Goal: Task Accomplishment & Management: Use online tool/utility

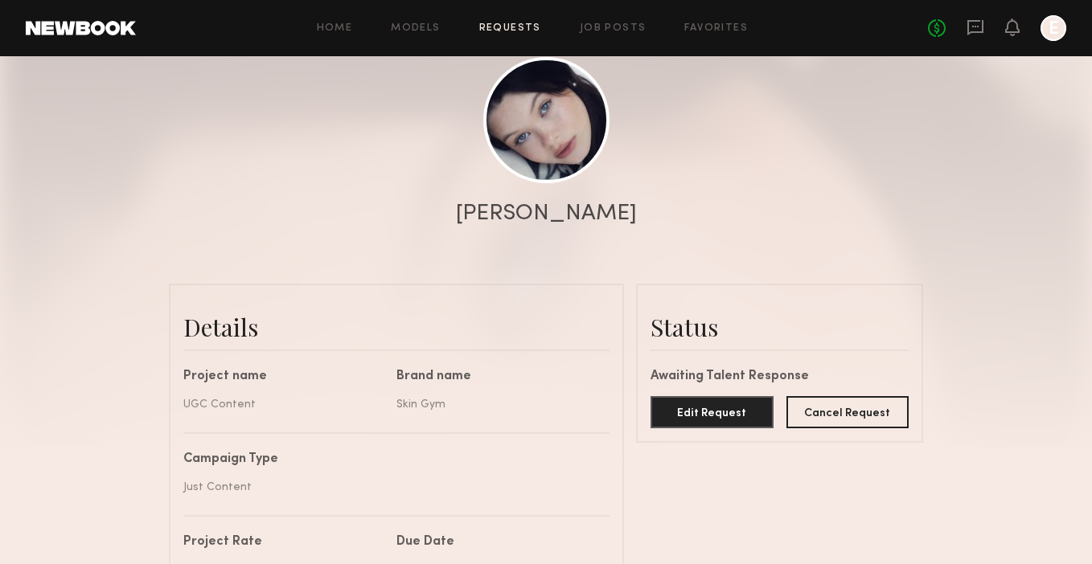
scroll to position [180, 0]
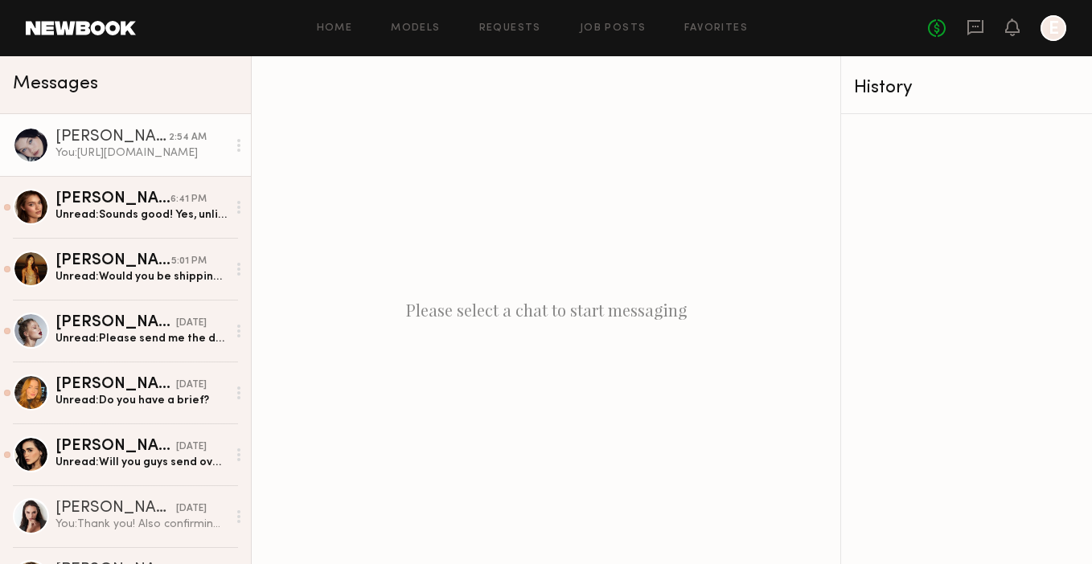
click at [129, 157] on div "You: [URL][DOMAIN_NAME]" at bounding box center [140, 153] width 171 height 15
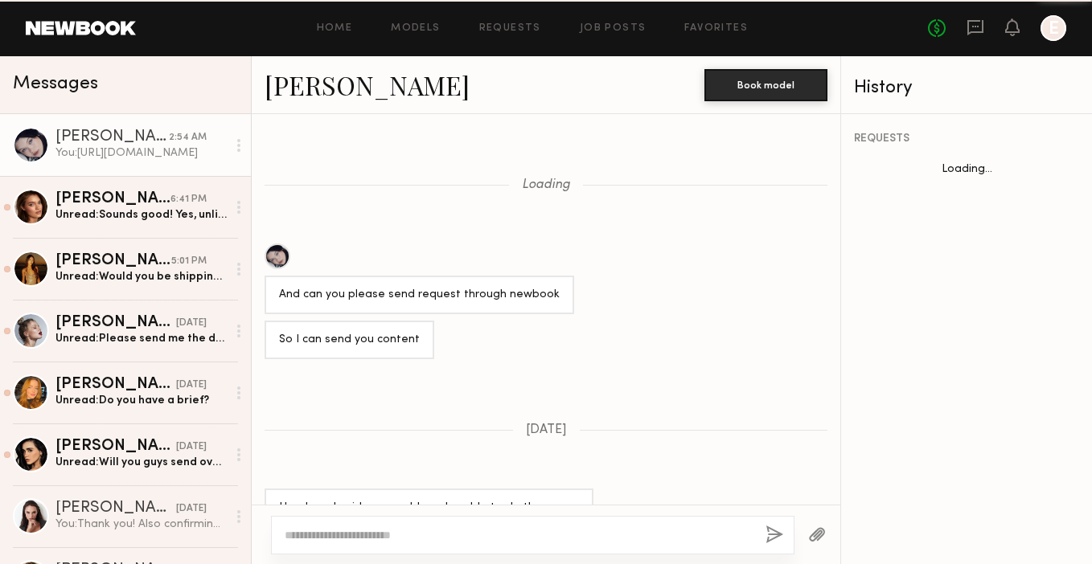
scroll to position [886, 0]
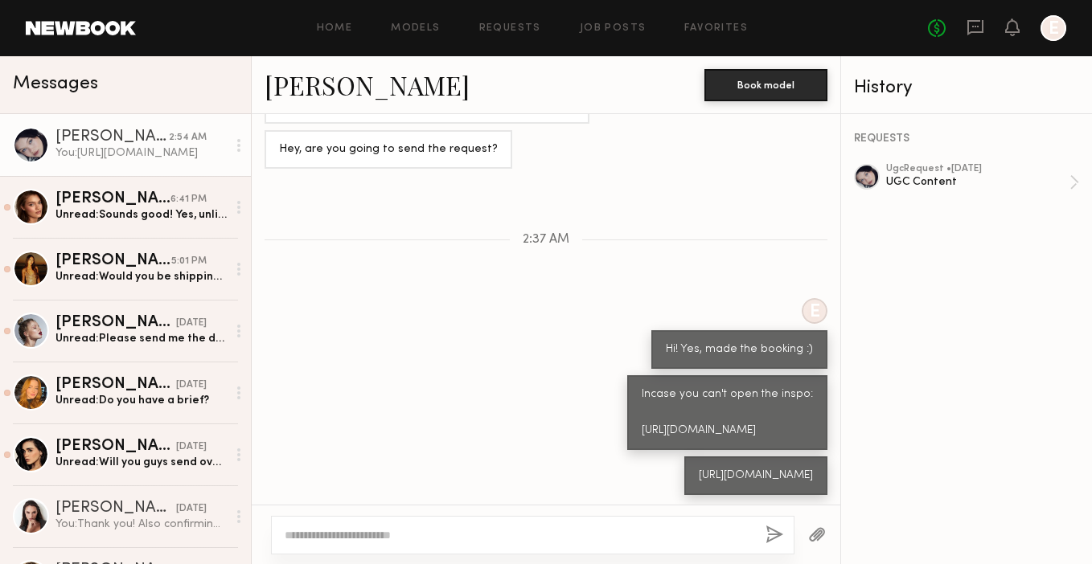
click at [619, 34] on div "Home Models Requests Job Posts Favorites Sign Out No fees up to $5,000 E" at bounding box center [601, 28] width 930 height 26
click at [615, 19] on div "Home Models Requests Job Posts Favorites Sign Out No fees up to $5,000 E" at bounding box center [601, 28] width 930 height 26
click at [615, 25] on link "Job Posts" at bounding box center [613, 28] width 67 height 10
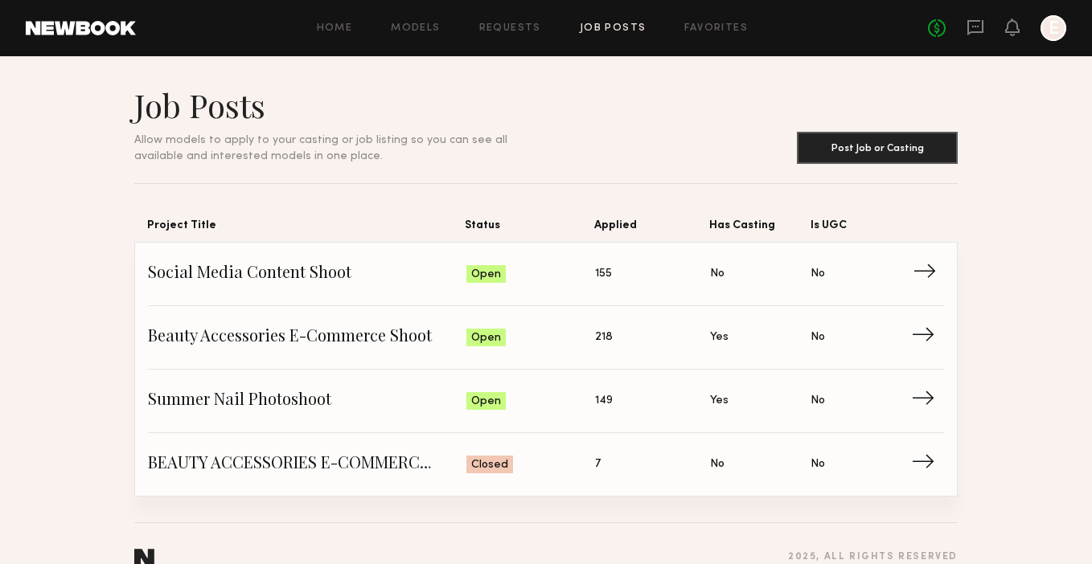
click at [328, 269] on span "Social Media Content Shoot" at bounding box center [307, 274] width 318 height 24
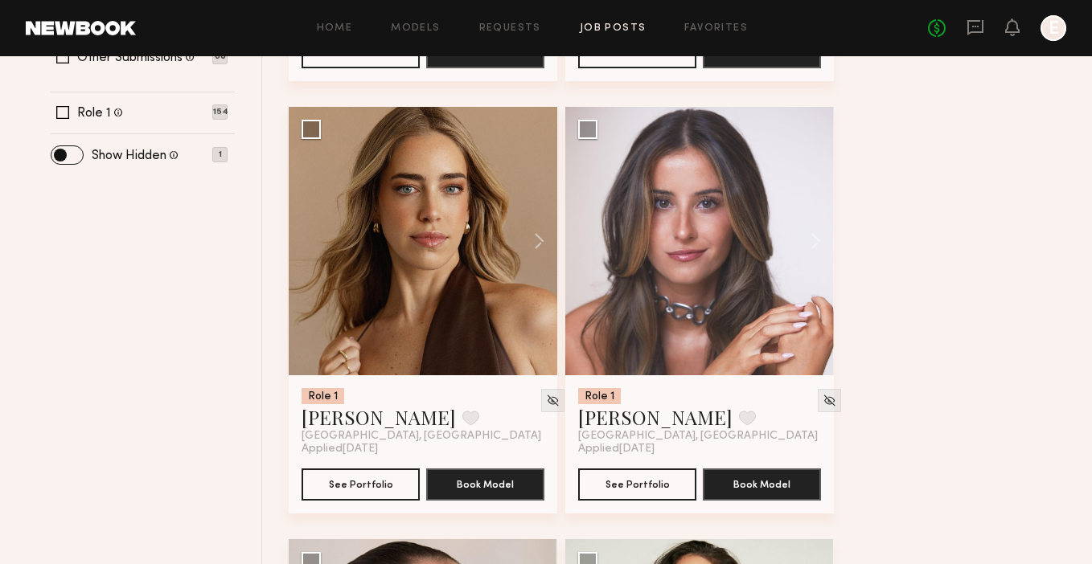
scroll to position [582, 0]
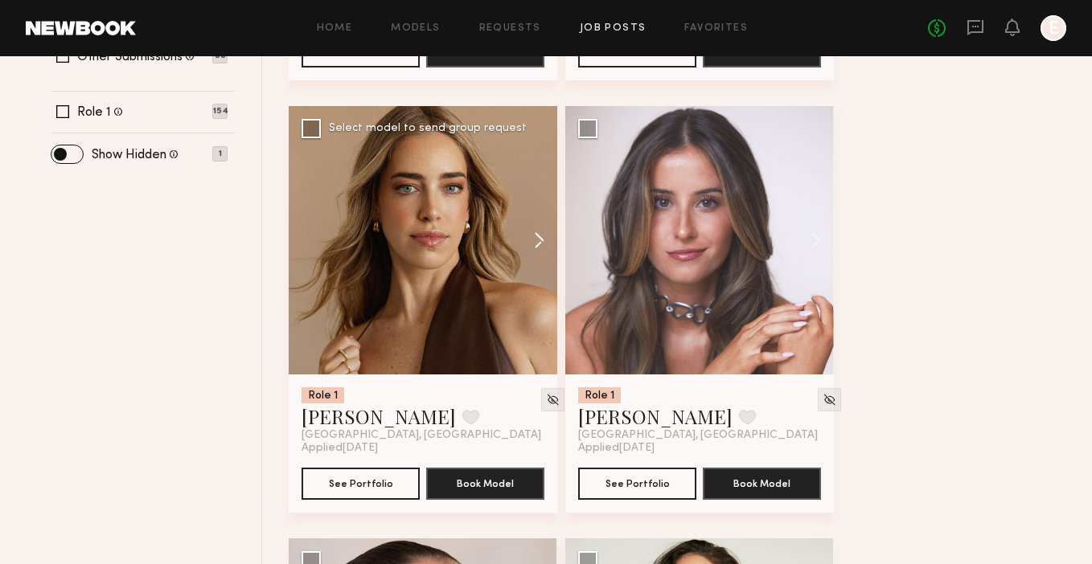
click at [508, 294] on button at bounding box center [531, 240] width 51 height 269
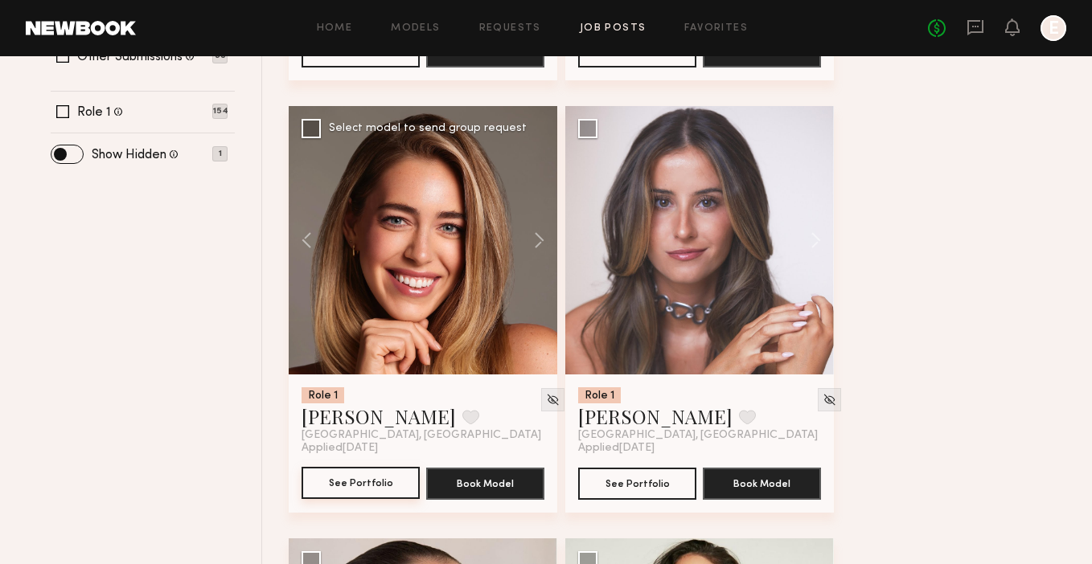
click at [367, 490] on button "See Portfolio" at bounding box center [360, 483] width 118 height 32
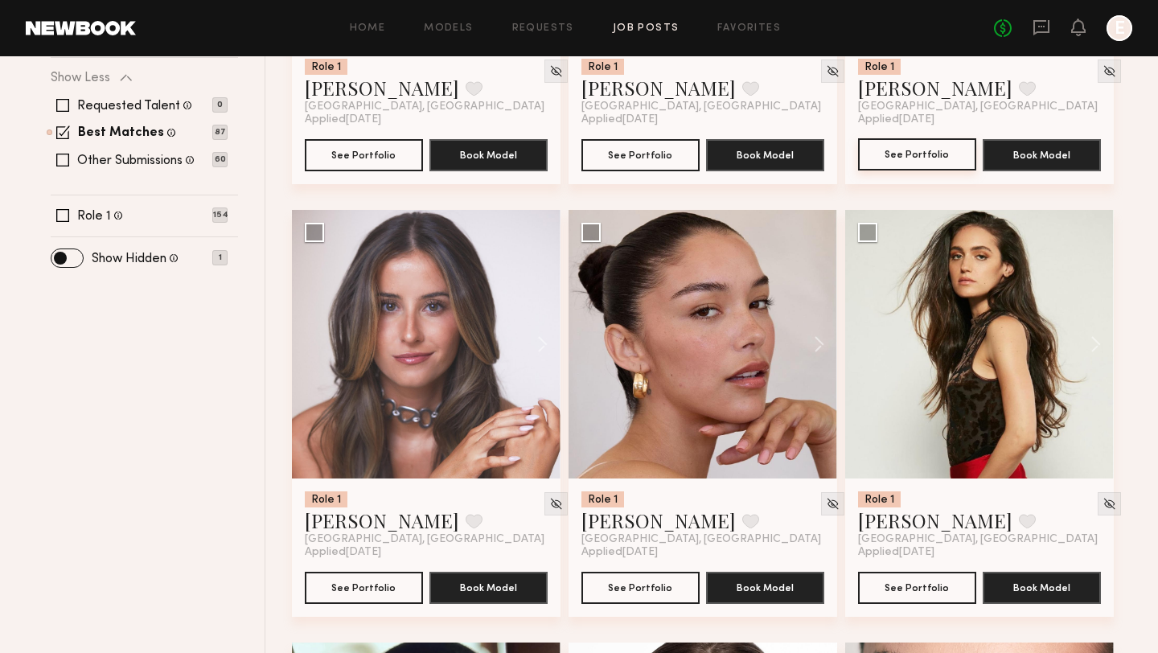
scroll to position [517, 0]
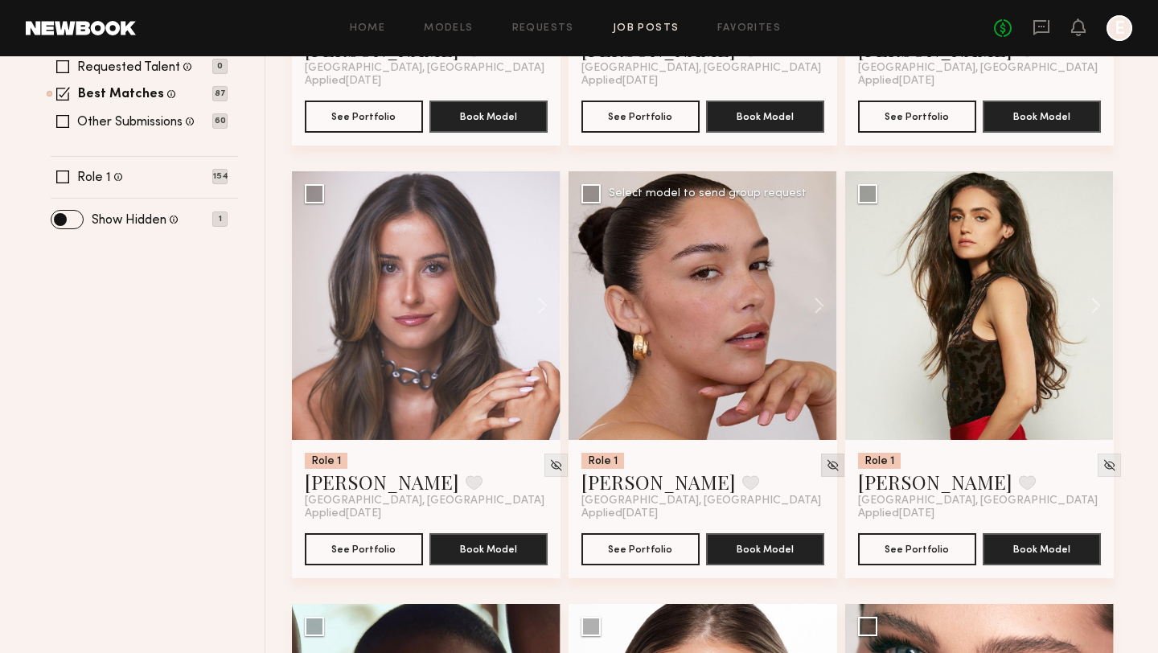
click at [826, 470] on img at bounding box center [833, 465] width 14 height 14
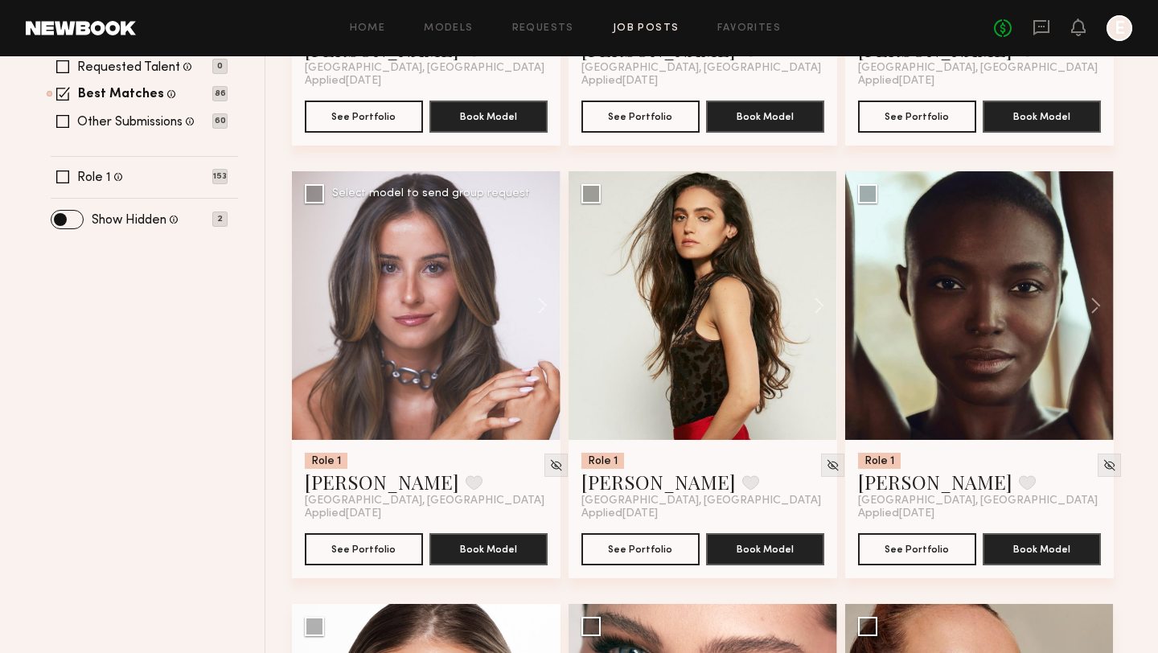
click at [459, 327] on div at bounding box center [426, 305] width 269 height 269
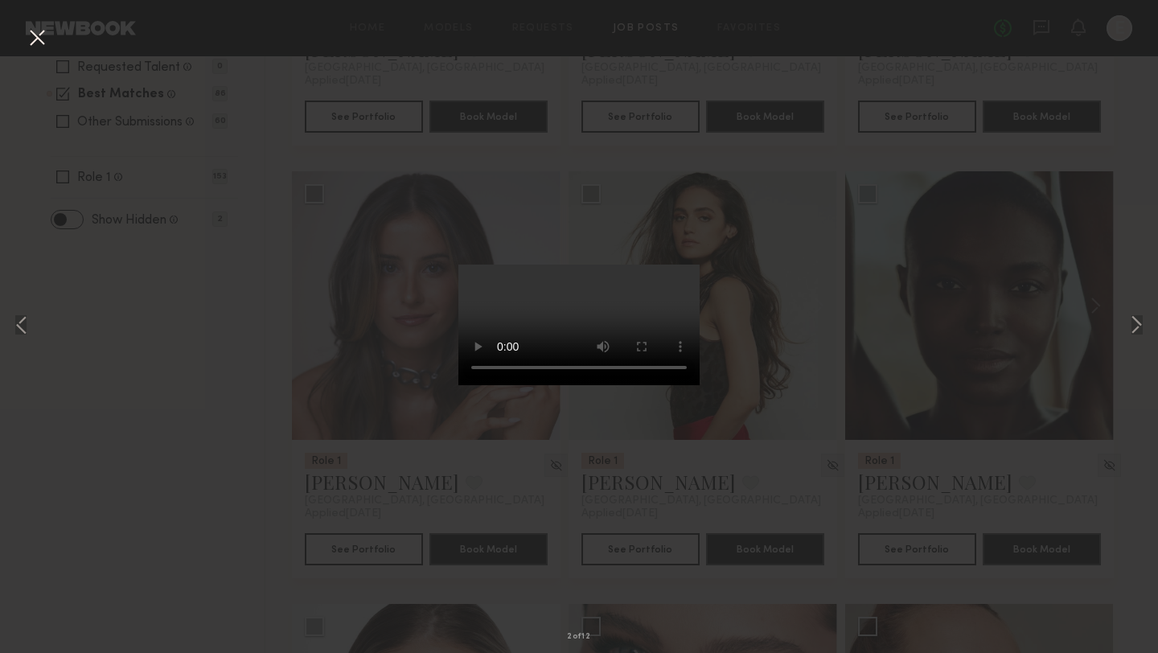
click at [830, 418] on div "2 of 12" at bounding box center [579, 326] width 1158 height 653
click at [365, 403] on div "2 of 12" at bounding box center [579, 326] width 1158 height 653
click at [32, 40] on button at bounding box center [37, 38] width 26 height 29
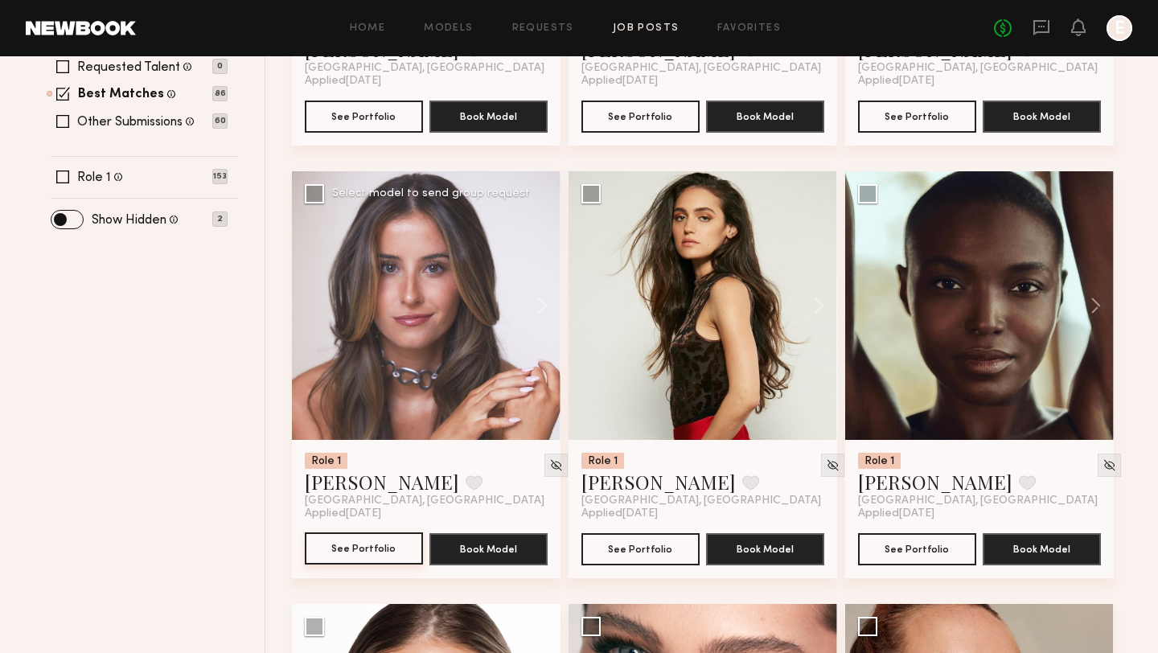
click at [353, 559] on button "See Portfolio" at bounding box center [364, 548] width 118 height 32
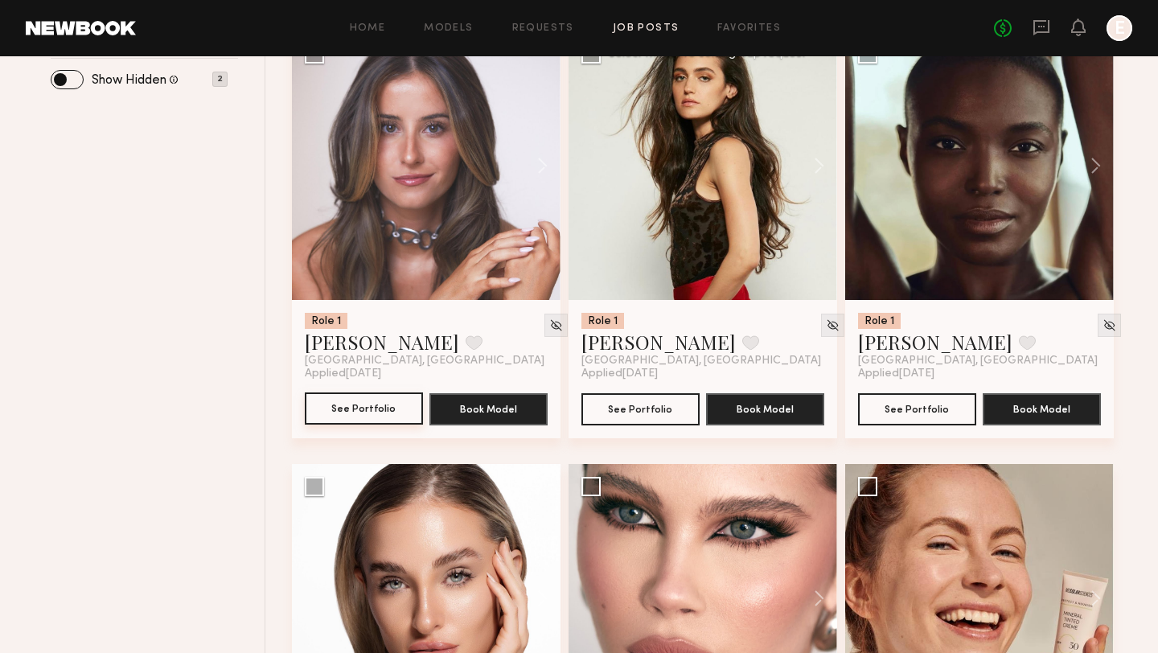
scroll to position [655, 0]
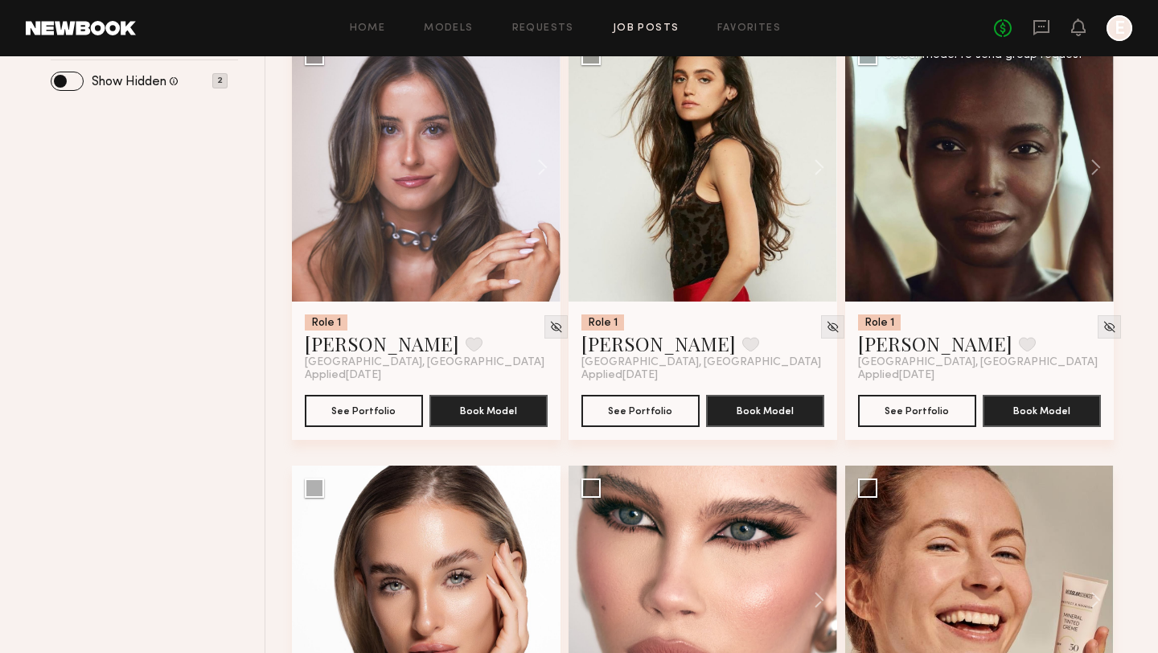
click at [976, 232] on div at bounding box center [979, 167] width 269 height 269
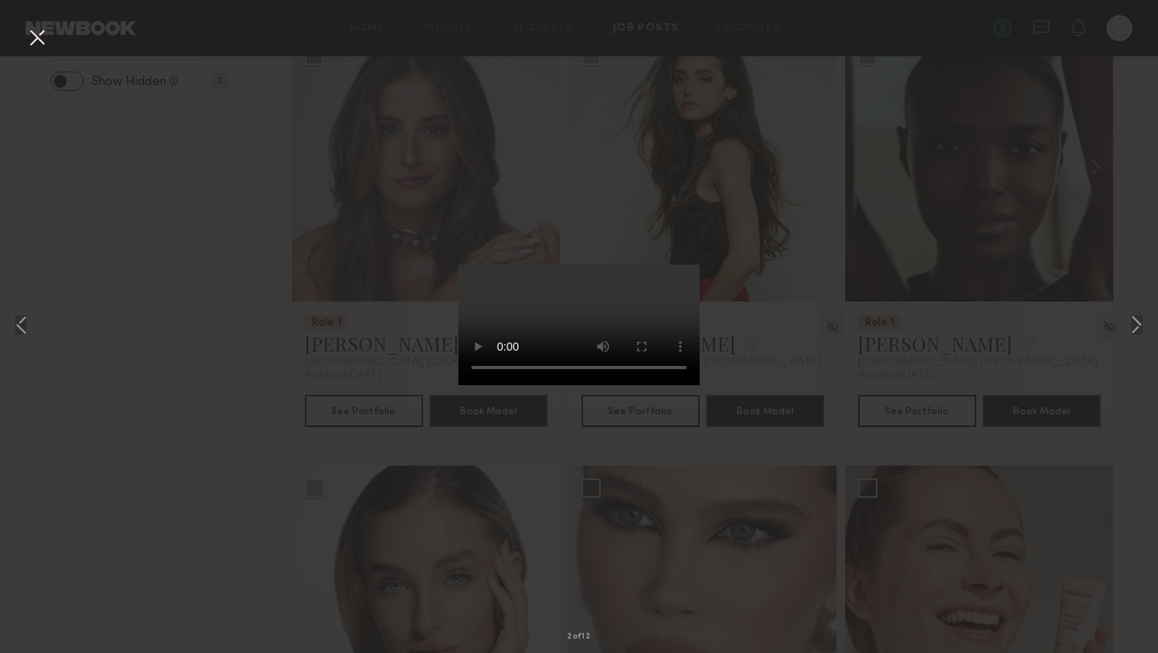
click at [42, 43] on button at bounding box center [37, 38] width 26 height 29
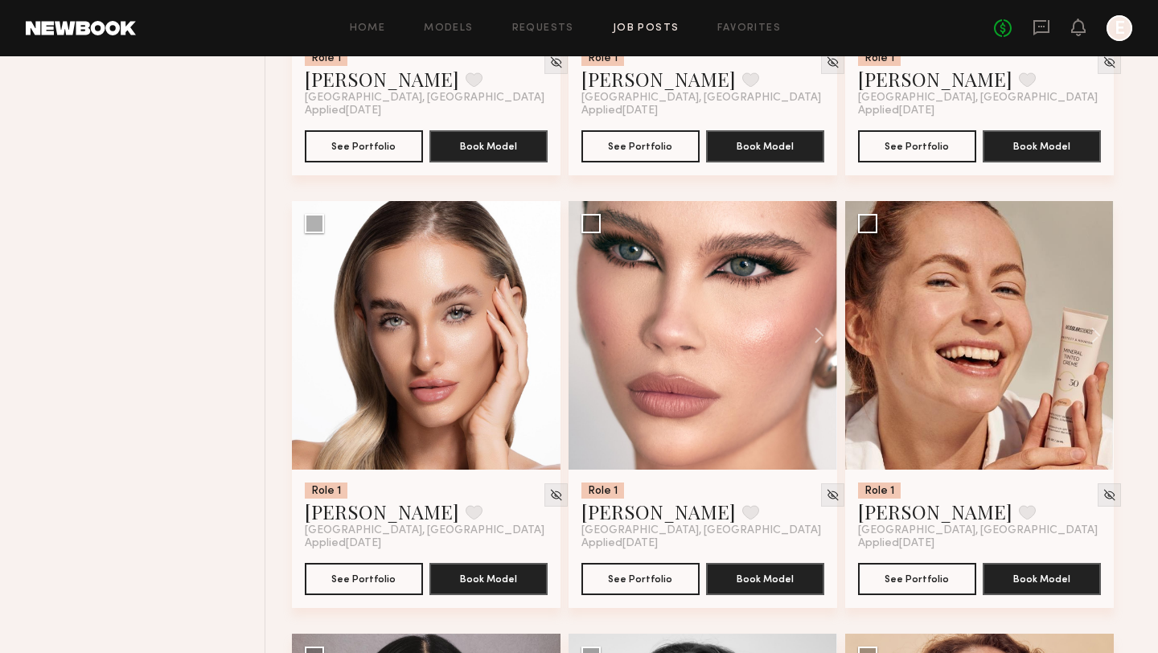
scroll to position [921, 0]
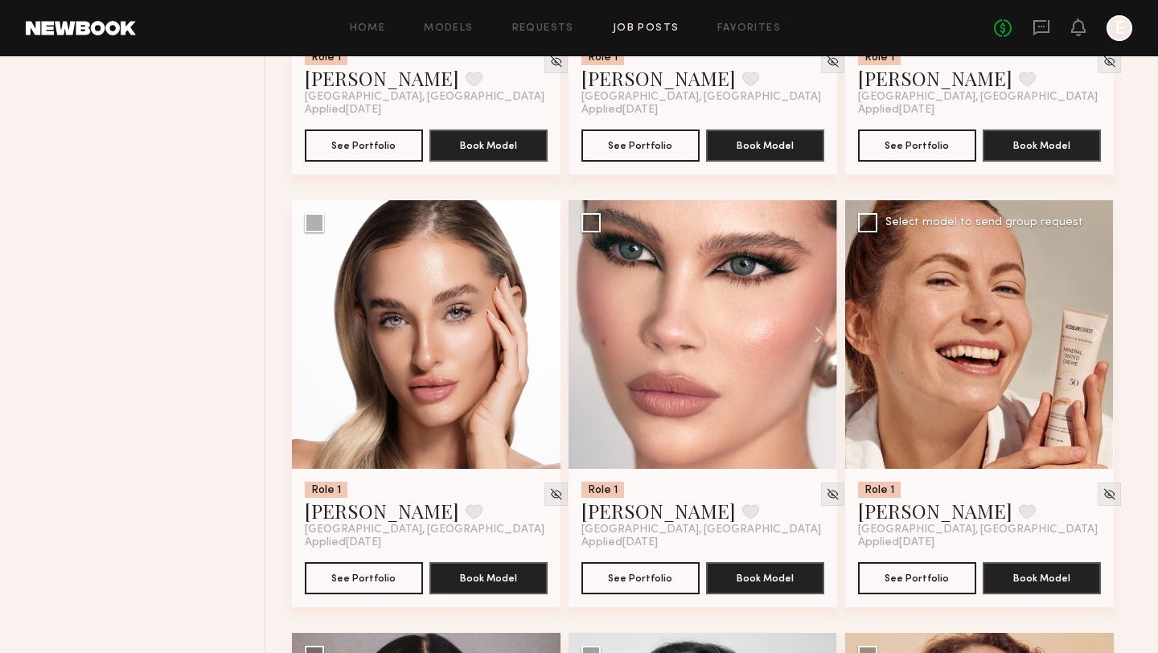
click at [888, 317] on div at bounding box center [979, 334] width 269 height 269
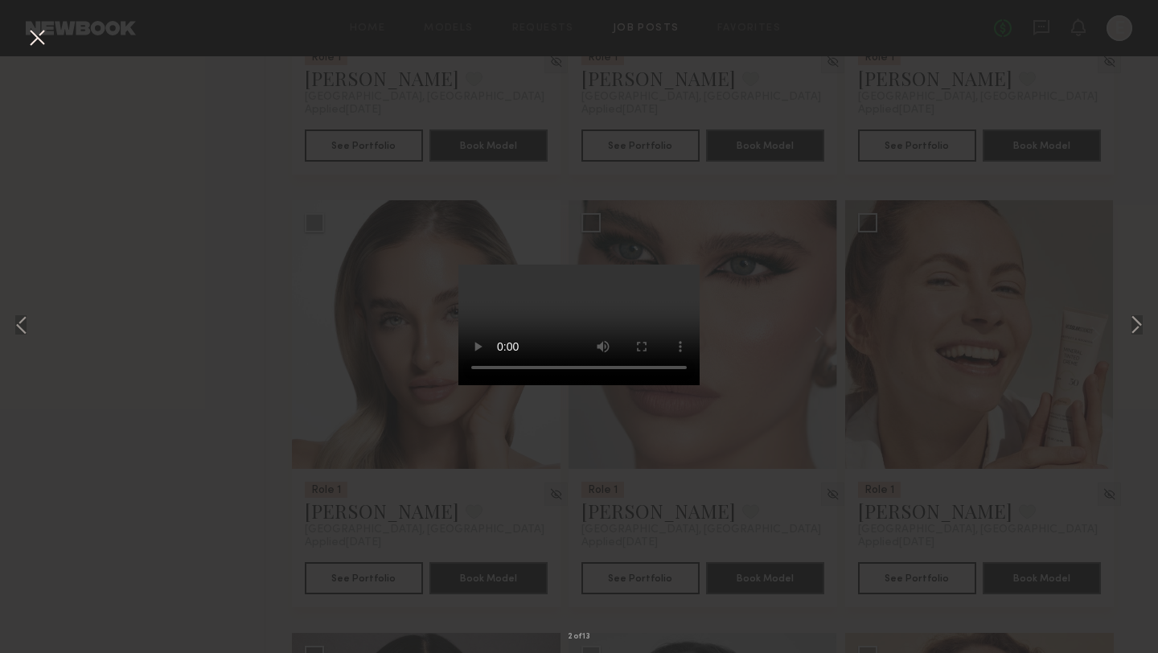
click at [37, 37] on button at bounding box center [37, 38] width 26 height 29
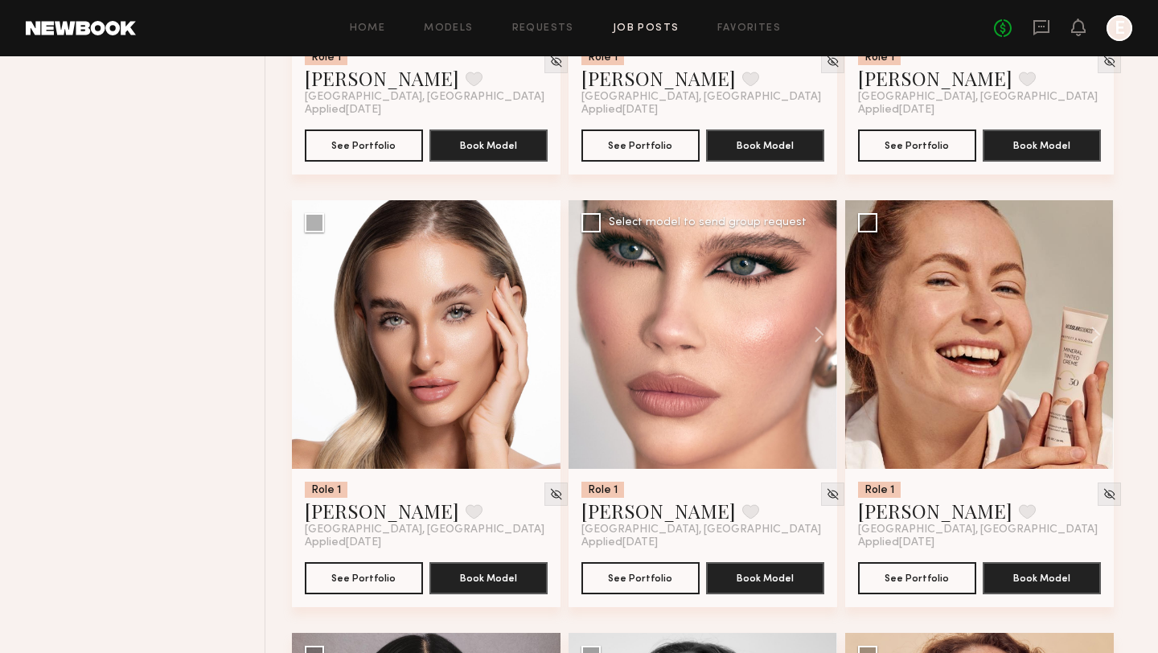
click at [681, 400] on div at bounding box center [702, 334] width 269 height 269
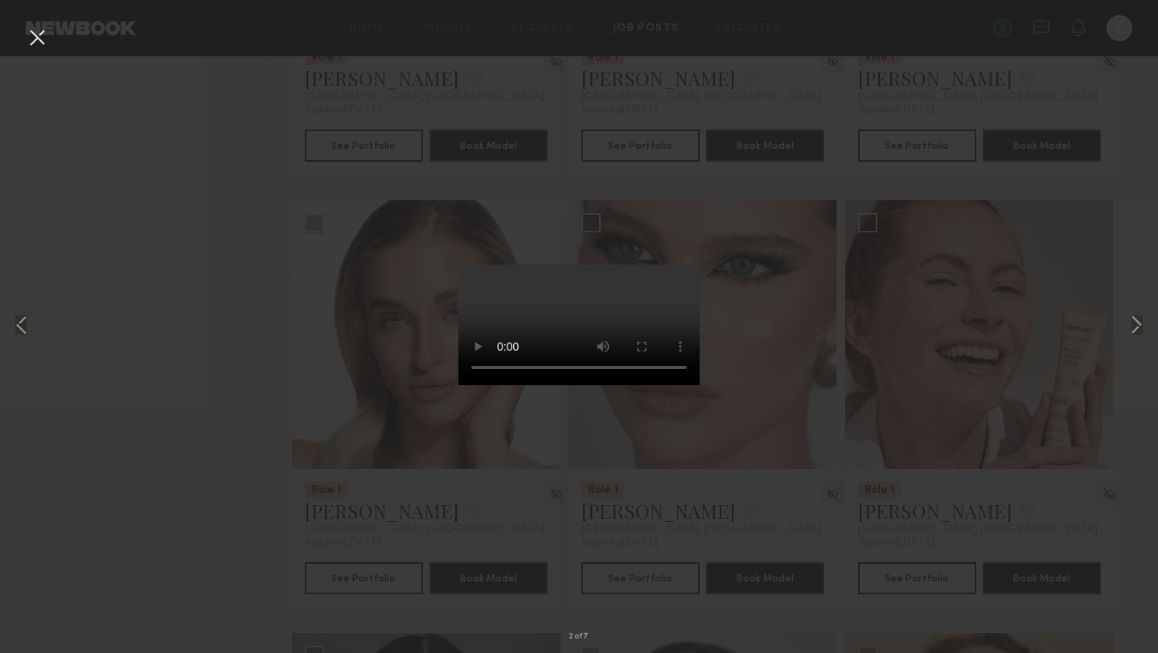
click at [44, 39] on button at bounding box center [37, 38] width 26 height 29
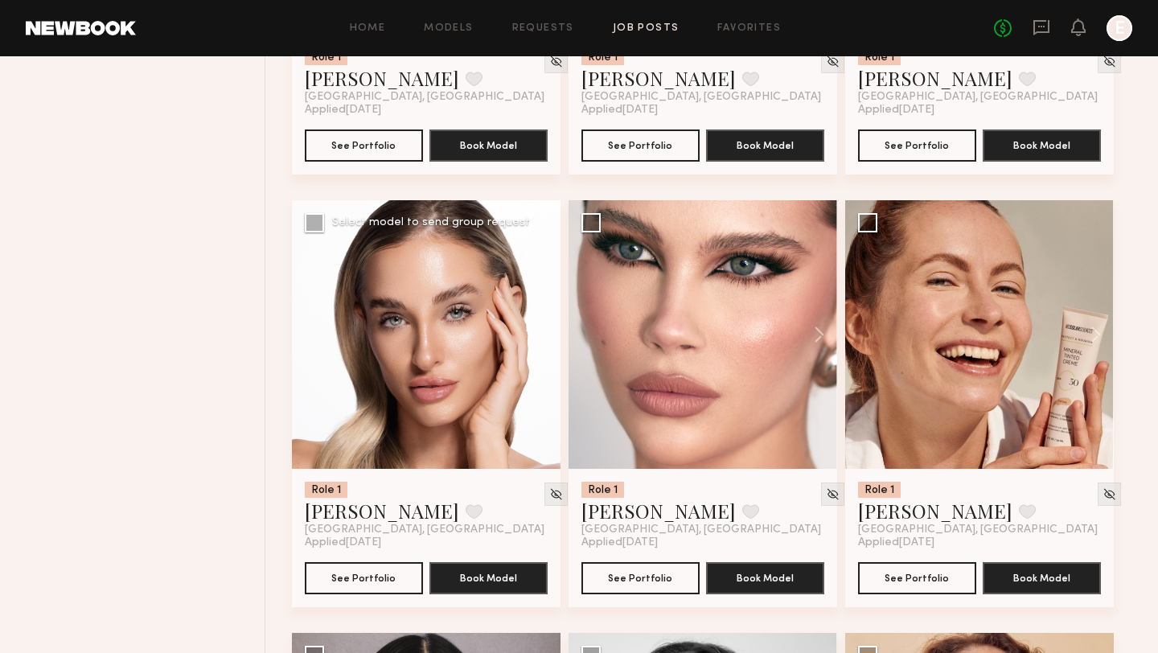
click at [386, 412] on div at bounding box center [426, 334] width 269 height 269
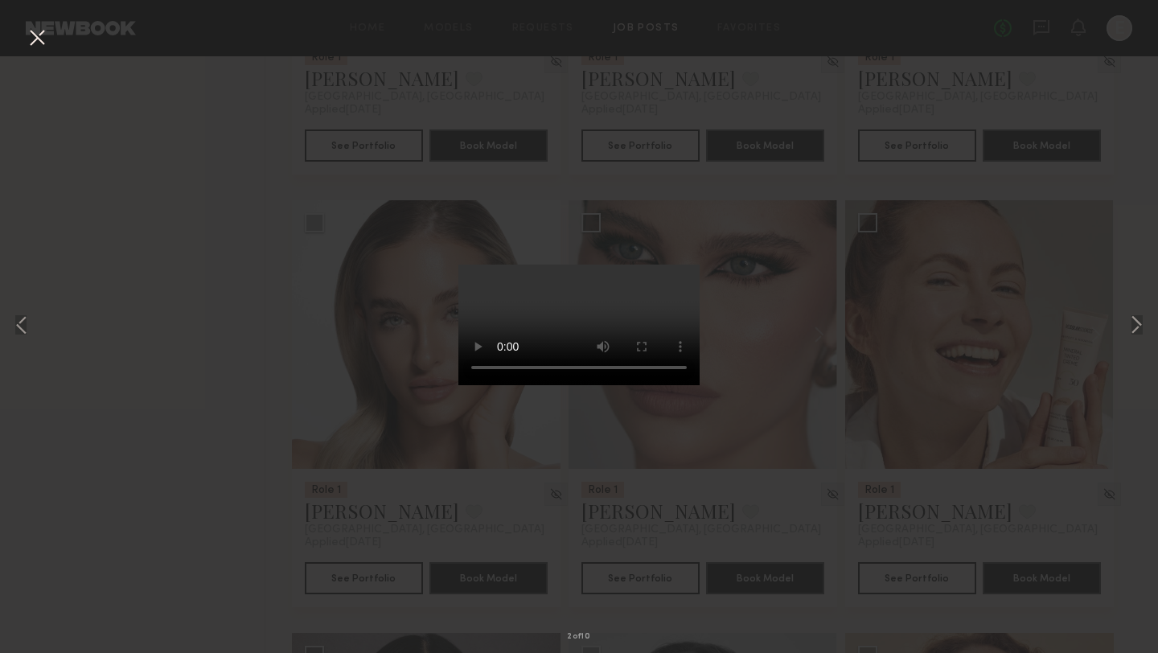
click at [195, 165] on div "2 of 10" at bounding box center [579, 326] width 1158 height 653
click at [37, 38] on button at bounding box center [37, 38] width 26 height 29
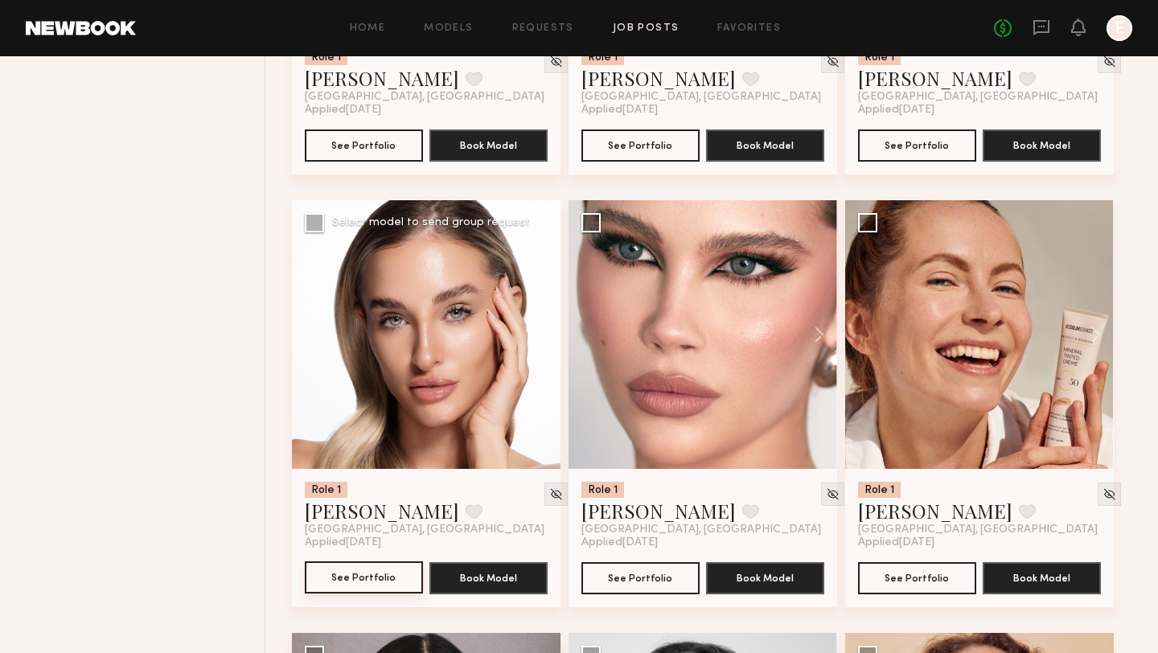
click at [345, 564] on button "See Portfolio" at bounding box center [364, 577] width 118 height 32
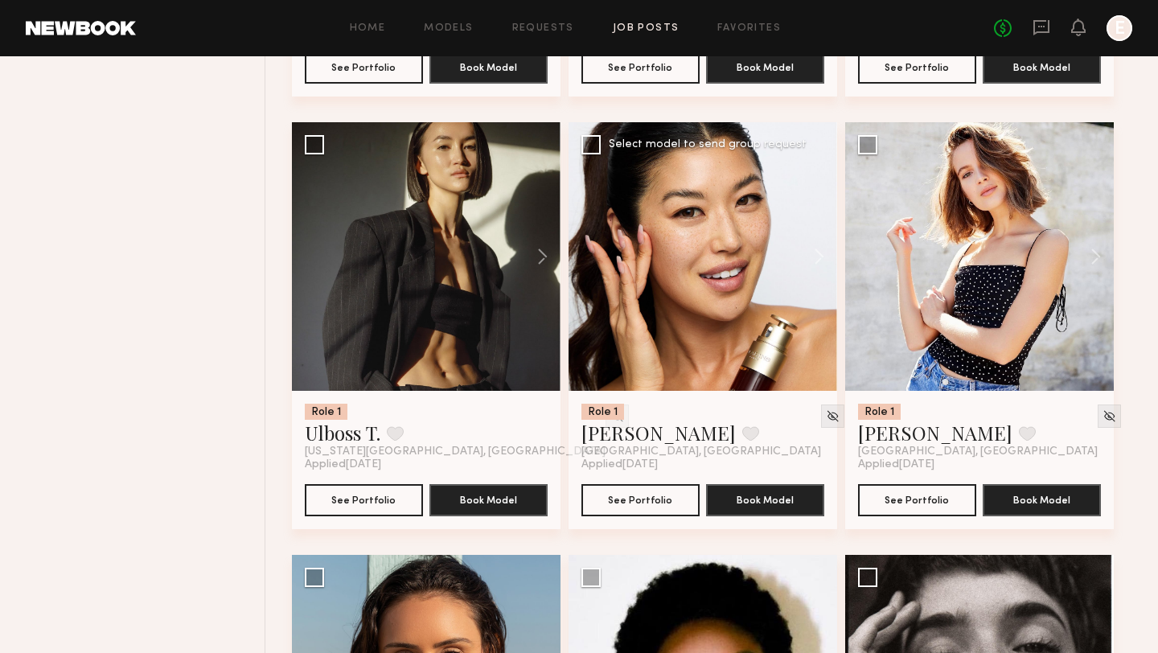
scroll to position [1864, 0]
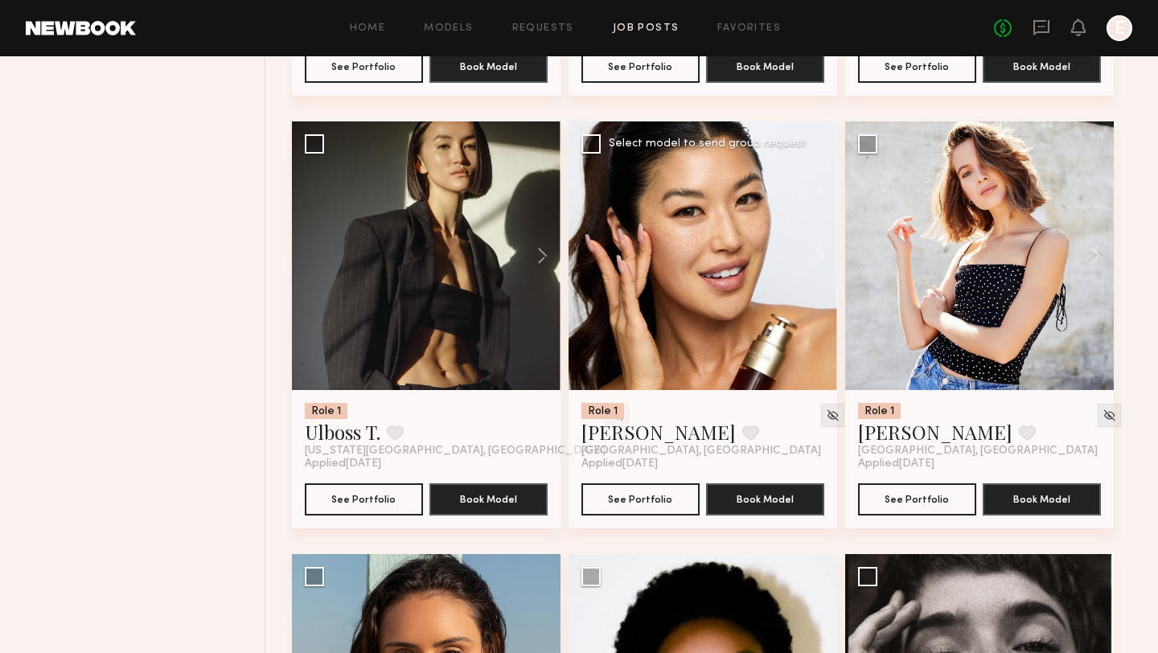
click at [710, 290] on div at bounding box center [702, 255] width 269 height 269
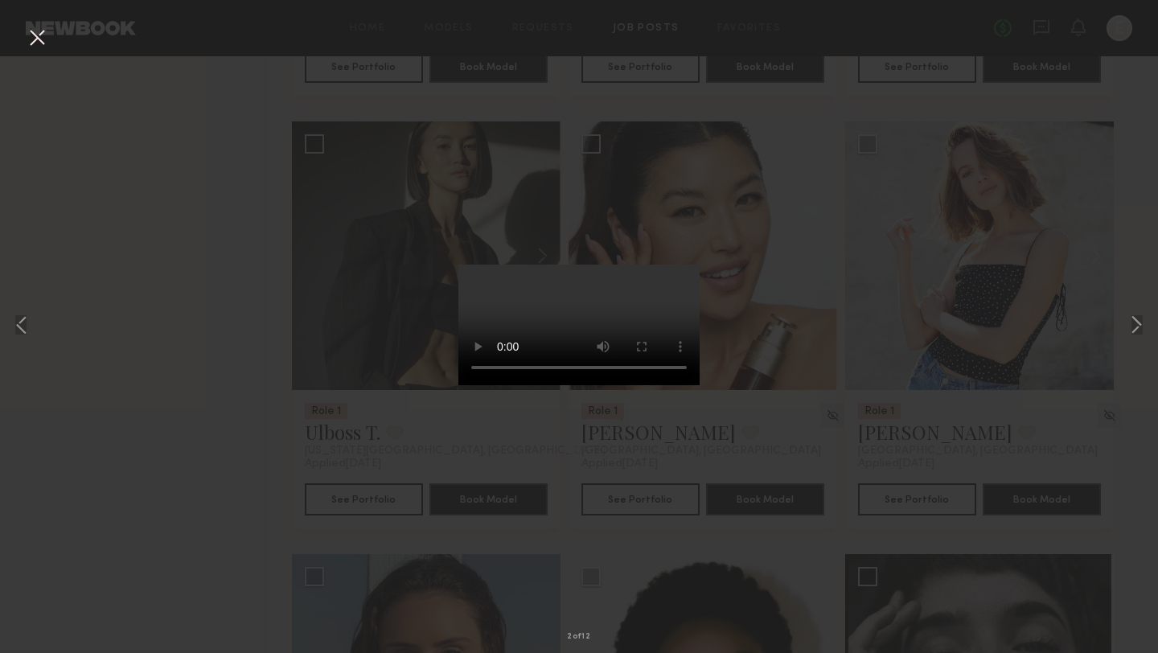
click at [248, 261] on div "2 of 12" at bounding box center [579, 326] width 1158 height 653
click at [39, 39] on button at bounding box center [37, 38] width 26 height 29
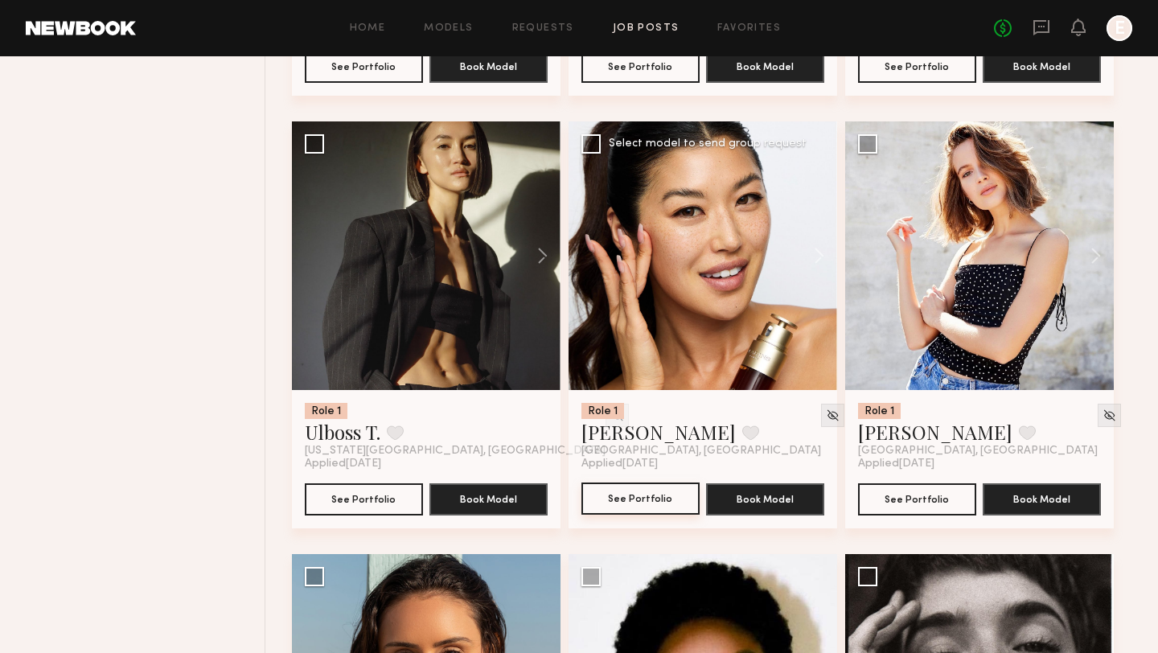
click at [623, 504] on button "See Portfolio" at bounding box center [640, 498] width 118 height 32
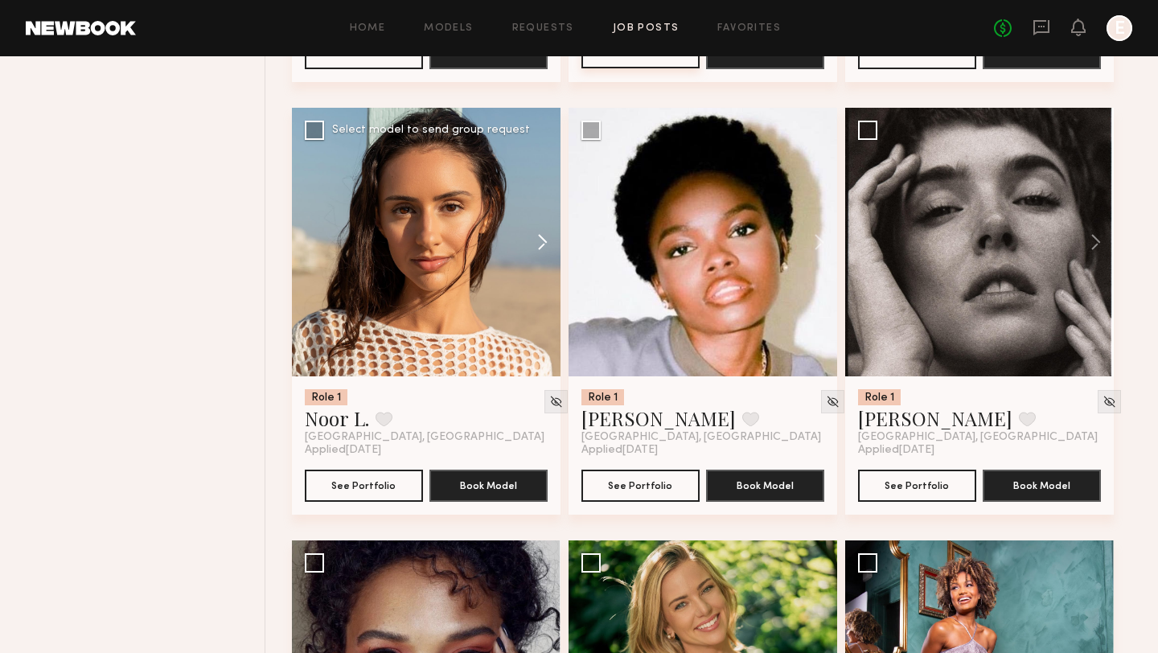
scroll to position [2311, 0]
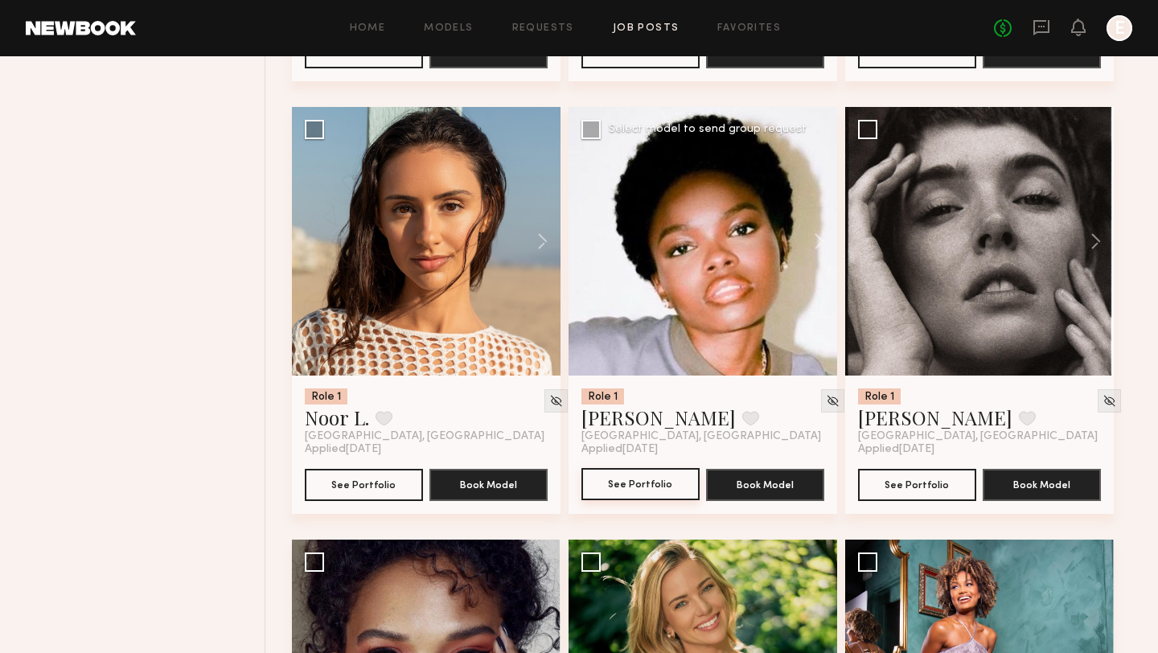
click at [658, 486] on button "See Portfolio" at bounding box center [640, 484] width 118 height 32
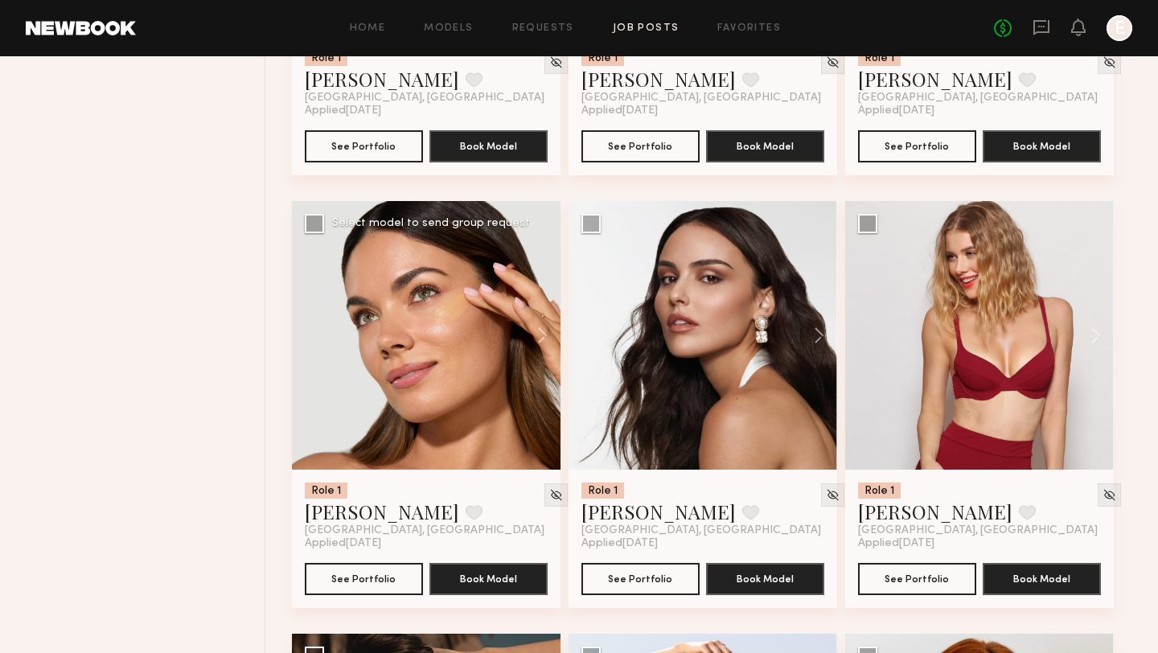
scroll to position [3117, 0]
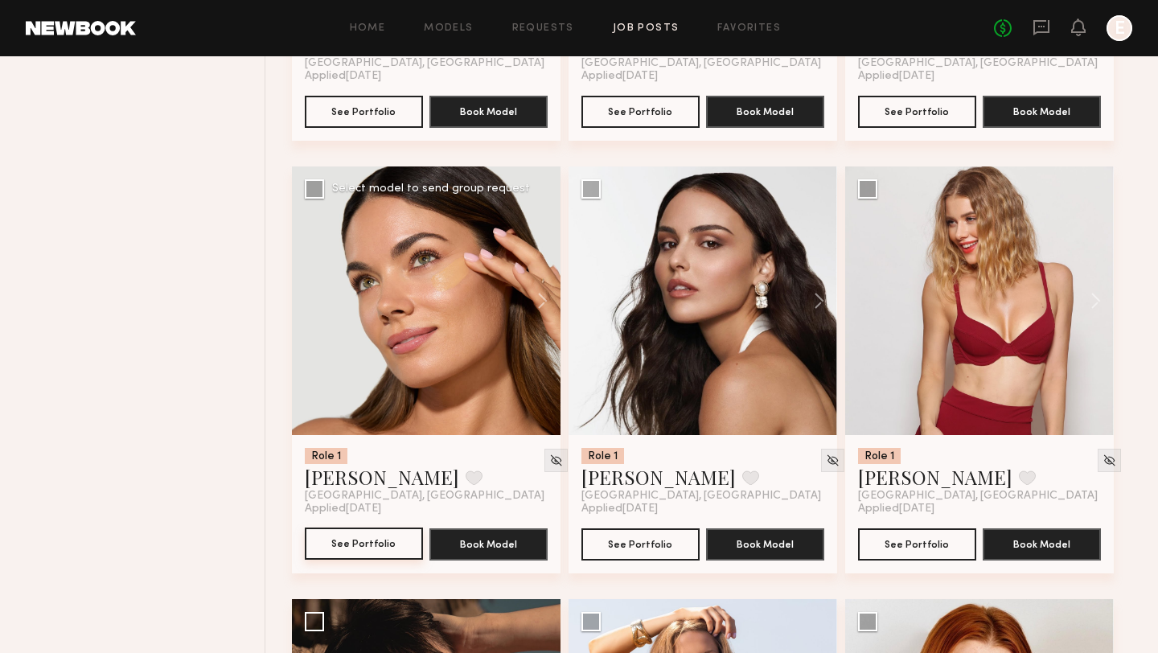
click at [342, 557] on button "See Portfolio" at bounding box center [364, 543] width 118 height 32
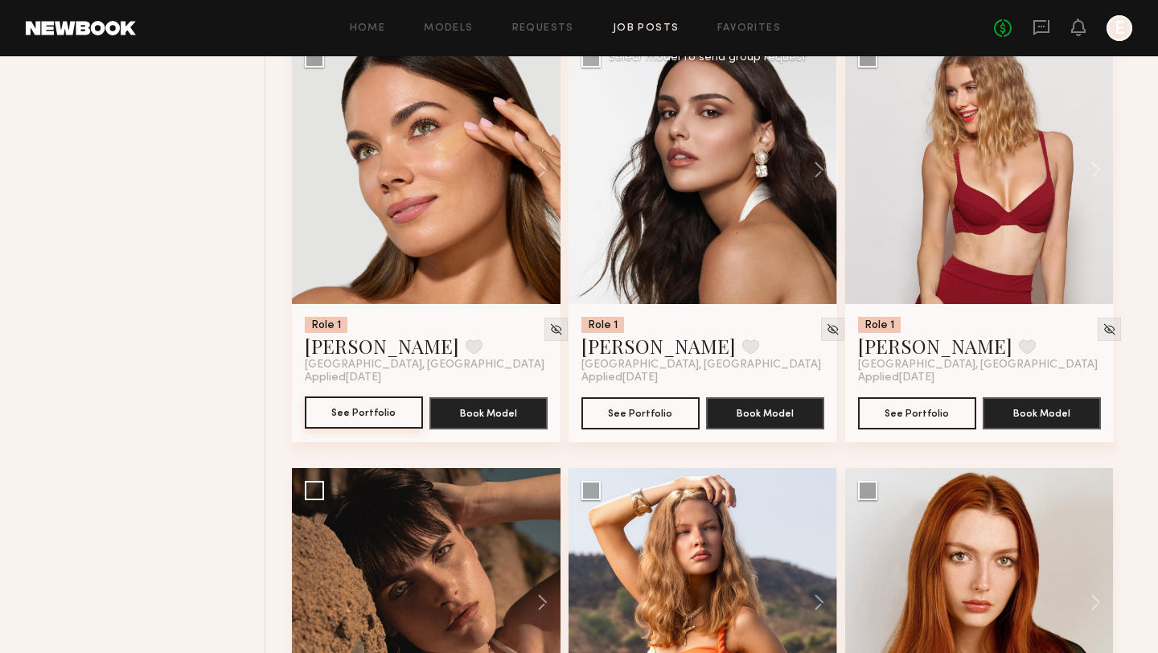
scroll to position [3250, 0]
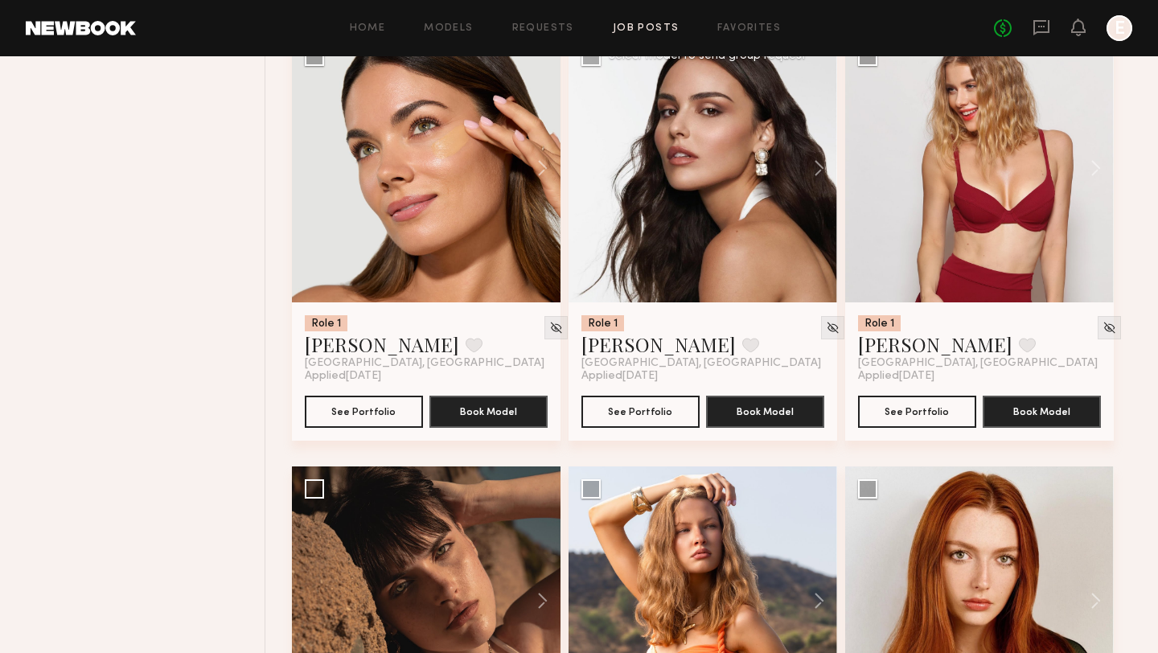
click at [629, 432] on div "Role 1 Isabella A. Favorite Los Angeles, CA Applied 08/16/2025 See Portfolio Bo…" at bounding box center [702, 371] width 269 height 138
click at [629, 422] on button "See Portfolio" at bounding box center [640, 411] width 118 height 32
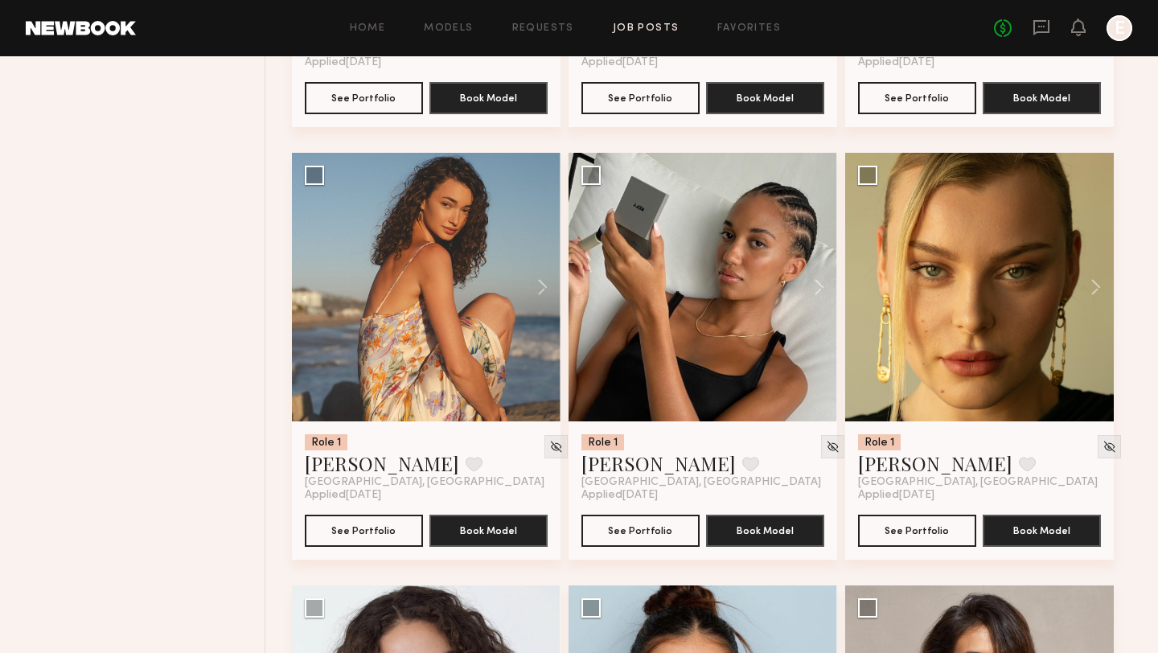
scroll to position [4429, 0]
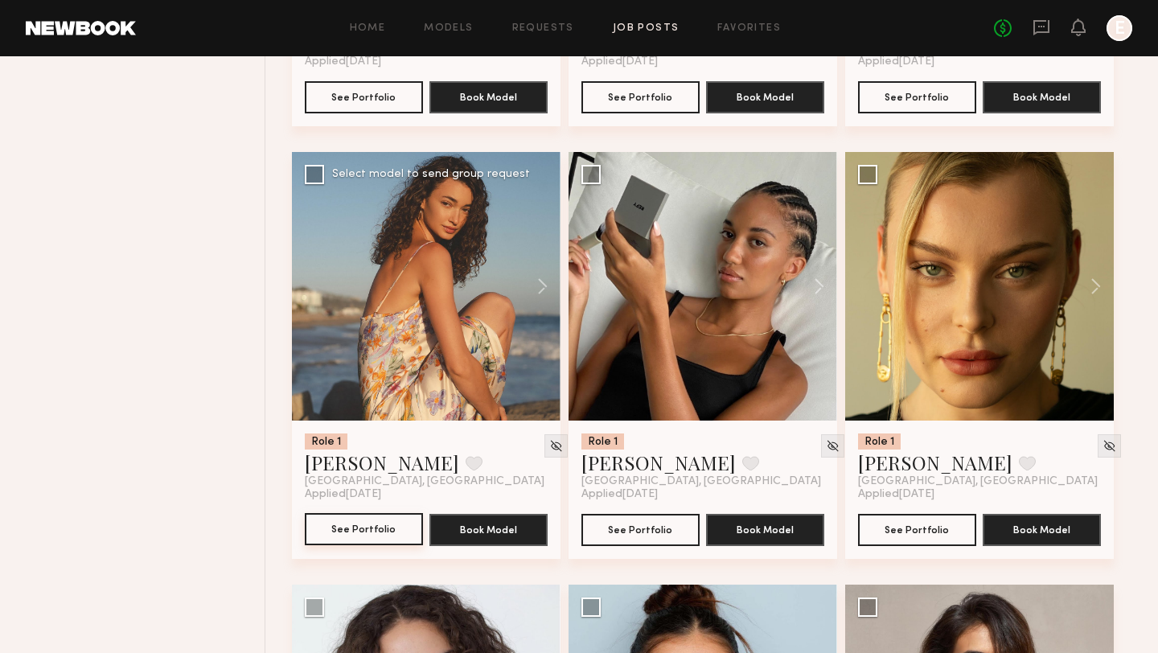
click at [365, 541] on button "See Portfolio" at bounding box center [364, 529] width 118 height 32
click at [662, 527] on button "See Portfolio" at bounding box center [640, 529] width 118 height 32
click at [906, 542] on button "See Portfolio" at bounding box center [917, 529] width 118 height 32
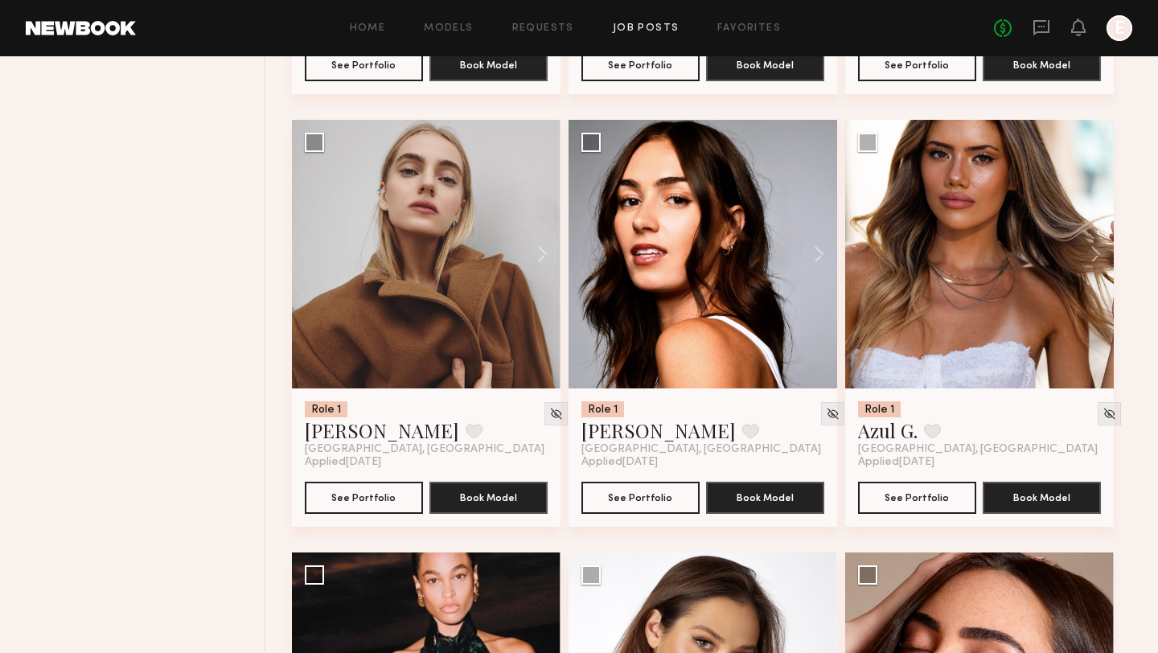
scroll to position [5328, 0]
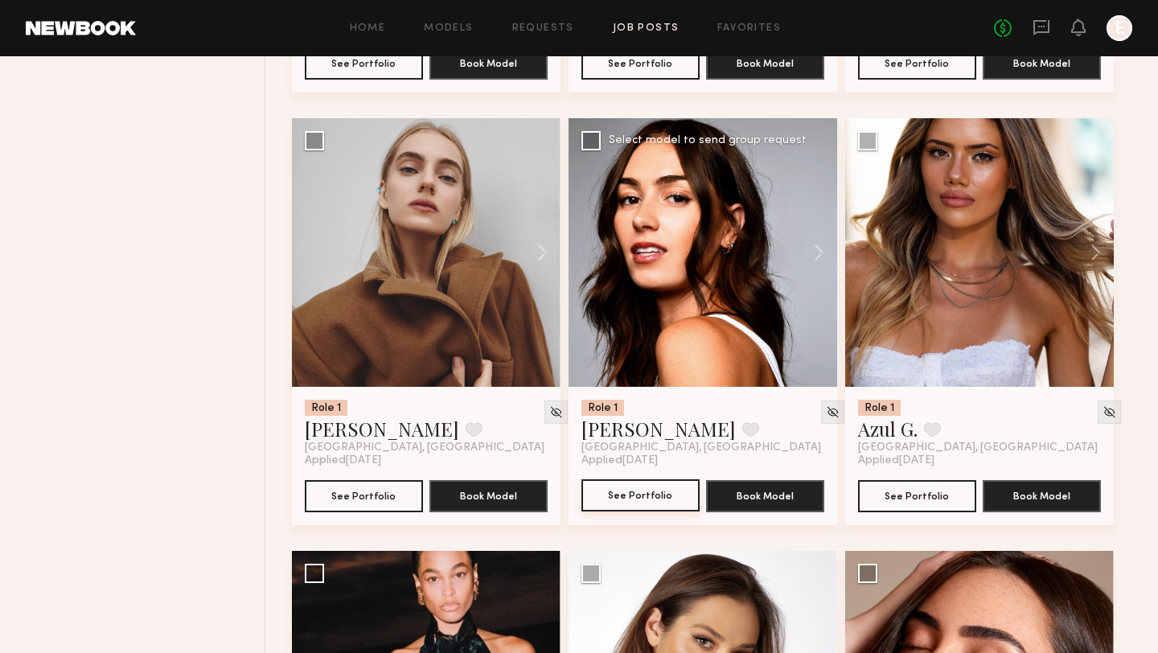
click at [624, 509] on button "See Portfolio" at bounding box center [640, 495] width 118 height 32
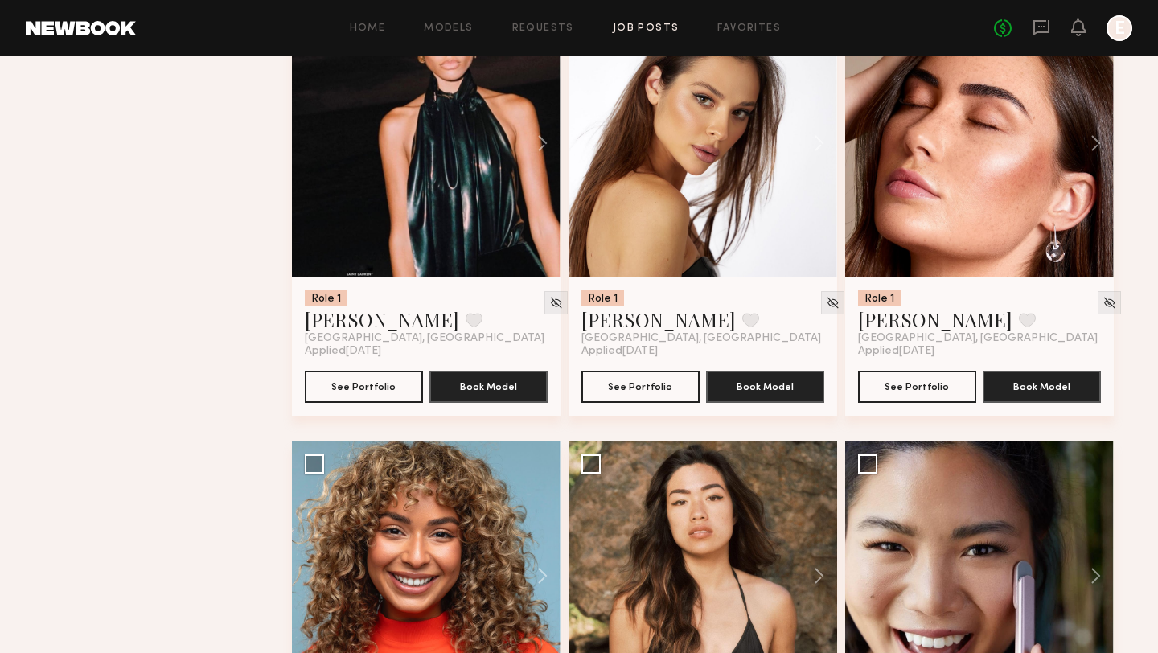
scroll to position [5871, 0]
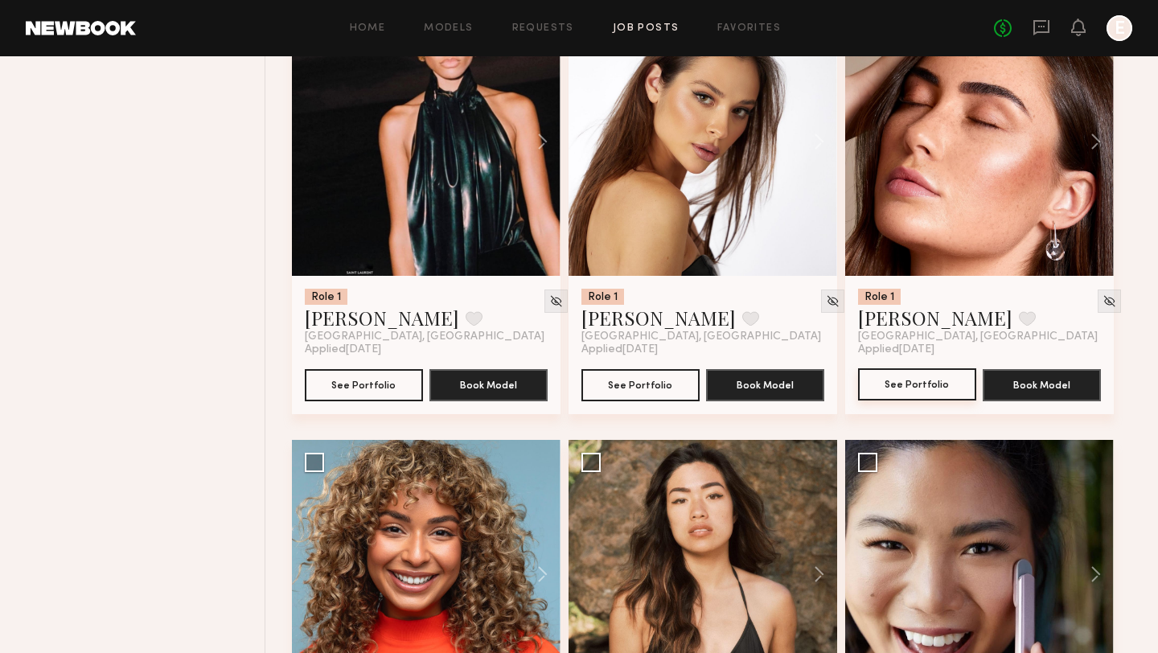
click at [942, 393] on button "See Portfolio" at bounding box center [917, 384] width 118 height 32
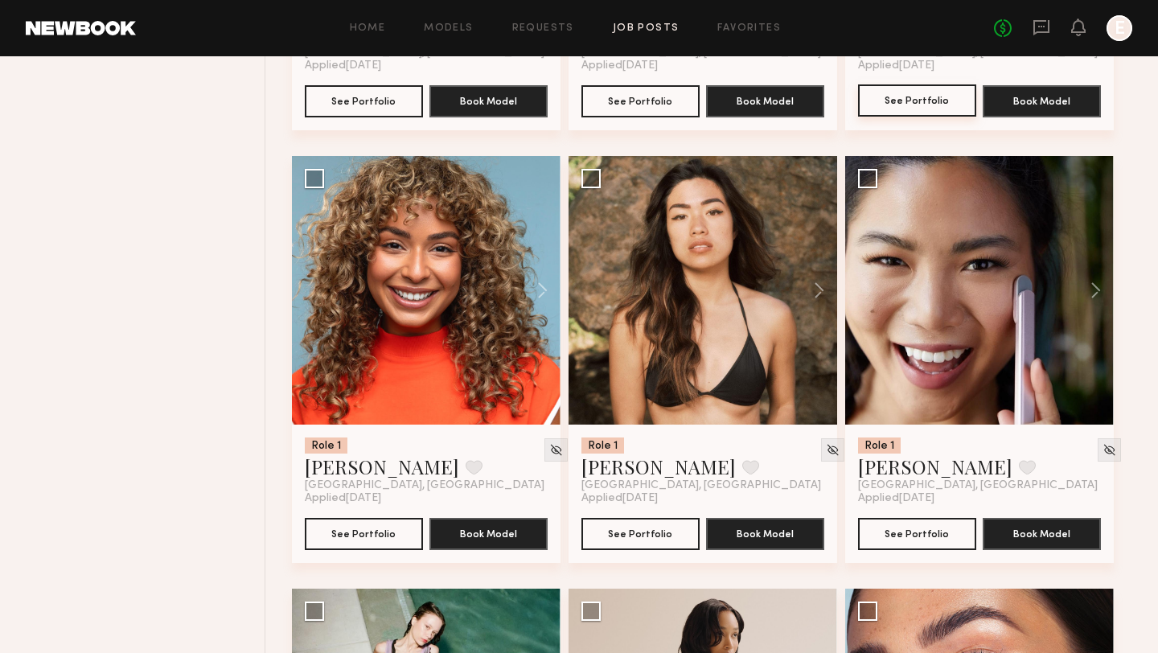
scroll to position [6153, 0]
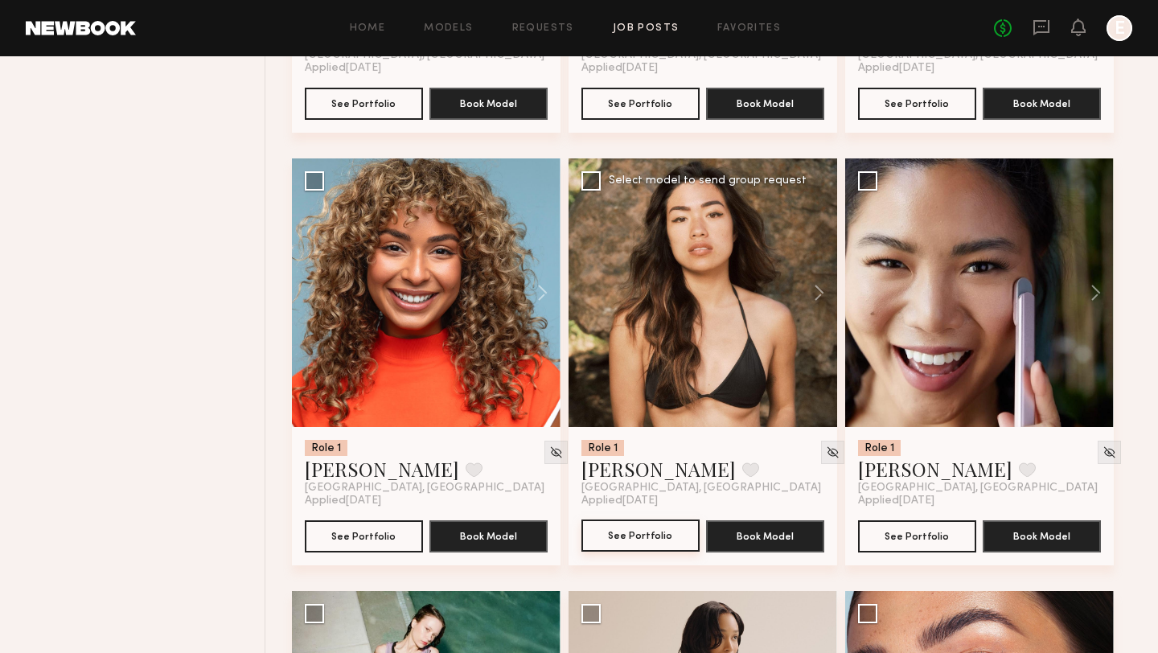
click at [608, 536] on button "See Portfolio" at bounding box center [640, 535] width 118 height 32
click at [884, 545] on button "See Portfolio" at bounding box center [917, 535] width 118 height 32
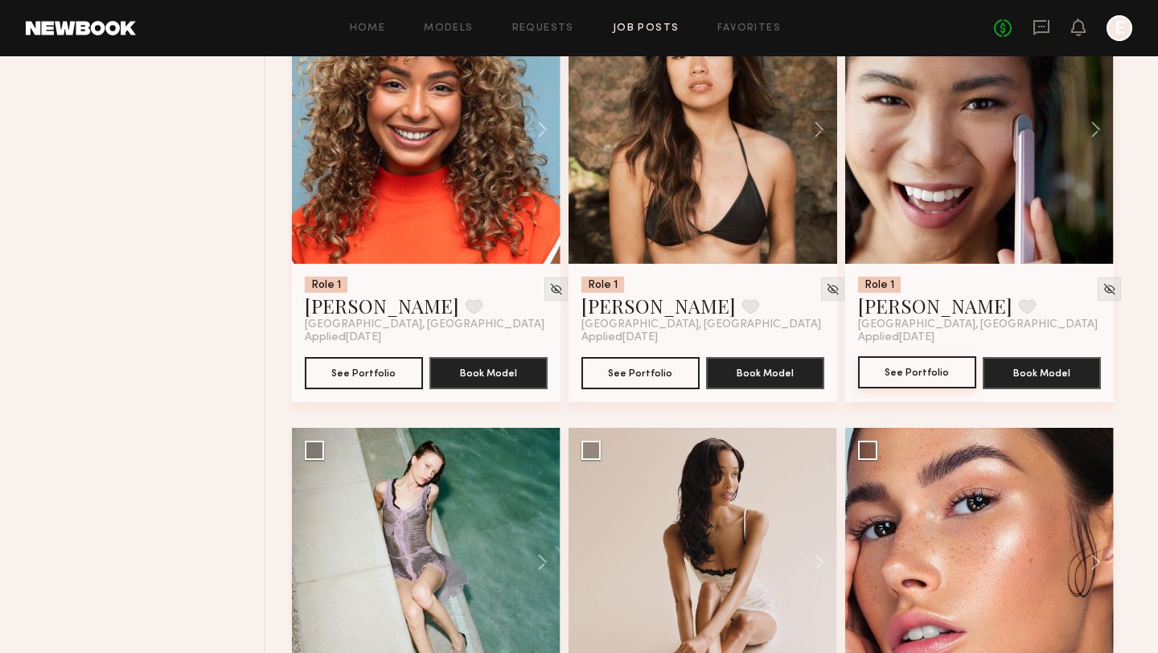
scroll to position [6530, 0]
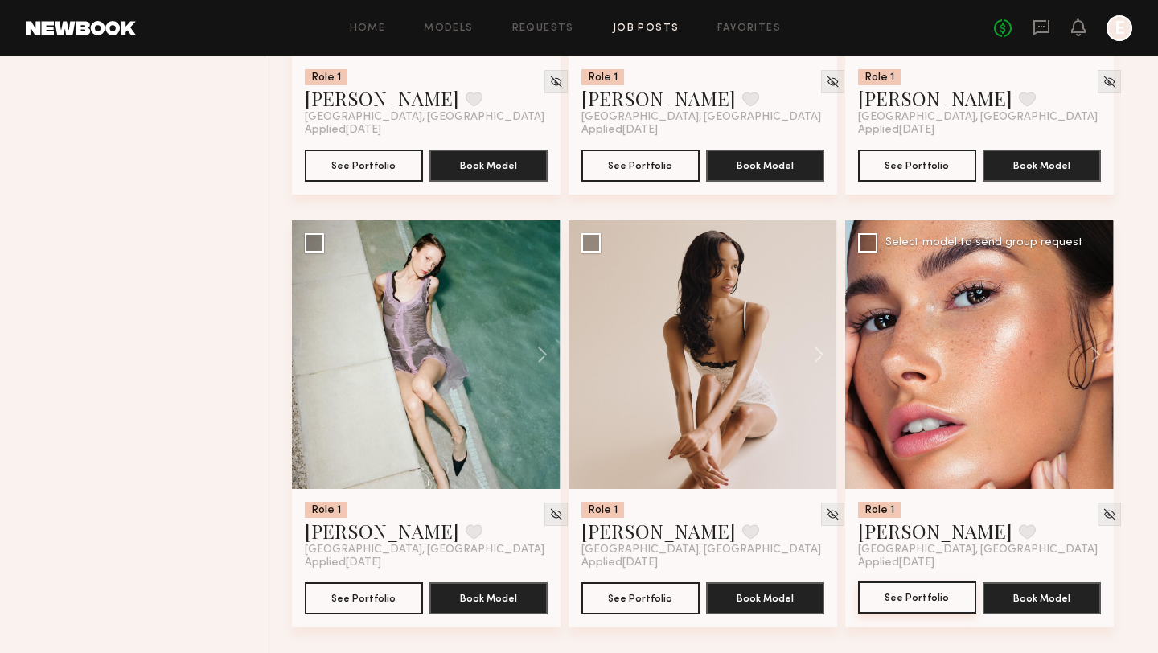
click at [908, 564] on button "See Portfolio" at bounding box center [917, 597] width 118 height 32
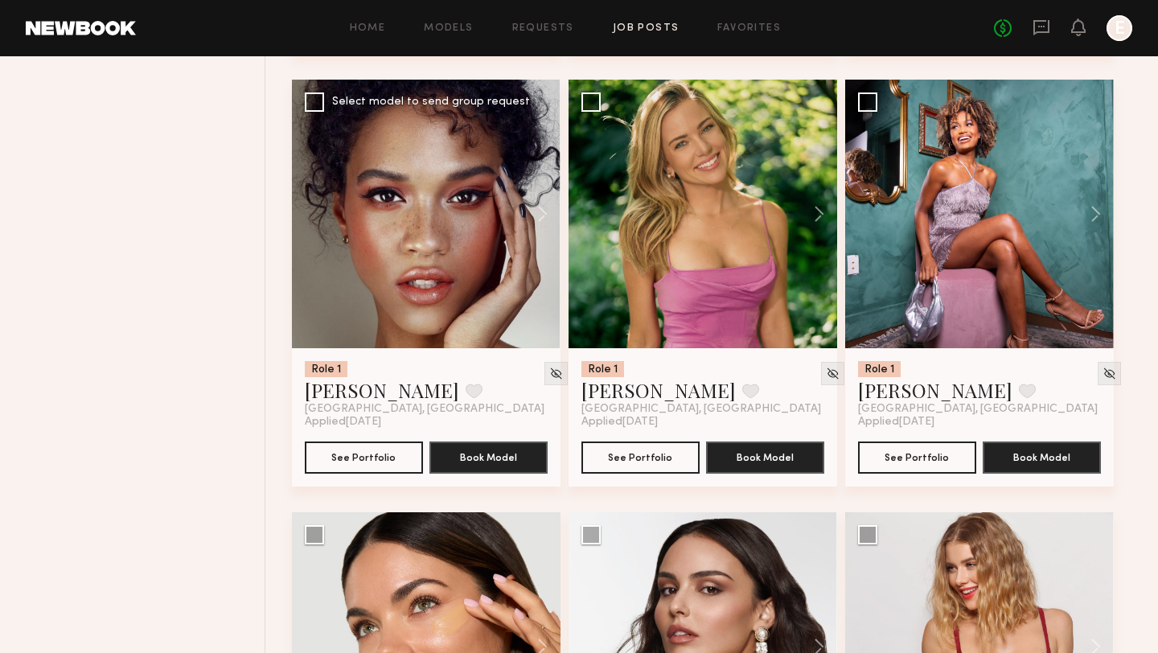
scroll to position [2795, 0]
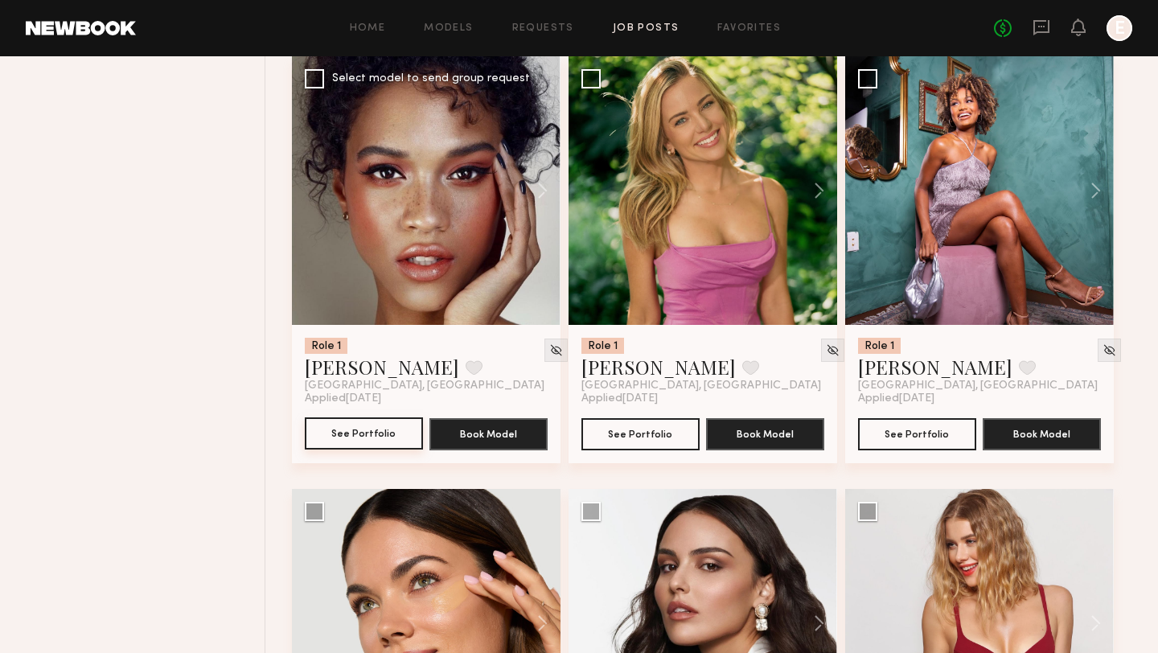
click at [358, 435] on button "See Portfolio" at bounding box center [364, 433] width 118 height 32
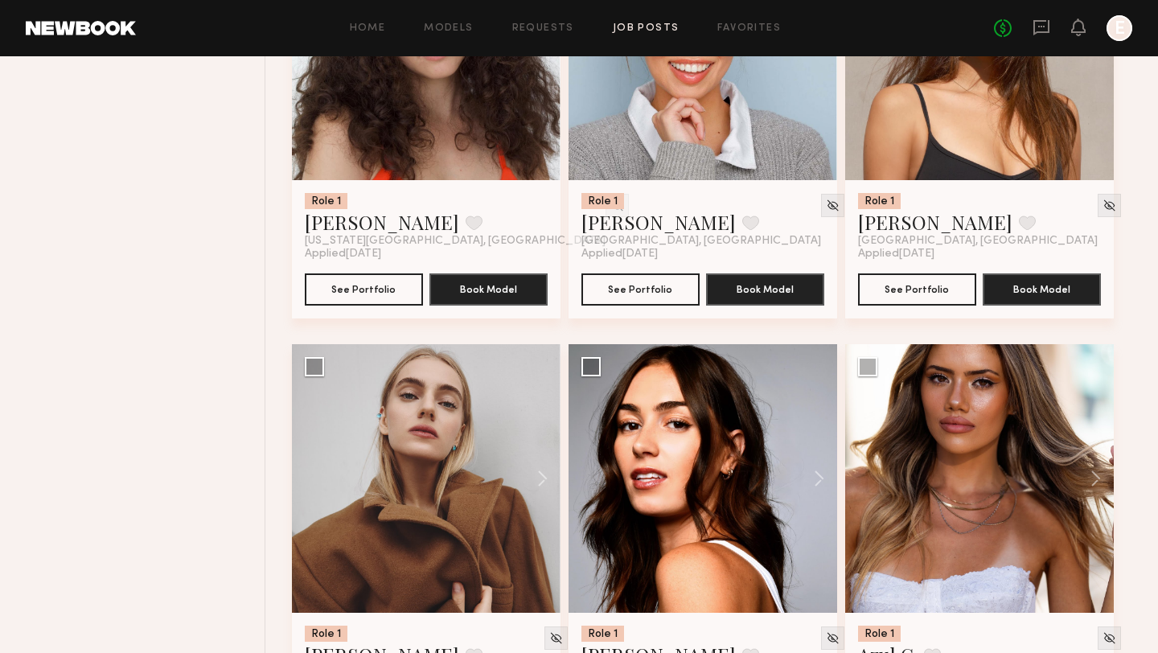
scroll to position [4849, 0]
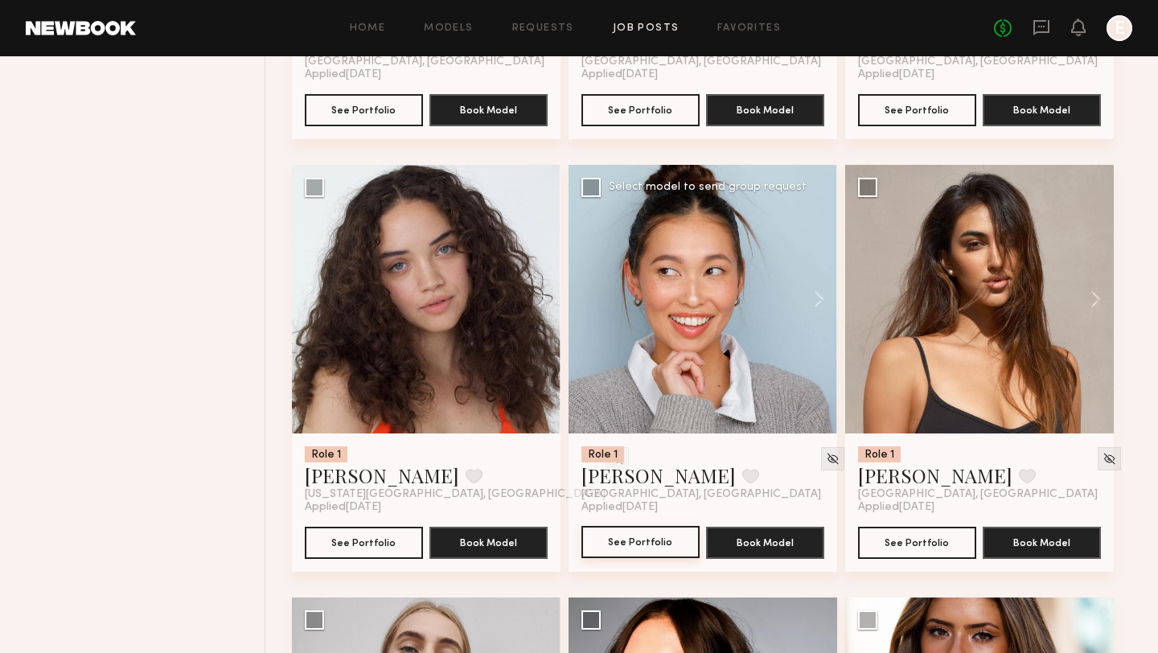
click at [642, 551] on button "See Portfolio" at bounding box center [640, 542] width 118 height 32
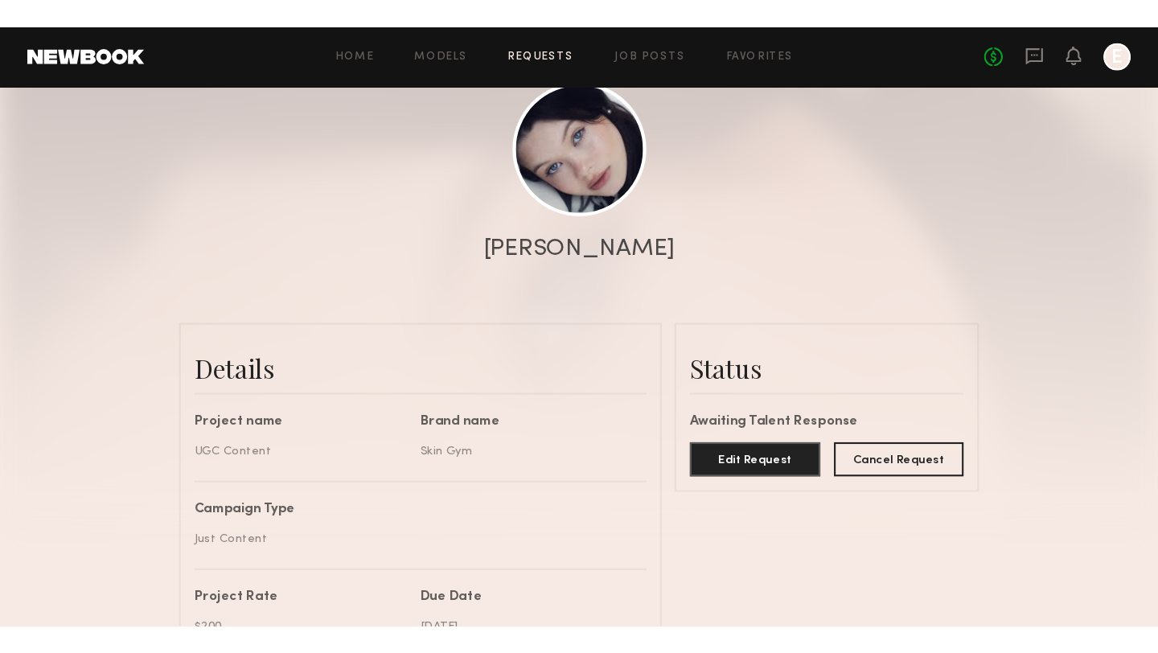
scroll to position [904, 0]
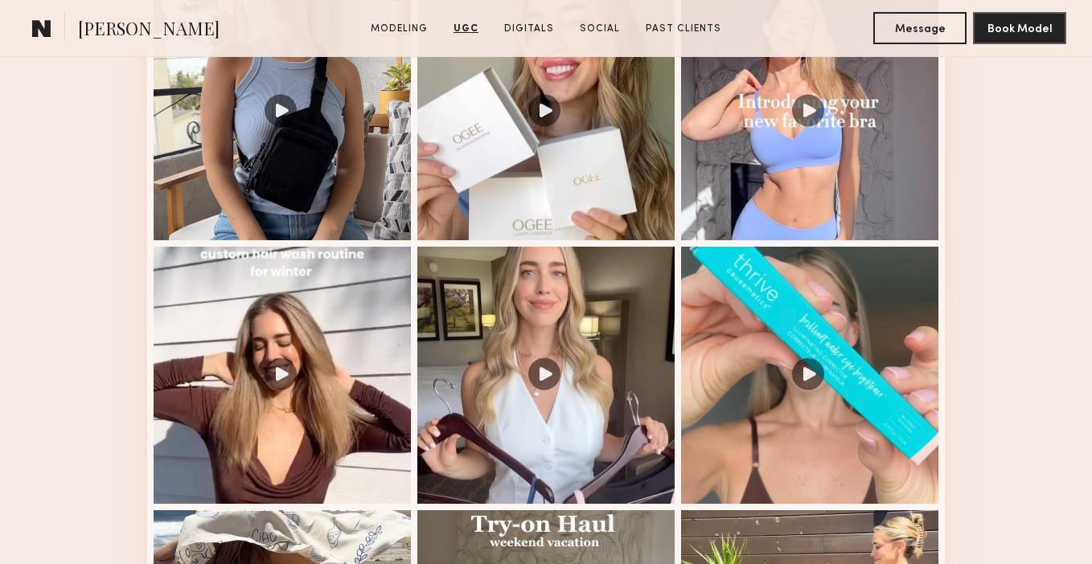
scroll to position [1767, 0]
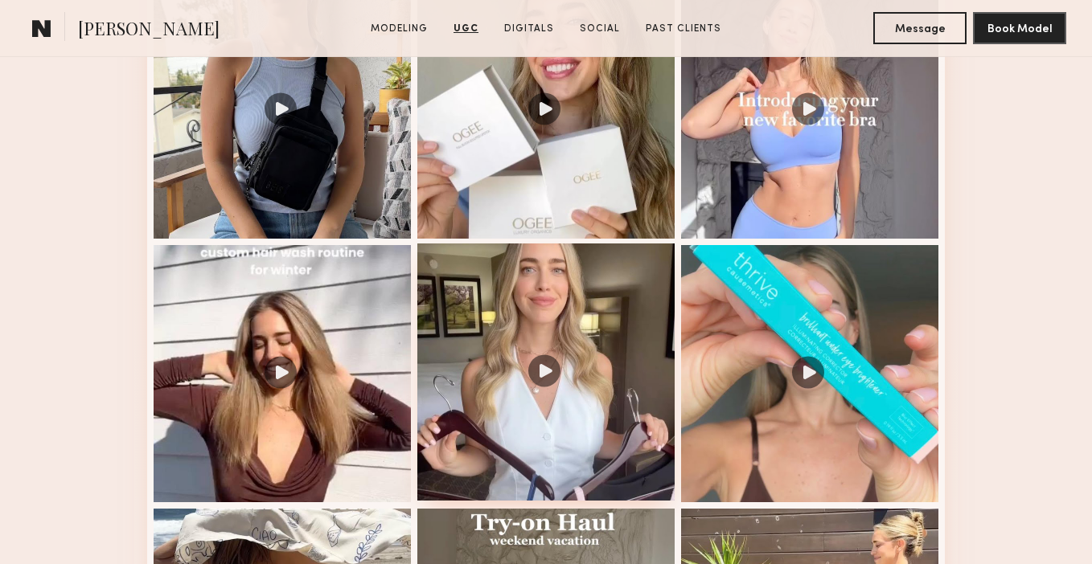
click at [593, 387] on div at bounding box center [545, 372] width 257 height 257
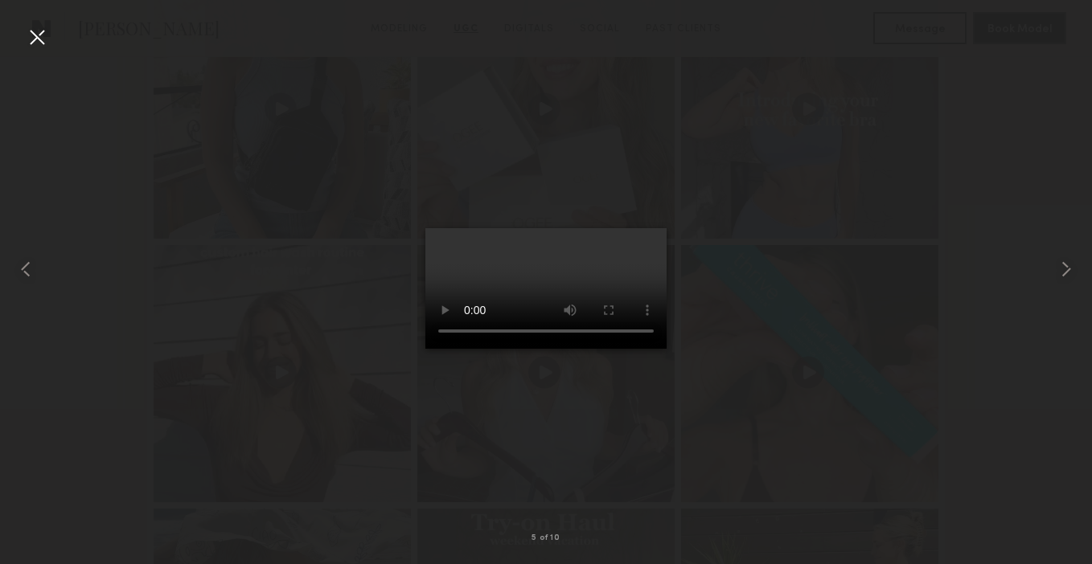
click at [714, 424] on div at bounding box center [546, 269] width 1092 height 487
click at [35, 41] on div at bounding box center [37, 37] width 26 height 26
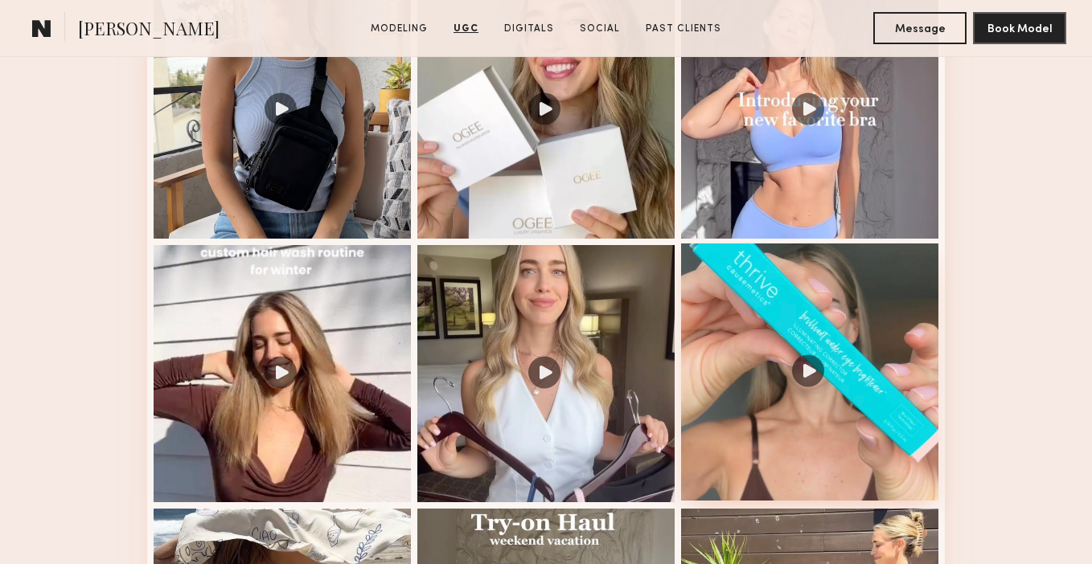
click at [728, 407] on div at bounding box center [809, 372] width 257 height 257
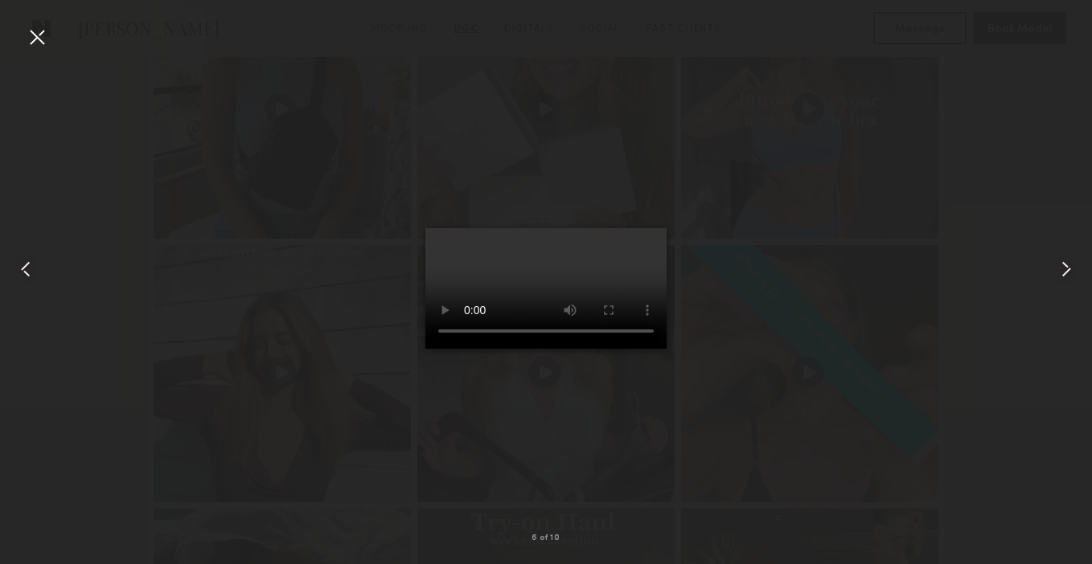
click at [38, 32] on div at bounding box center [37, 37] width 26 height 26
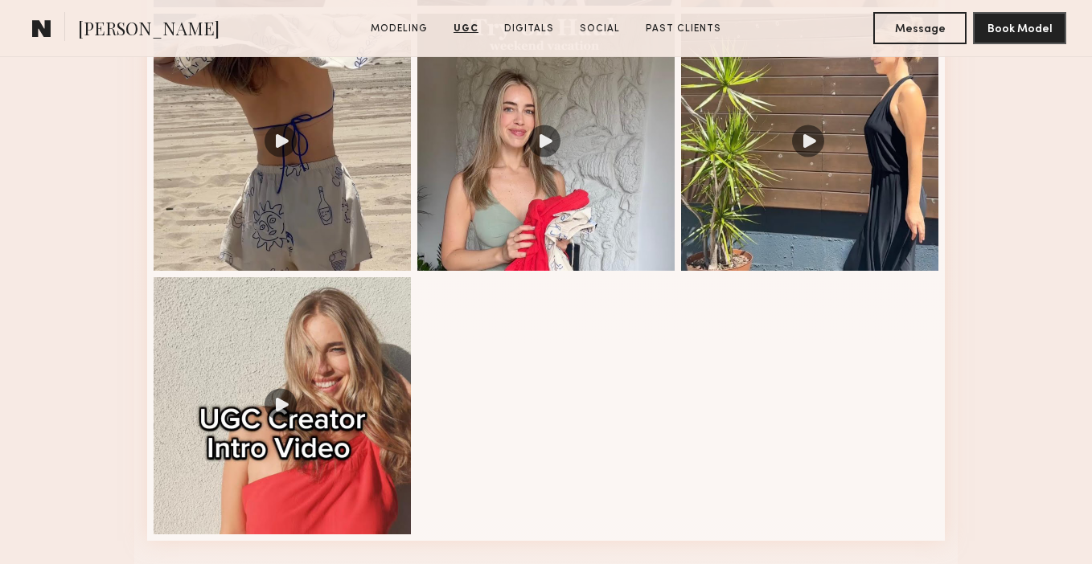
scroll to position [2266, 0]
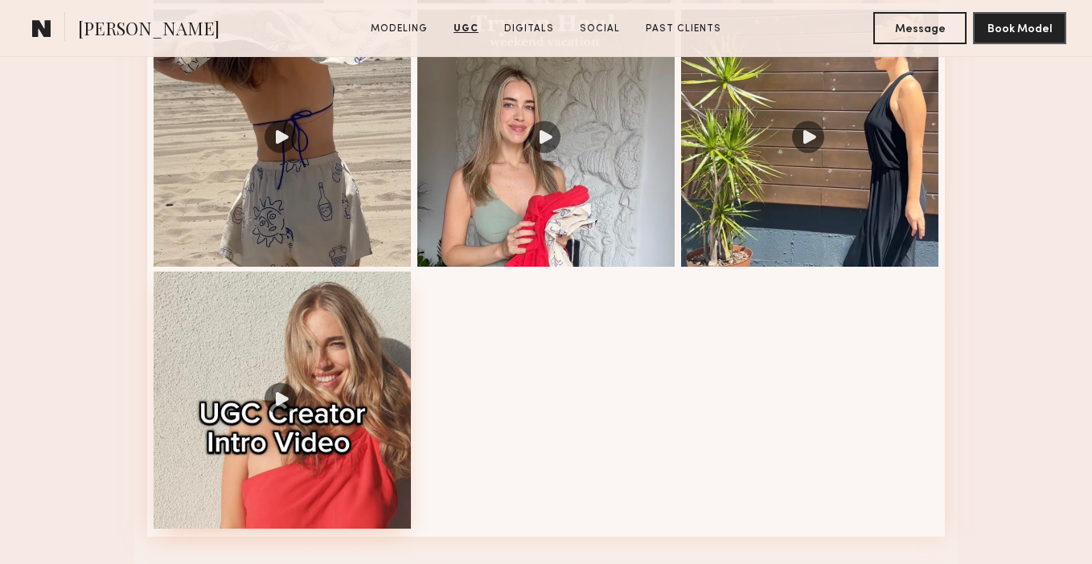
click at [378, 343] on div at bounding box center [282, 400] width 257 height 257
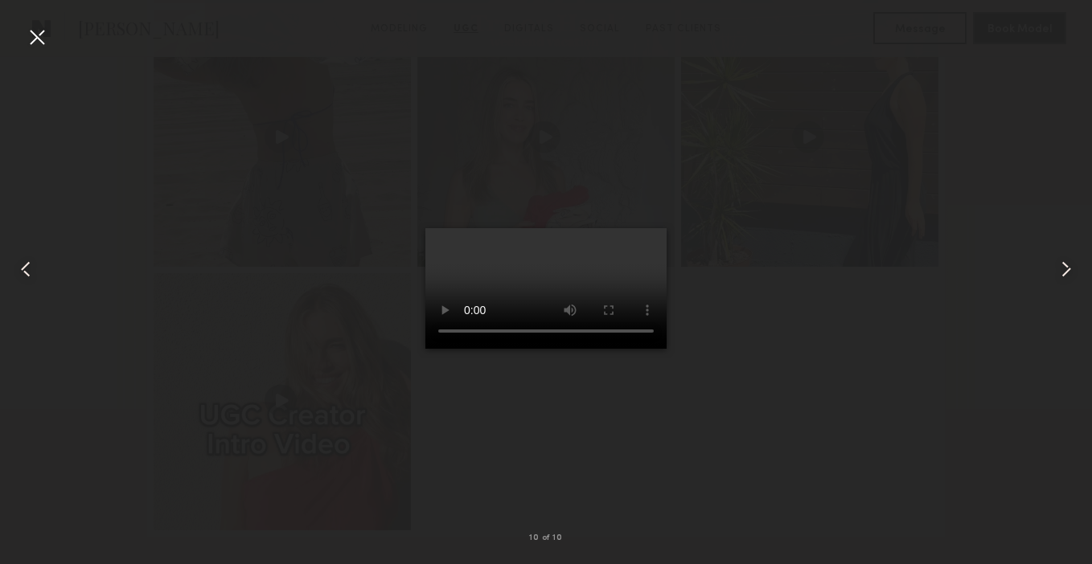
click at [35, 38] on div at bounding box center [37, 37] width 26 height 26
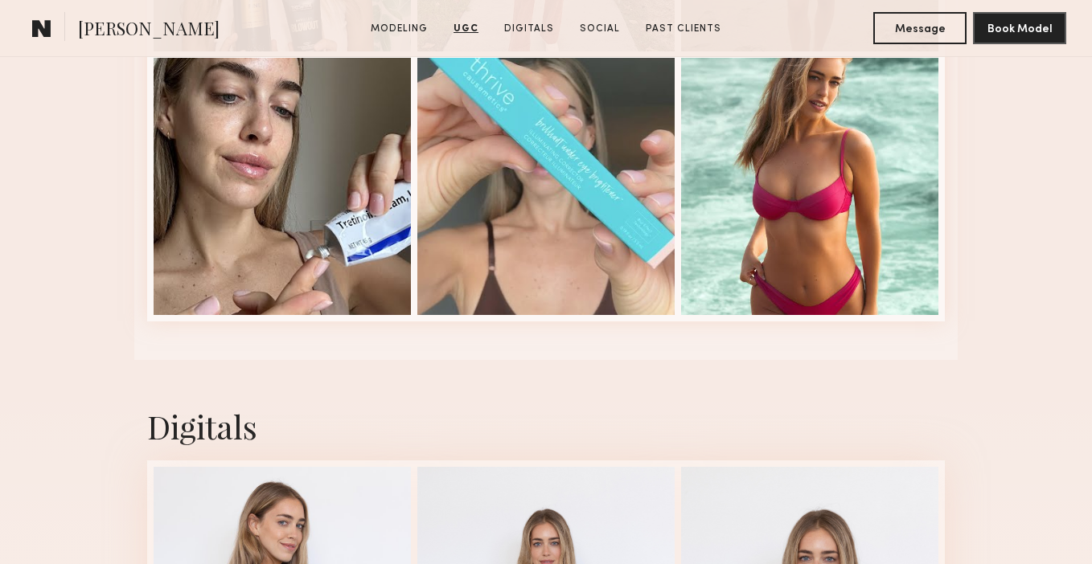
scroll to position [3182, 0]
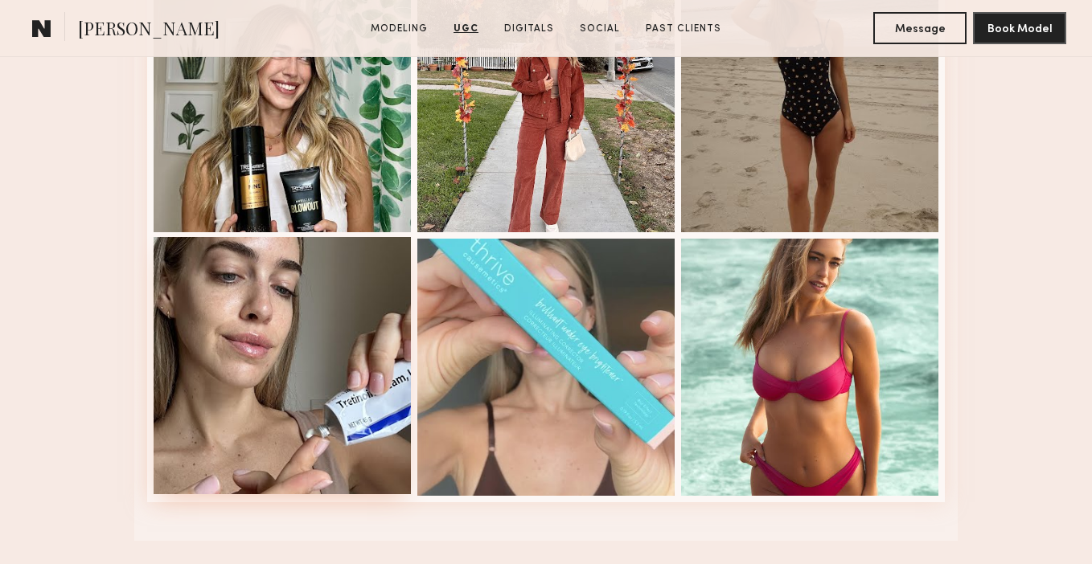
click at [320, 294] on div at bounding box center [282, 365] width 257 height 257
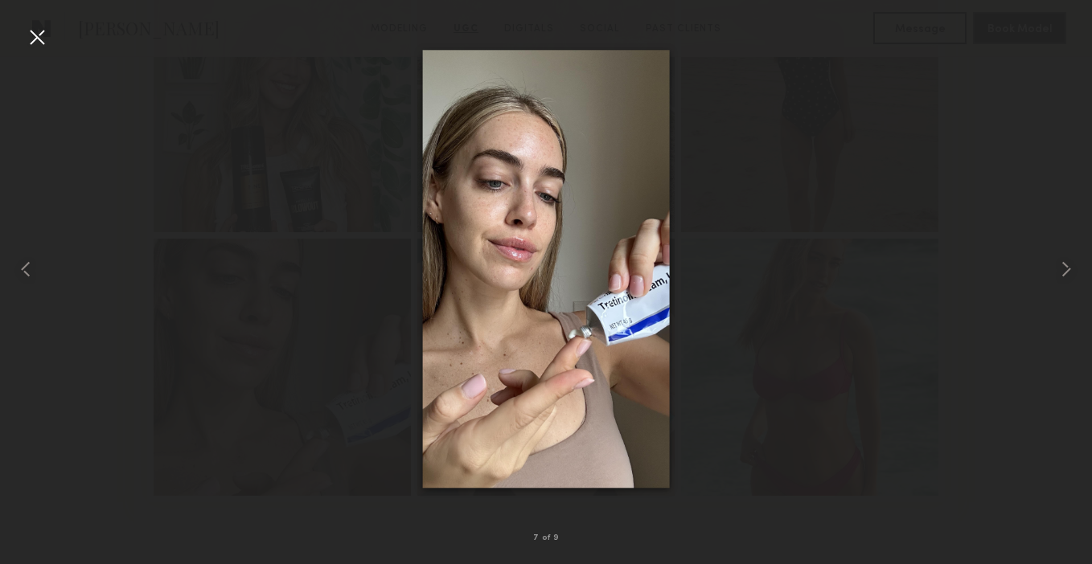
click at [506, 410] on img at bounding box center [546, 269] width 247 height 438
click at [1070, 270] on common-icon at bounding box center [1066, 269] width 26 height 26
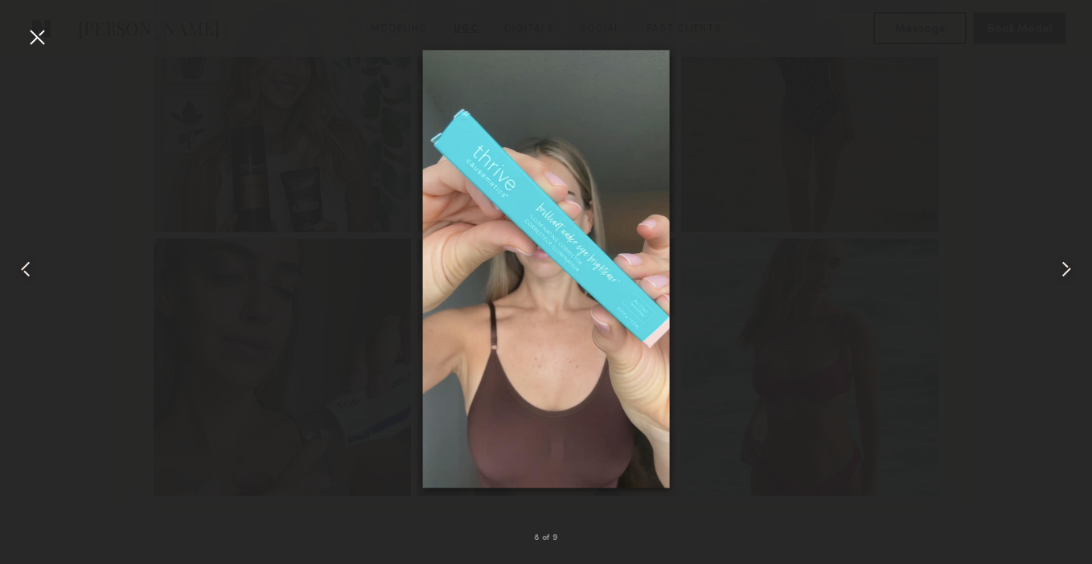
click at [1070, 270] on common-icon at bounding box center [1066, 269] width 26 height 26
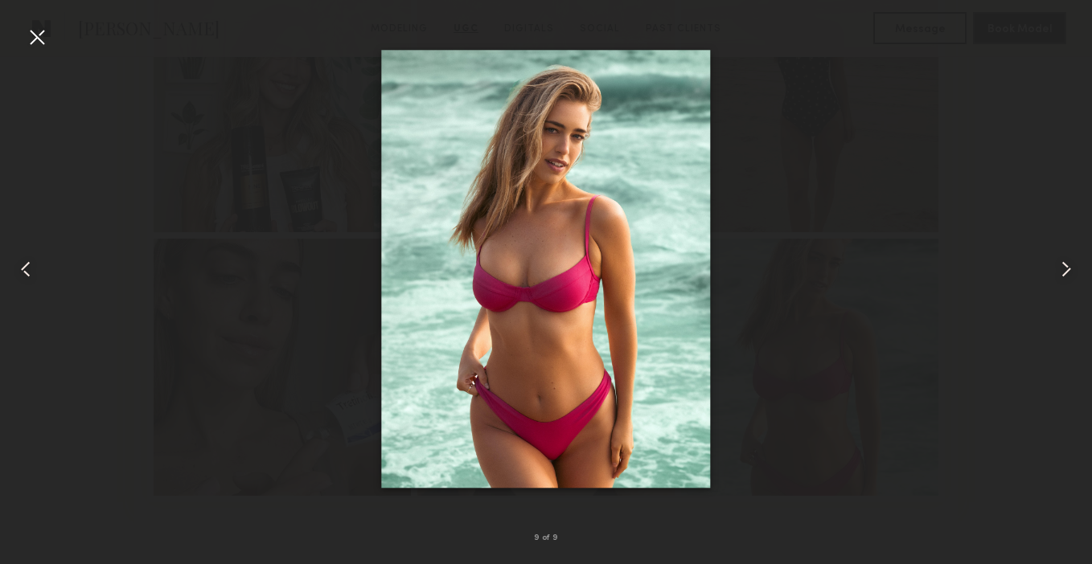
click at [40, 45] on div at bounding box center [37, 37] width 26 height 26
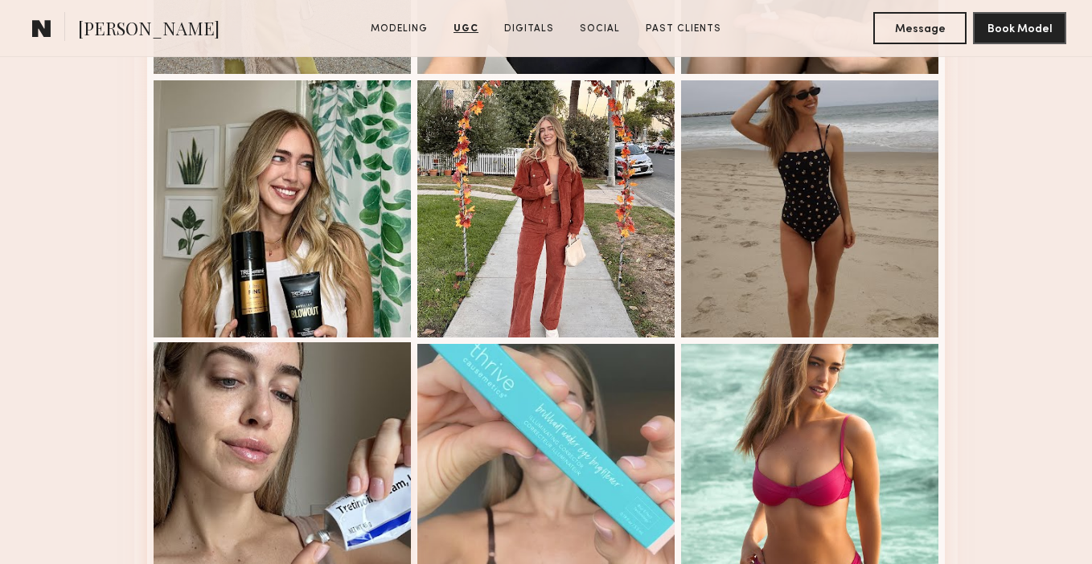
scroll to position [2872, 0]
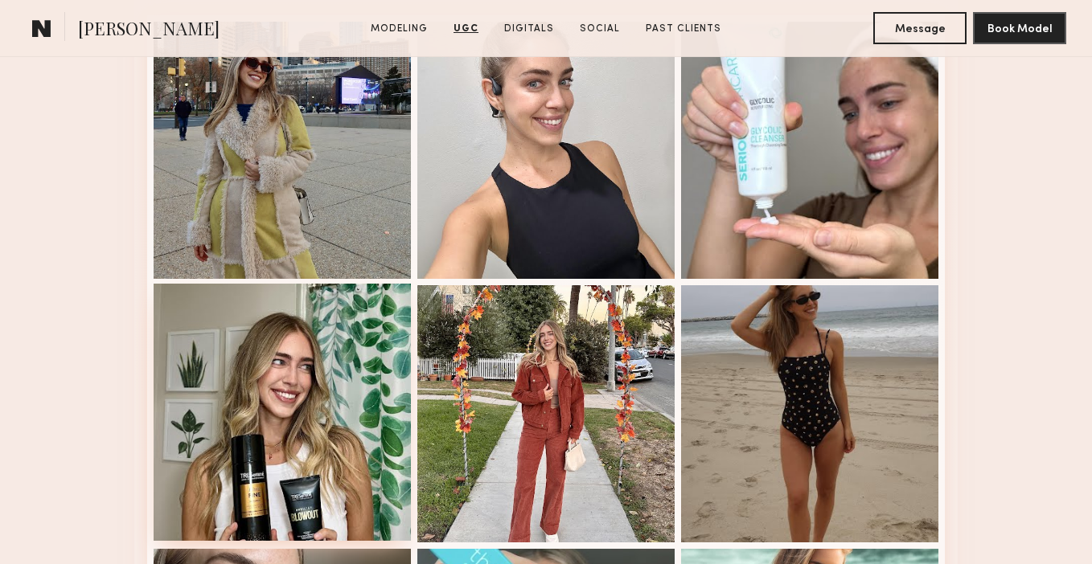
click at [310, 416] on div at bounding box center [282, 412] width 257 height 257
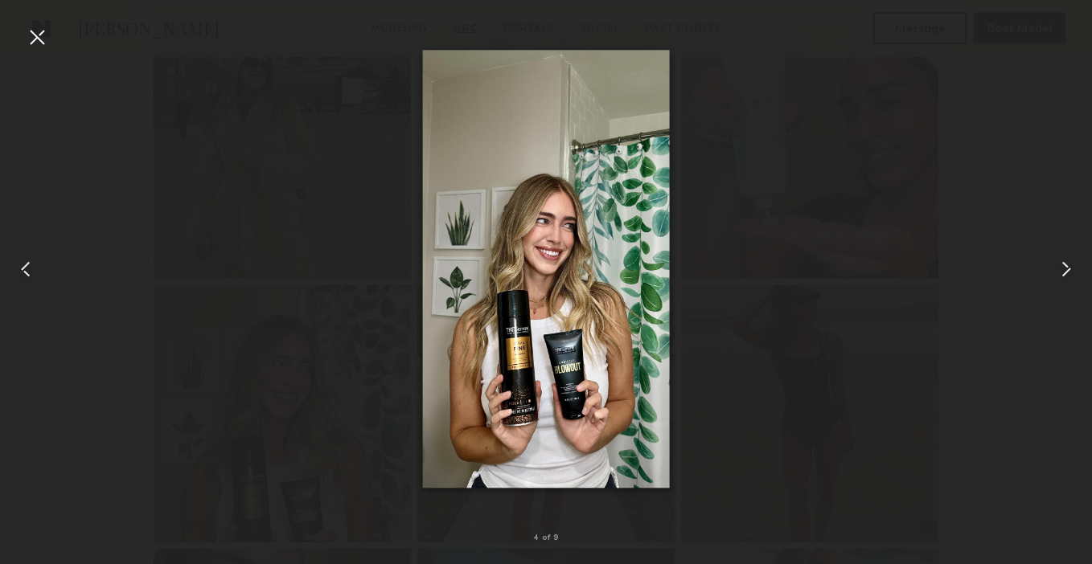
click at [39, 31] on div at bounding box center [37, 37] width 26 height 26
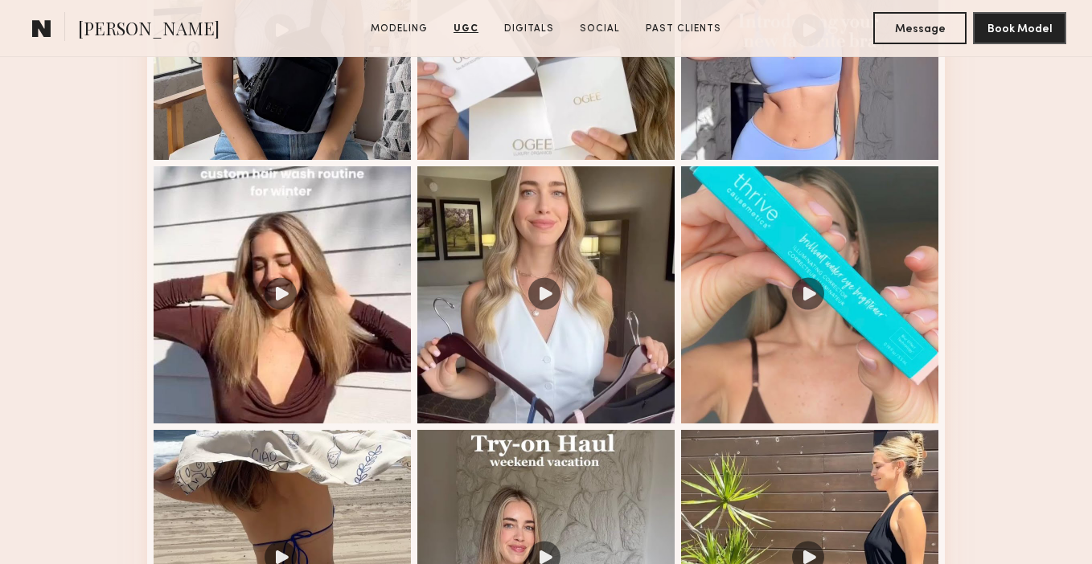
scroll to position [1564, 0]
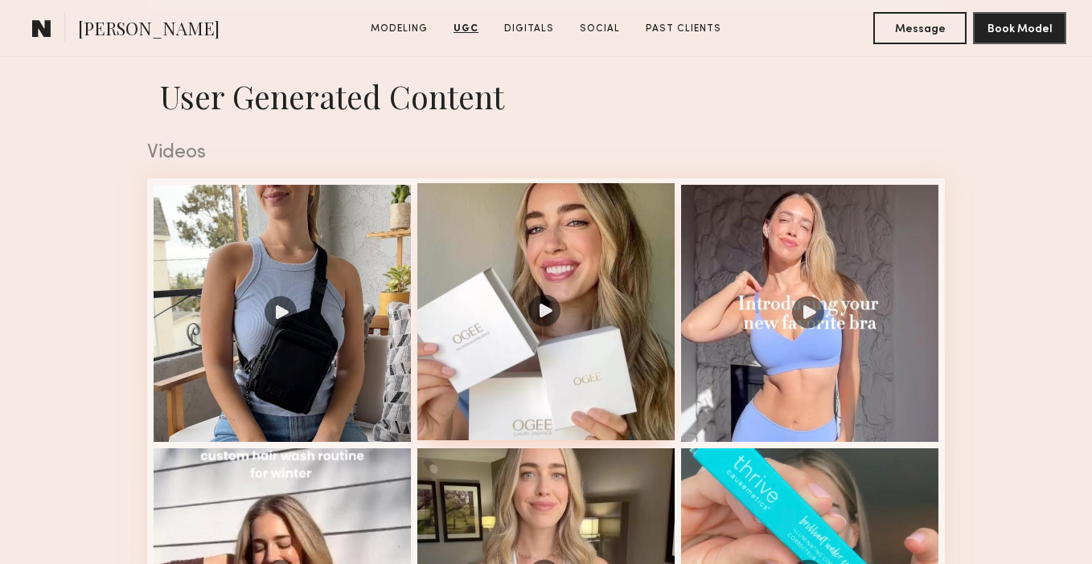
click at [560, 243] on div at bounding box center [545, 311] width 257 height 257
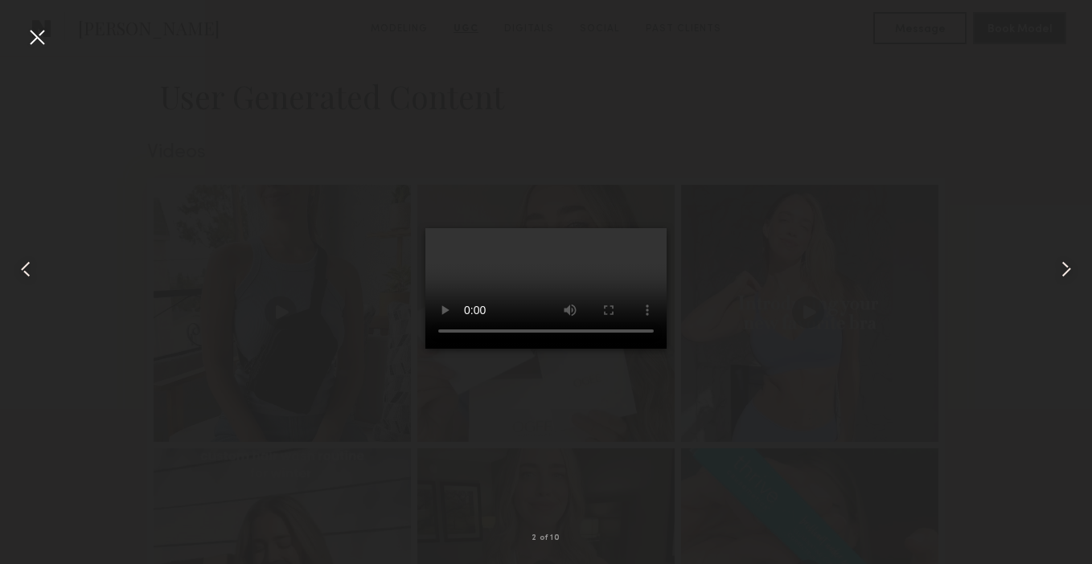
click at [43, 37] on div at bounding box center [37, 37] width 26 height 26
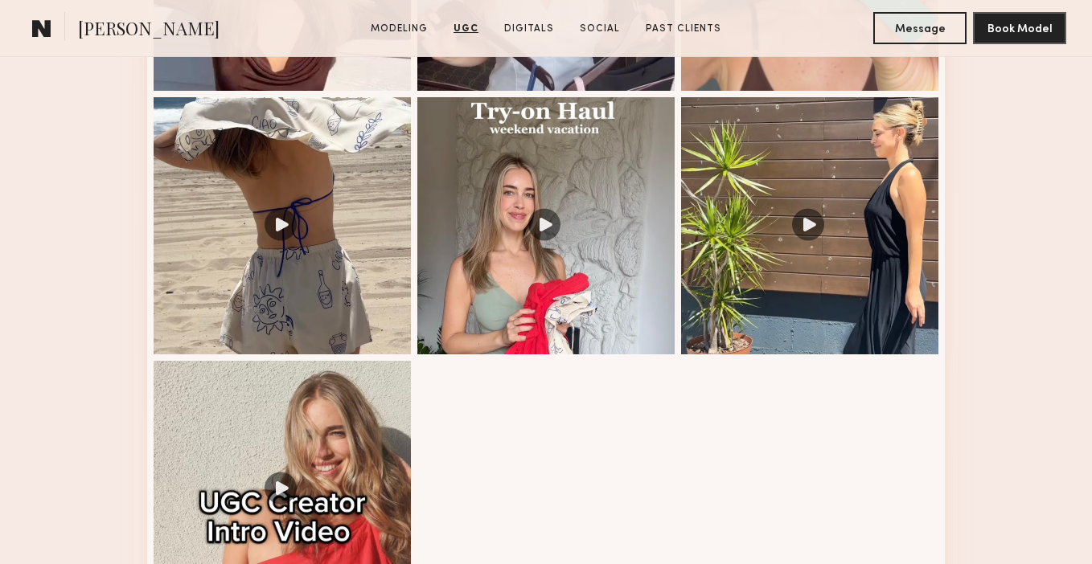
scroll to position [1786, 0]
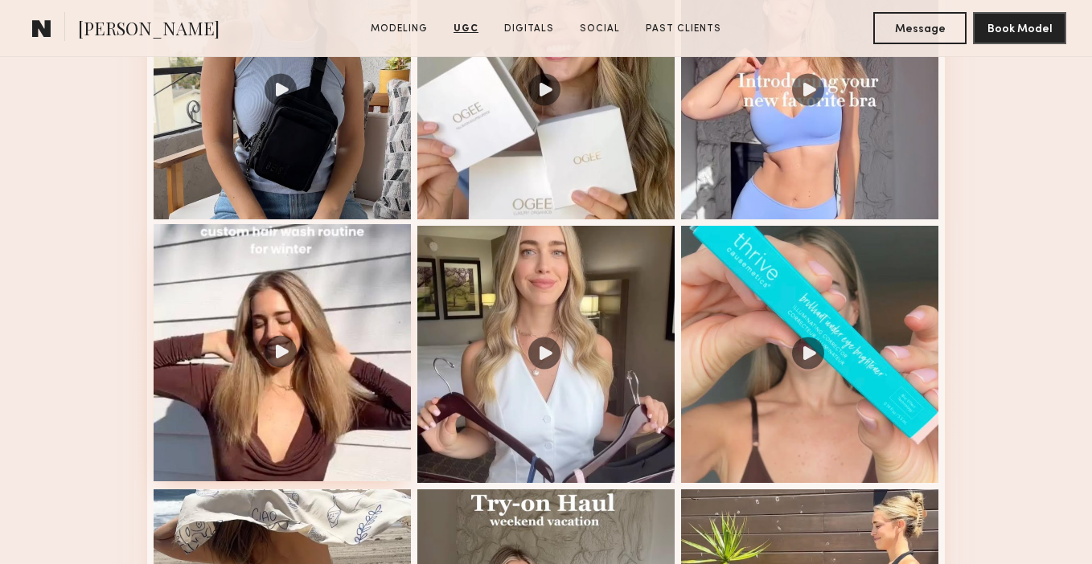
click at [325, 309] on div at bounding box center [282, 352] width 257 height 257
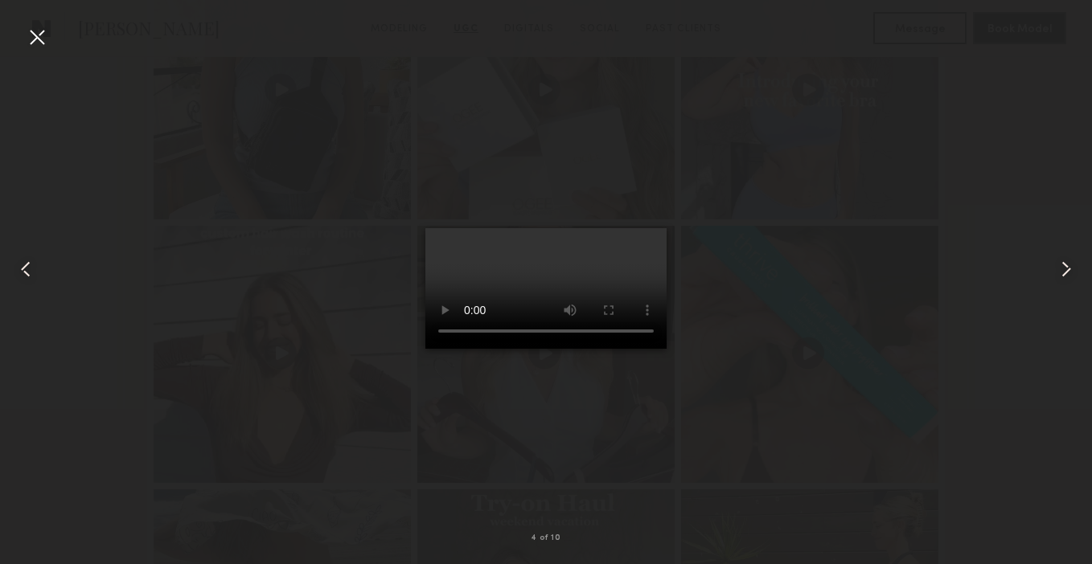
click at [39, 38] on div at bounding box center [37, 37] width 26 height 26
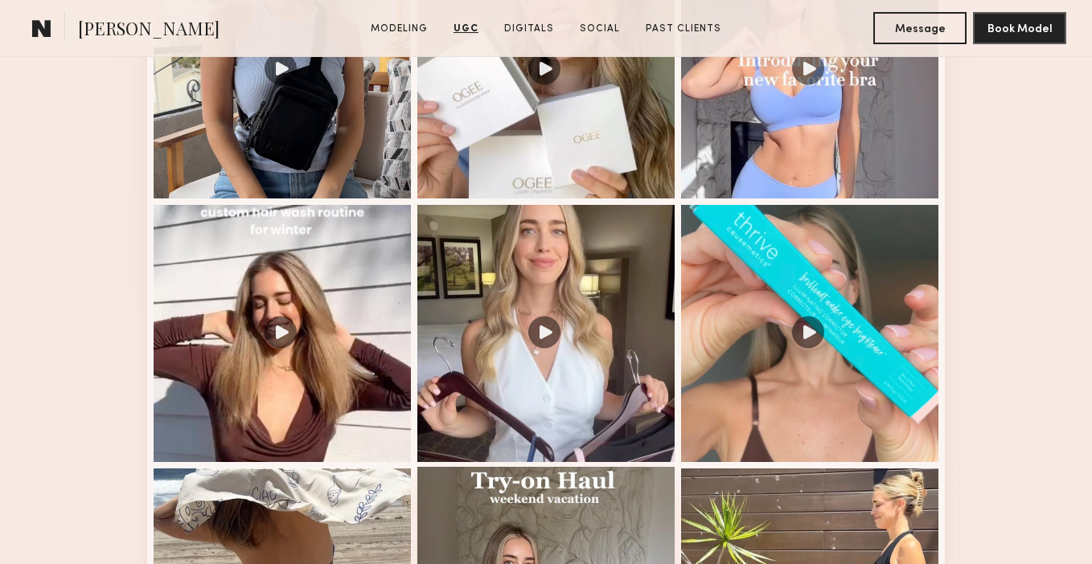
scroll to position [1798, 0]
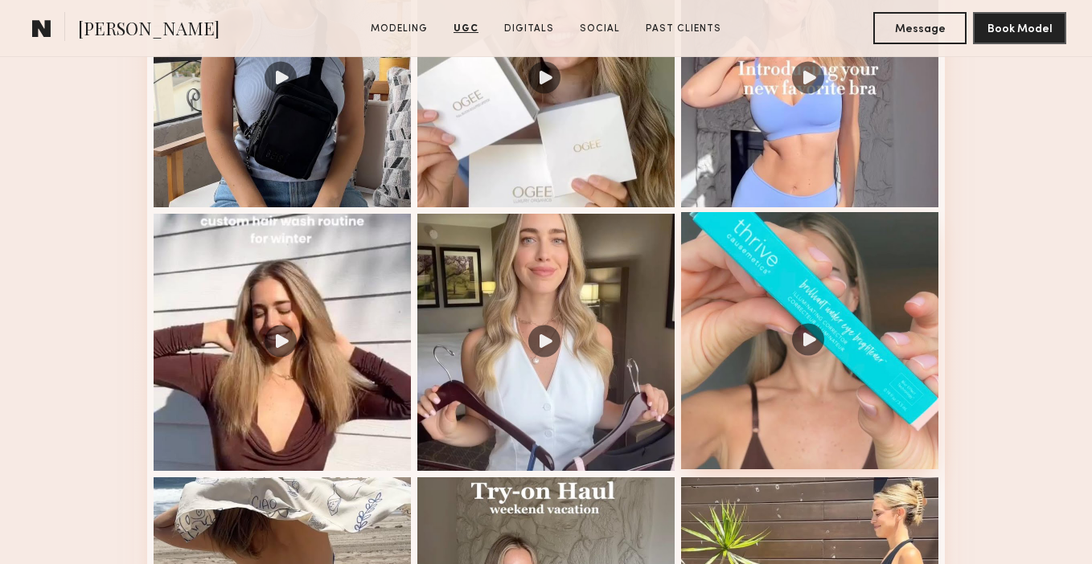
click at [724, 328] on div at bounding box center [809, 340] width 257 height 257
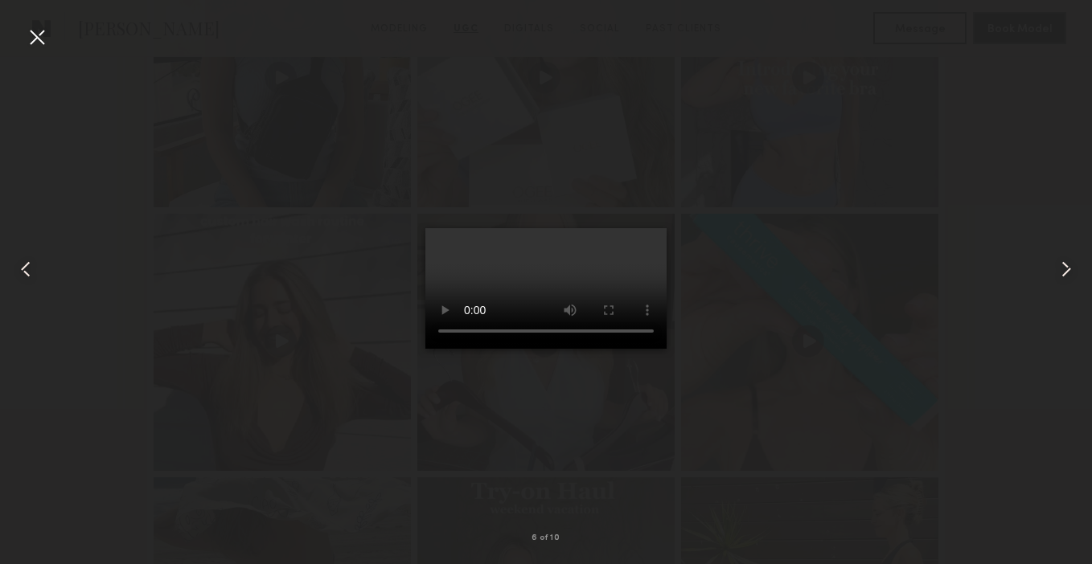
click at [43, 36] on div at bounding box center [37, 37] width 26 height 26
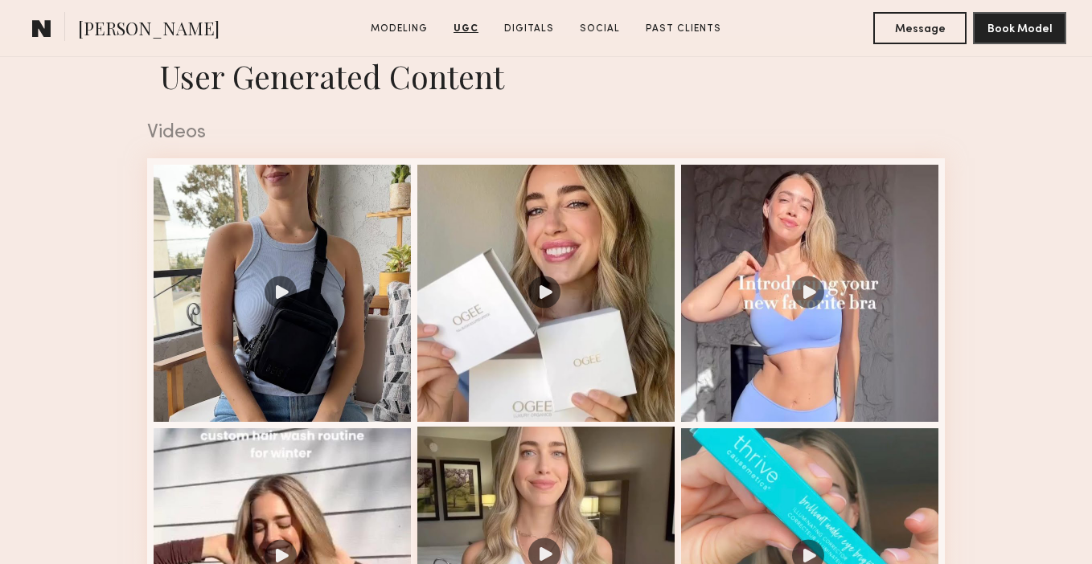
scroll to position [1583, 0]
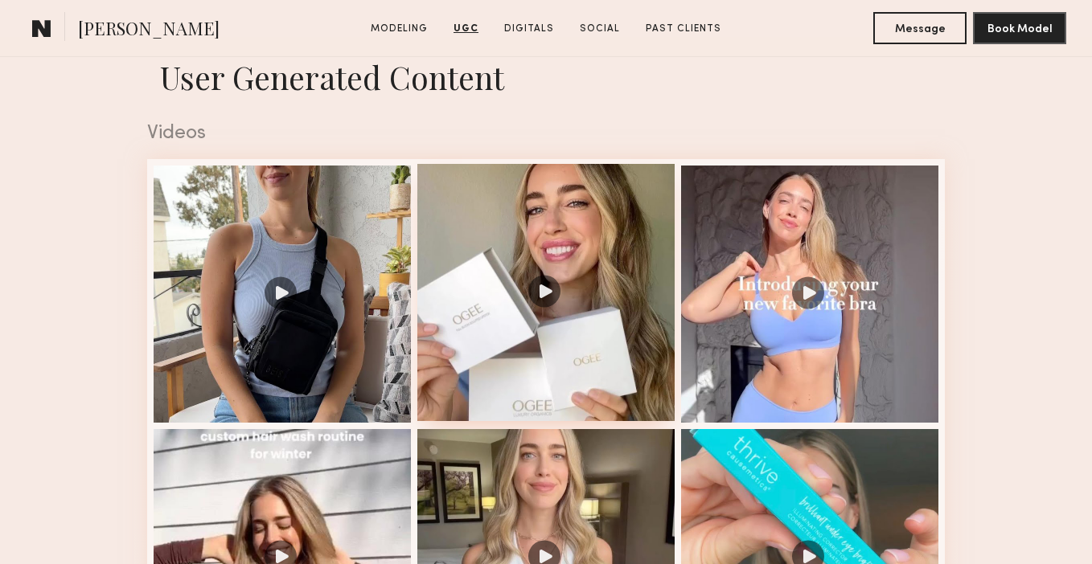
click at [634, 218] on div at bounding box center [545, 292] width 257 height 257
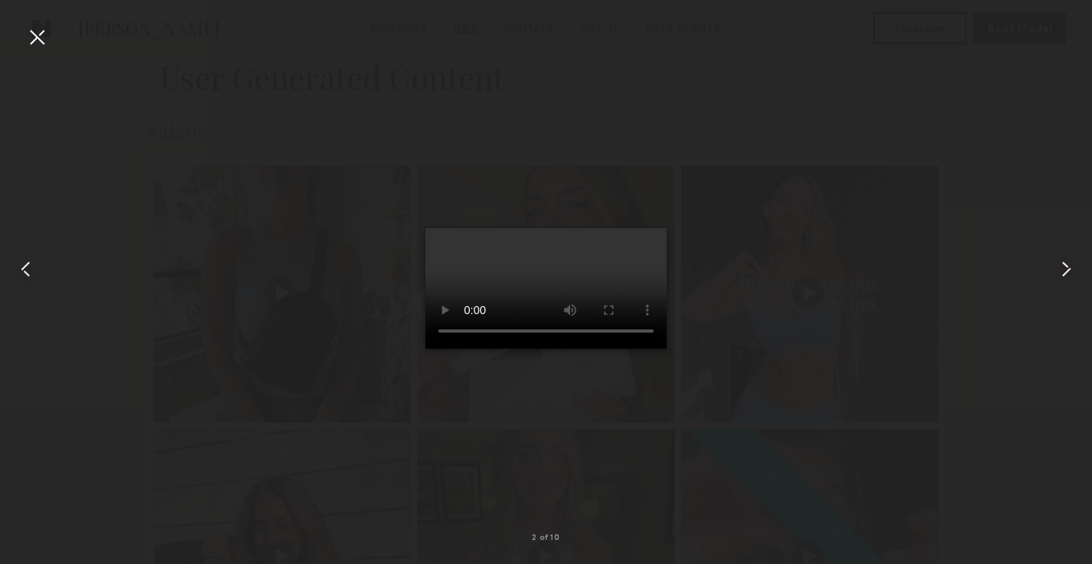
click at [37, 42] on div at bounding box center [37, 37] width 26 height 26
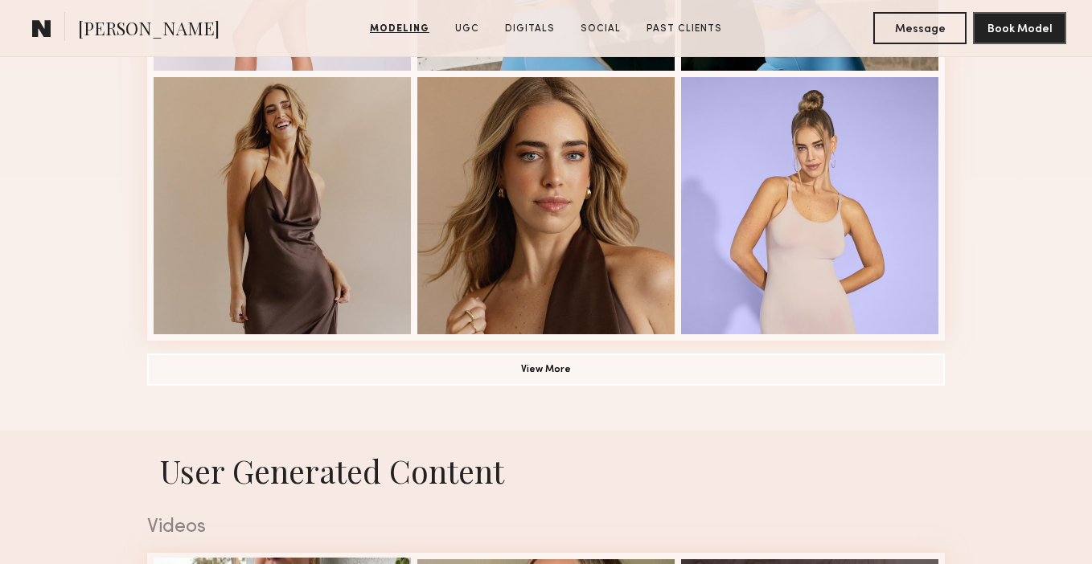
scroll to position [1126, 0]
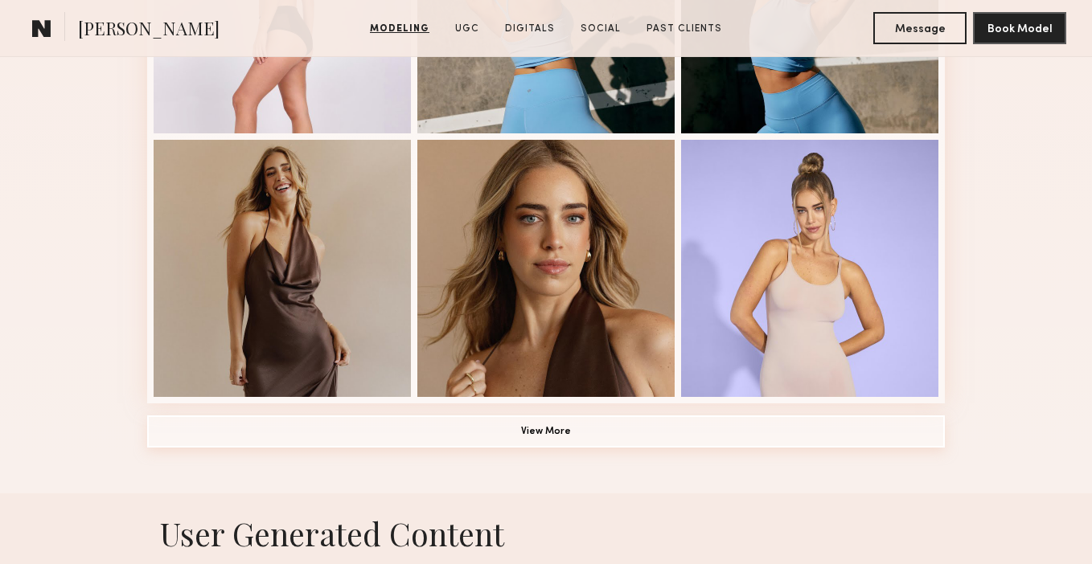
click at [326, 424] on button "View More" at bounding box center [546, 432] width 798 height 32
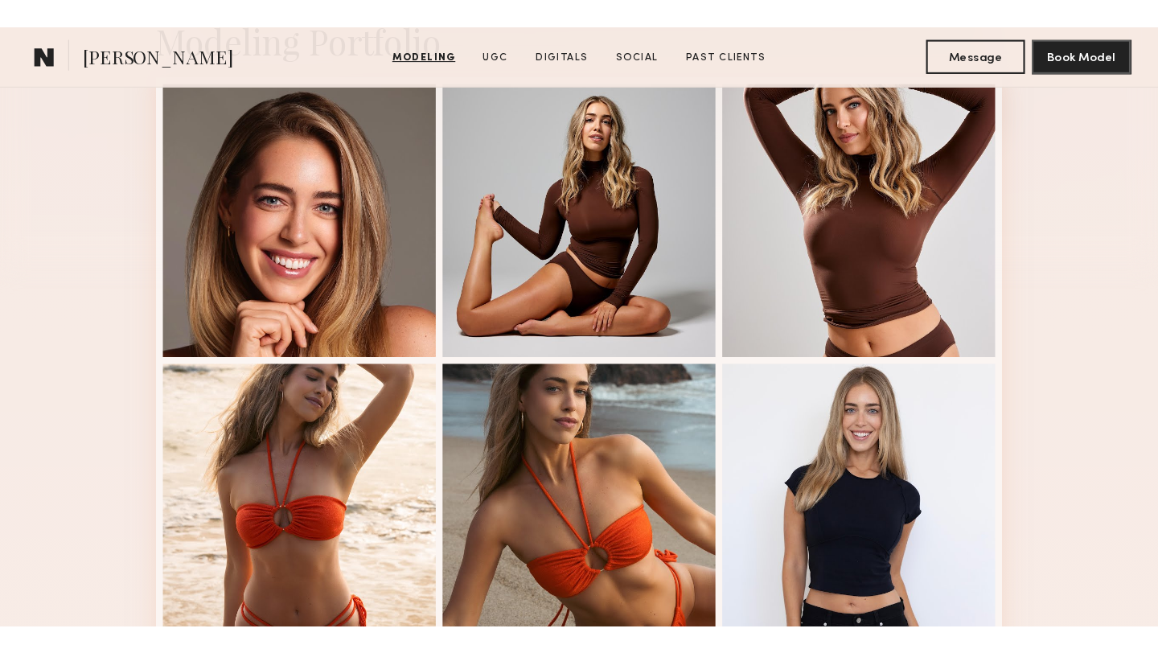
scroll to position [0, 0]
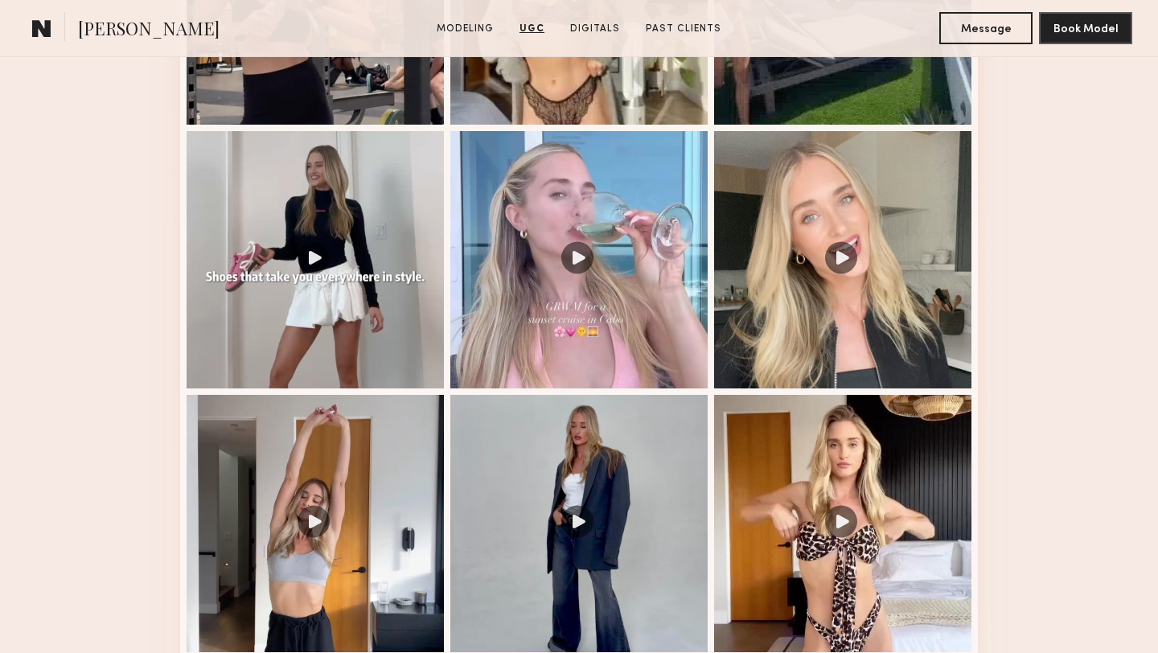
scroll to position [1888, 0]
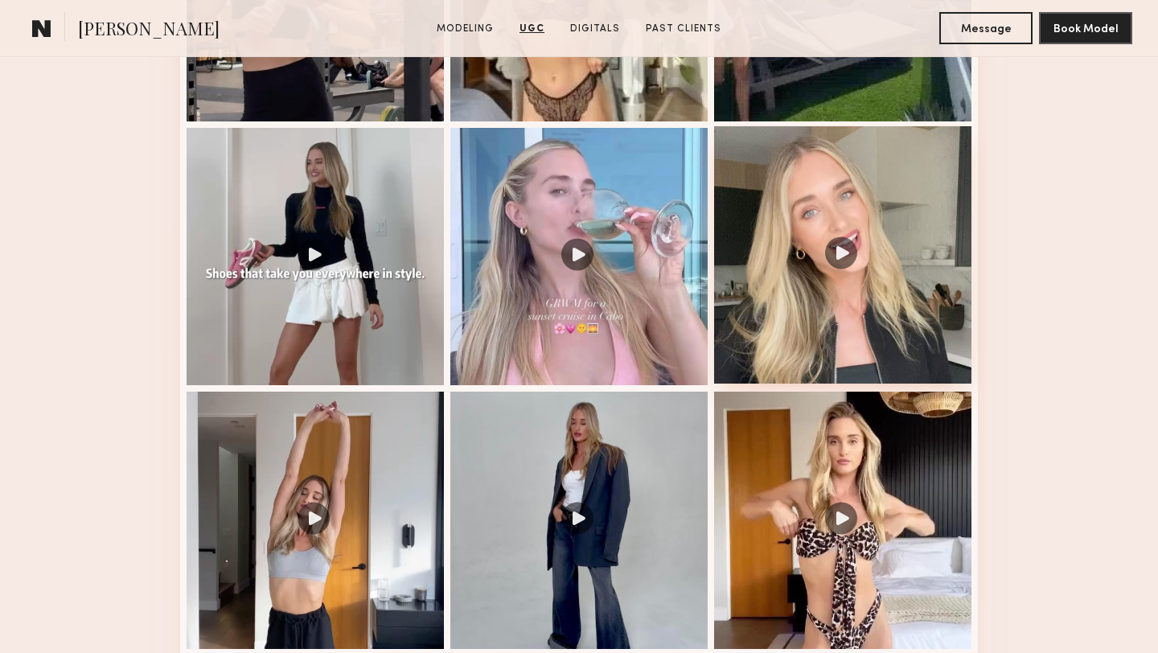
click at [806, 339] on div at bounding box center [842, 254] width 257 height 257
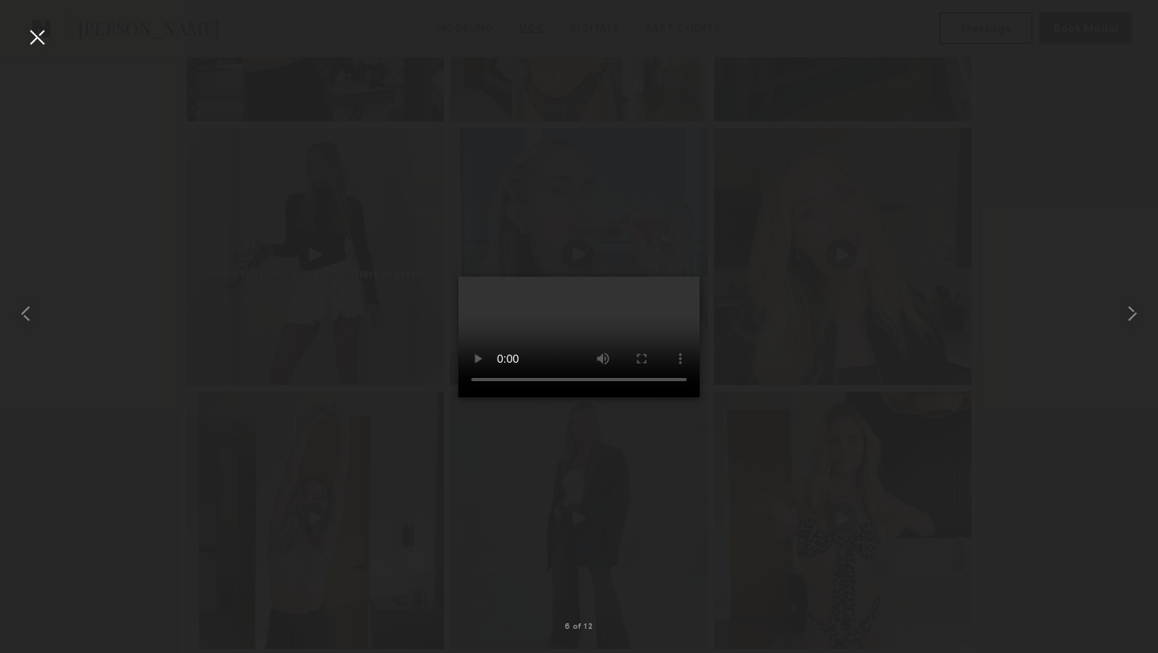
click at [36, 40] on div at bounding box center [37, 37] width 26 height 26
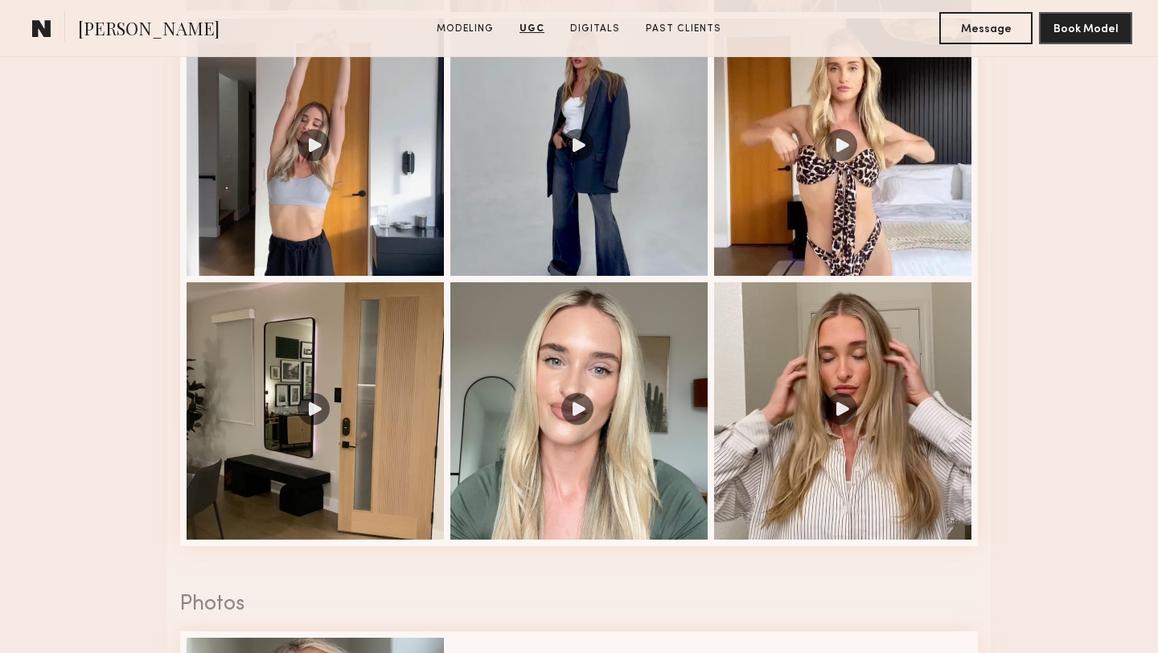
scroll to position [2264, 0]
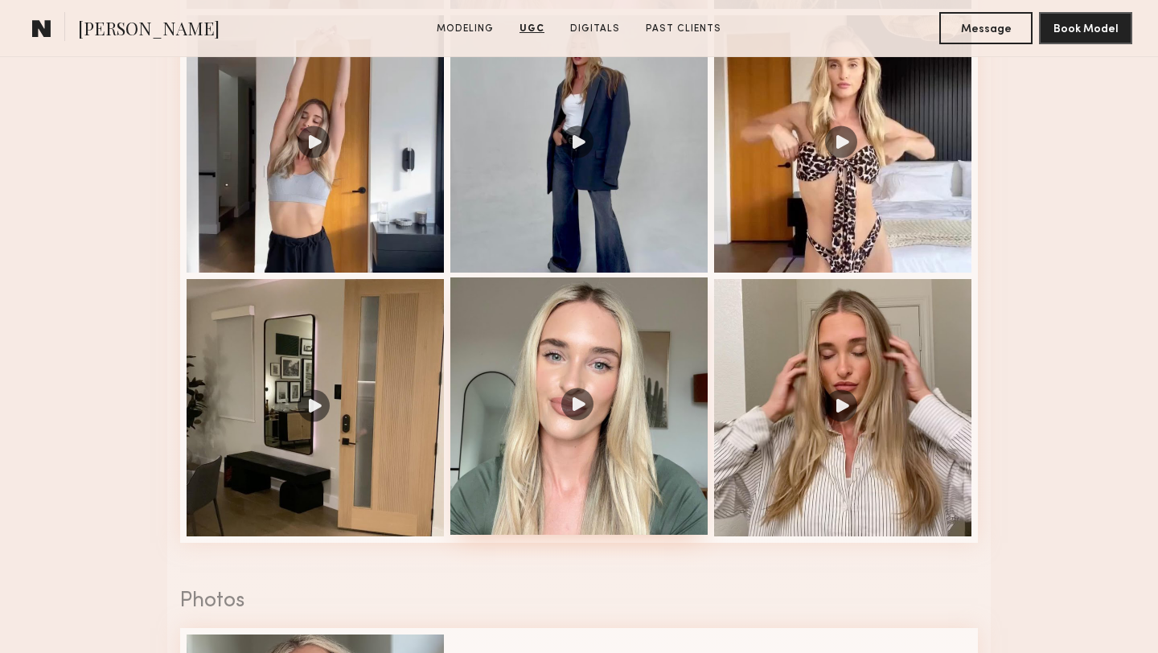
click at [507, 375] on div at bounding box center [578, 405] width 257 height 257
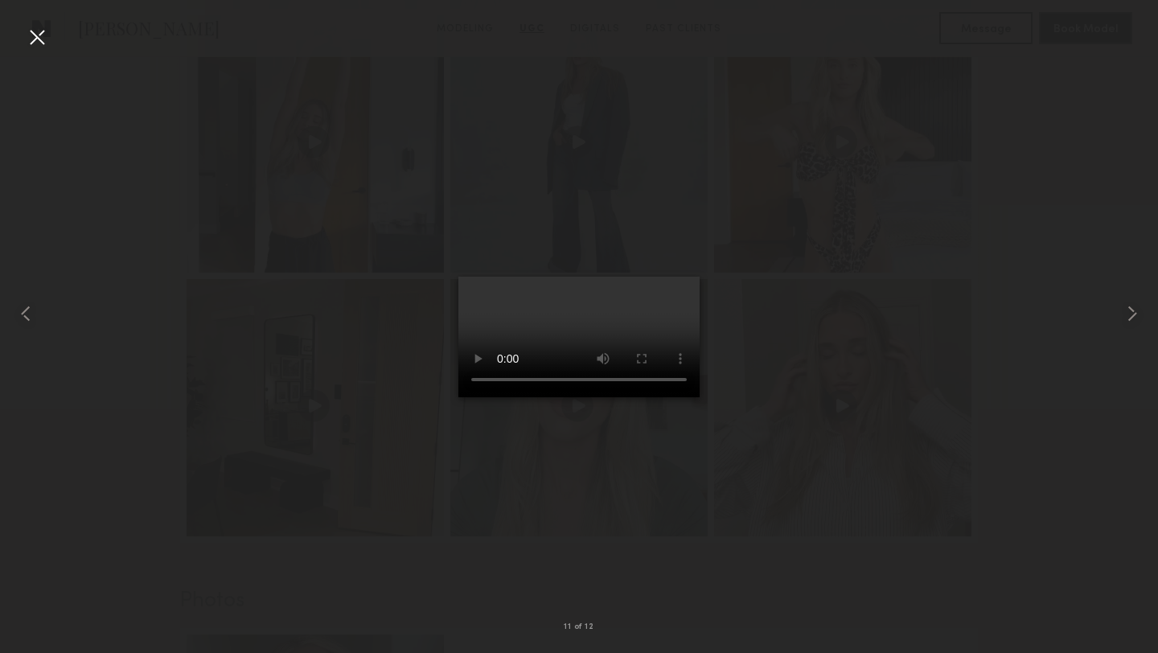
click at [31, 25] on div at bounding box center [37, 37] width 26 height 26
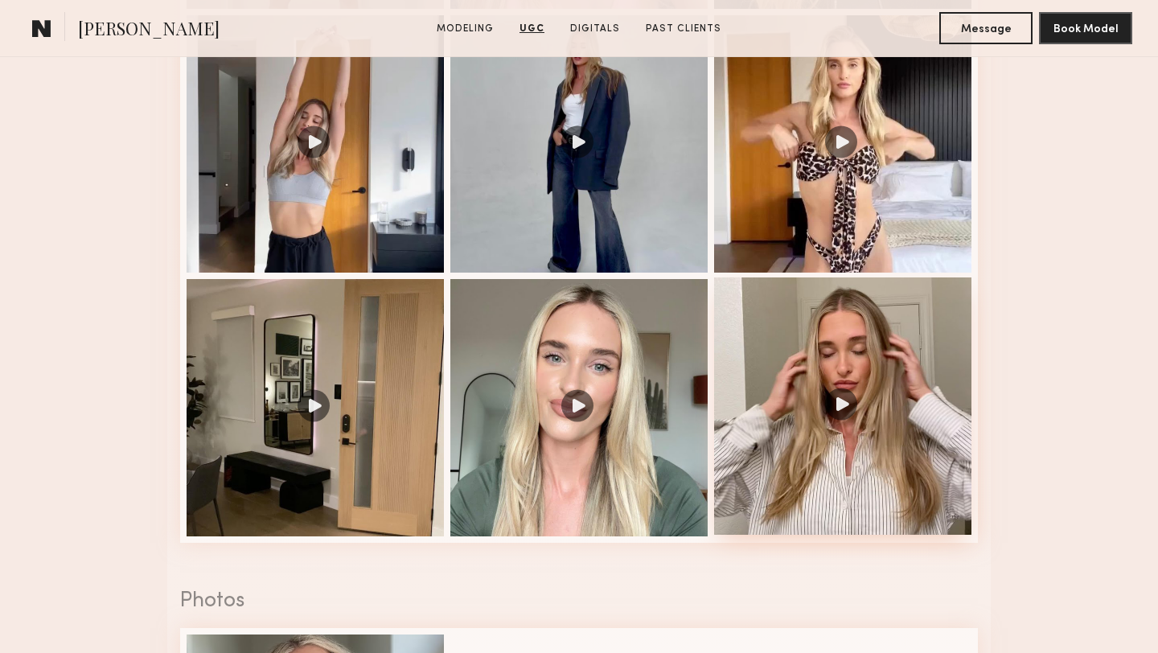
click at [901, 398] on div at bounding box center [842, 405] width 257 height 257
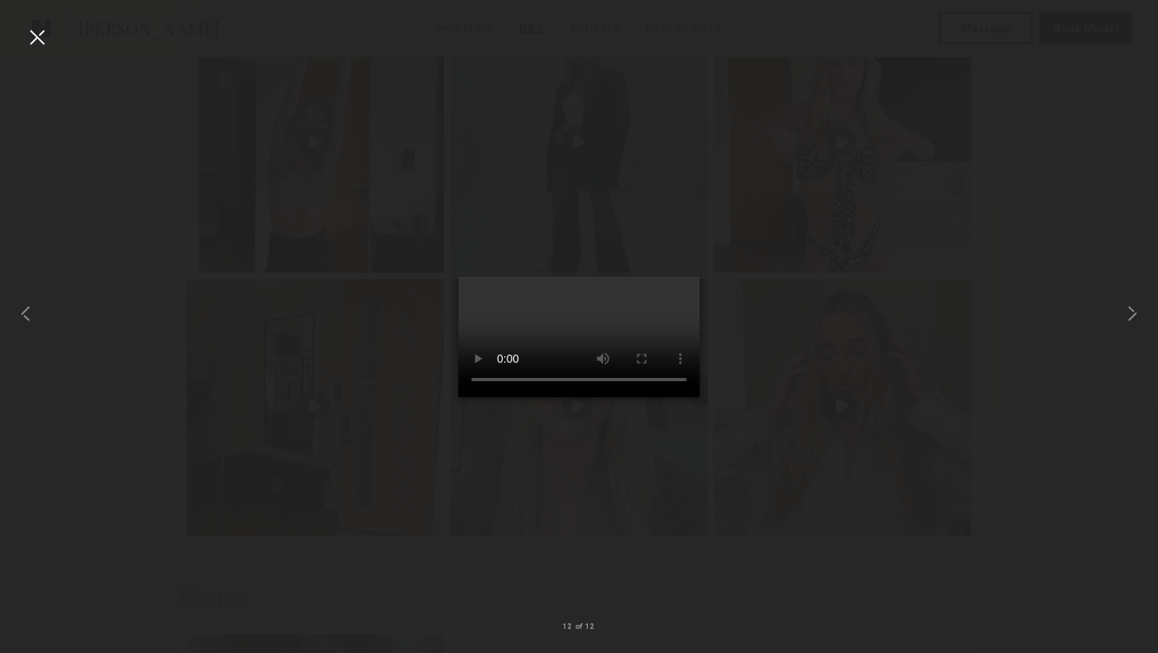
click at [39, 33] on div at bounding box center [37, 37] width 26 height 26
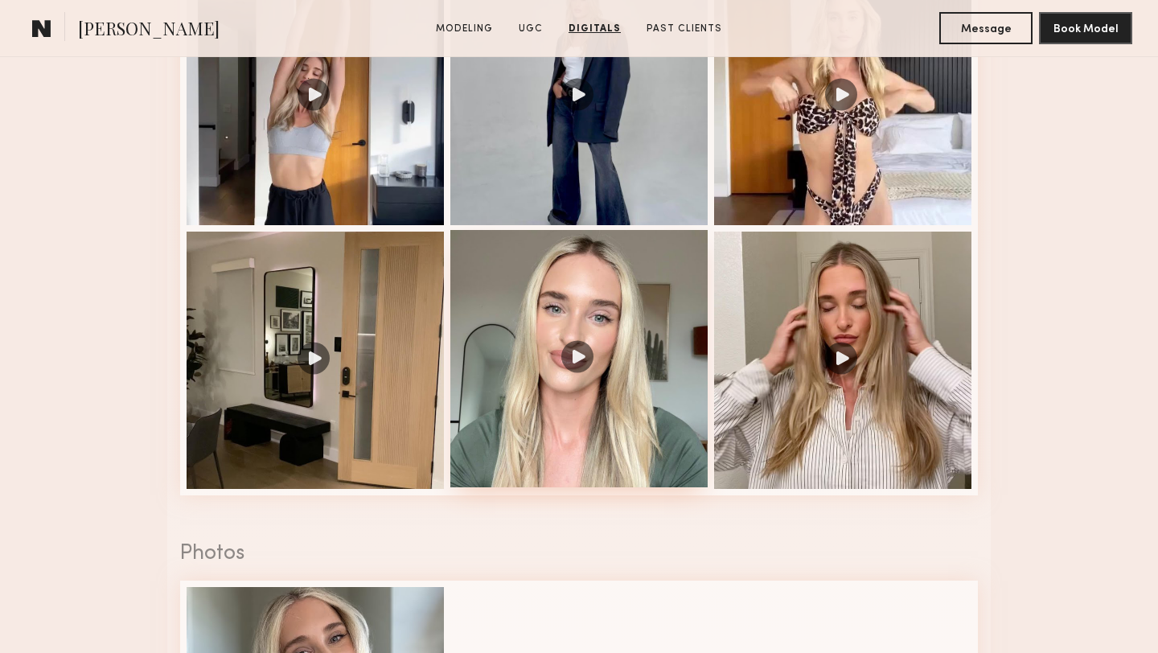
scroll to position [2307, 0]
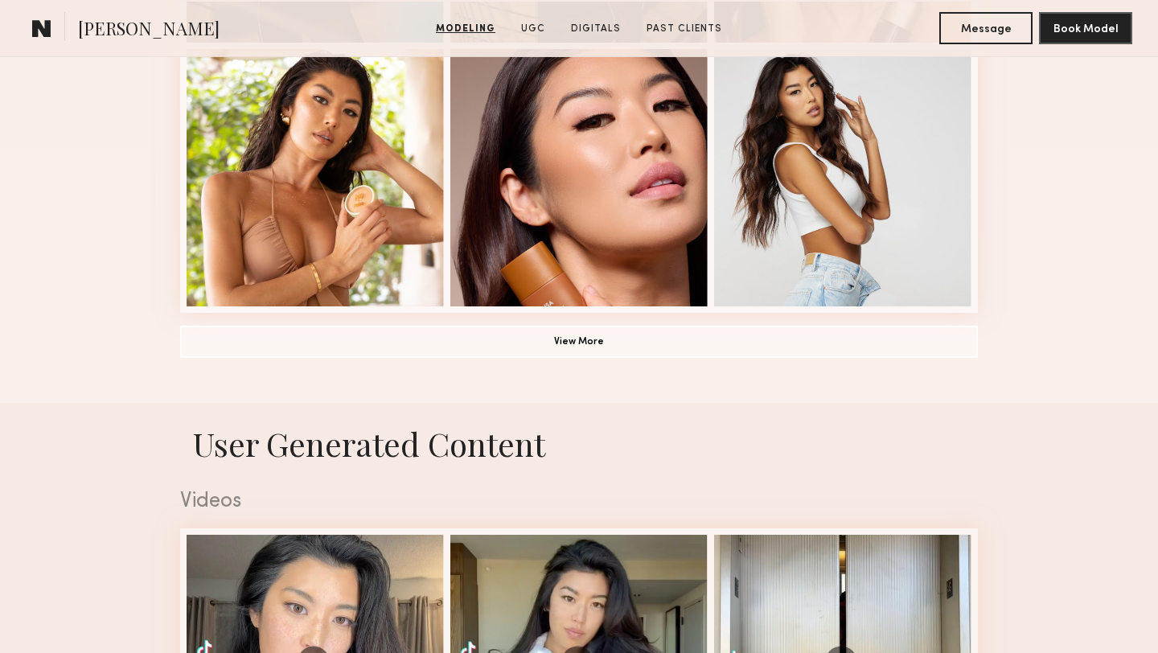
scroll to position [1578, 0]
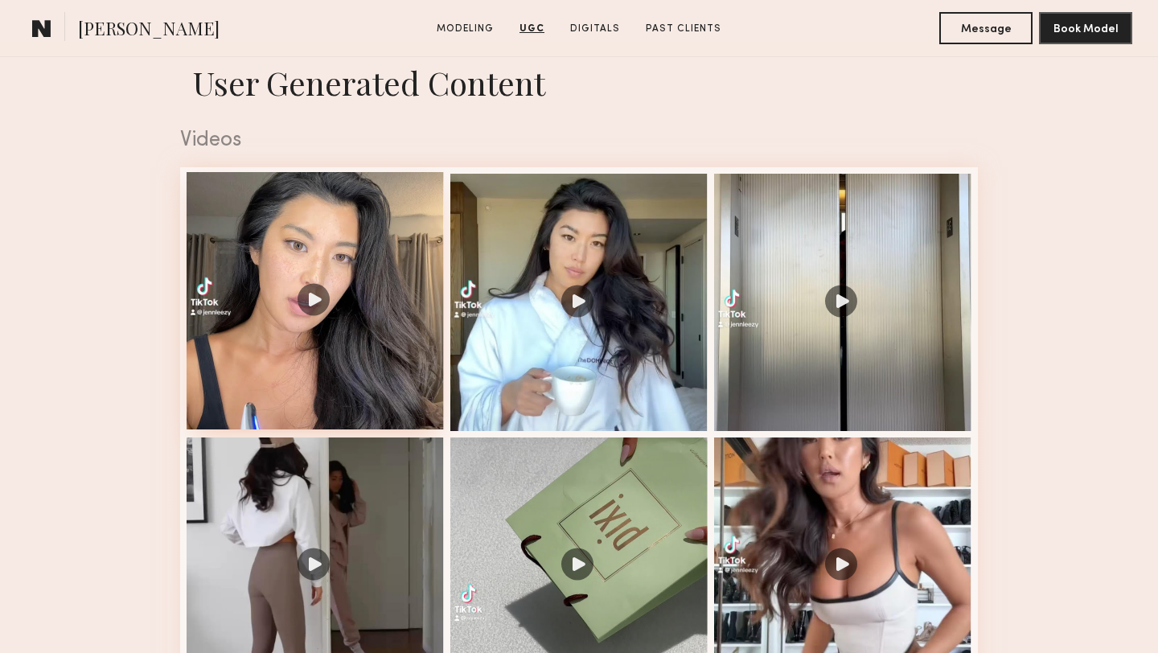
click at [396, 393] on div at bounding box center [315, 300] width 257 height 257
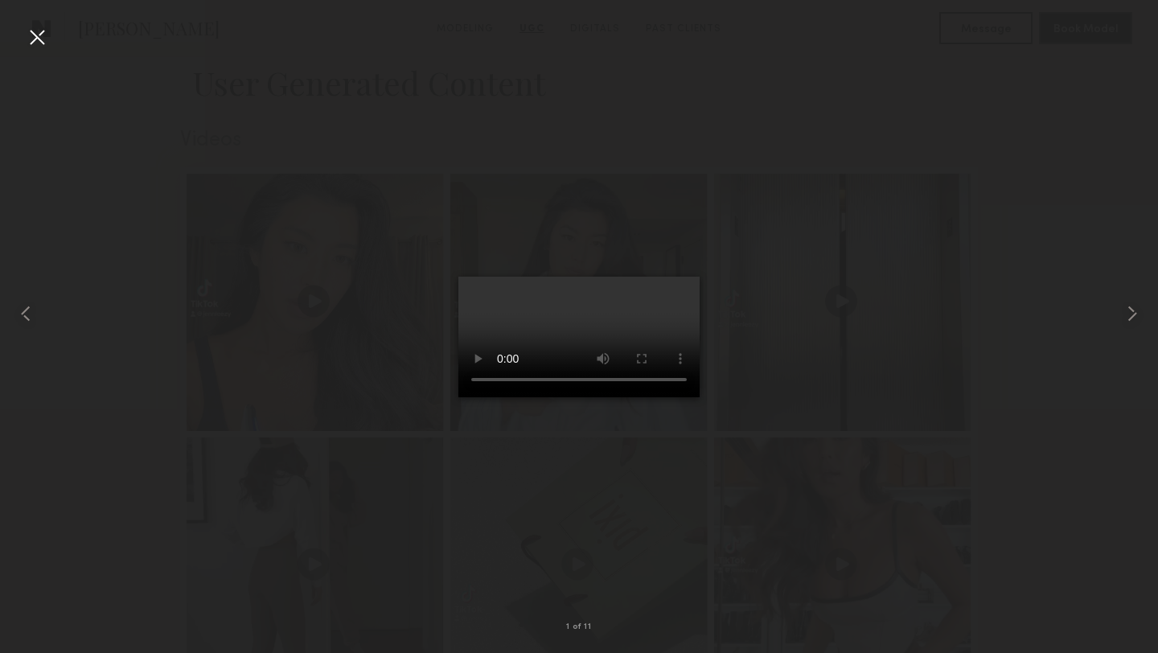
click at [36, 41] on div at bounding box center [37, 37] width 26 height 26
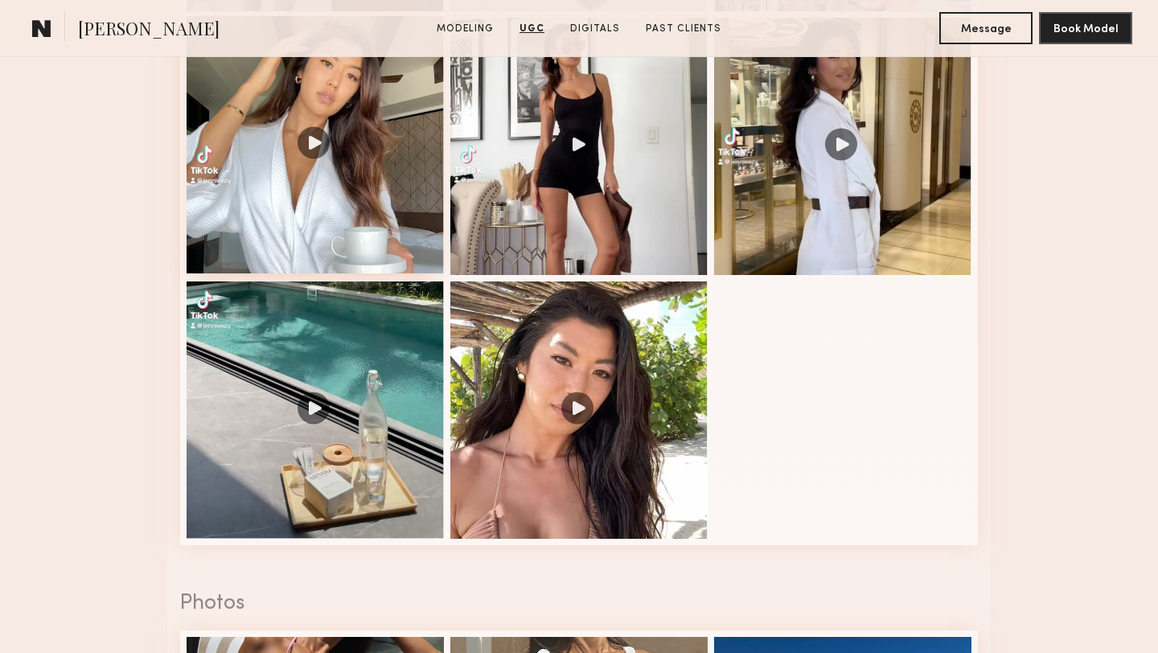
scroll to position [2283, 0]
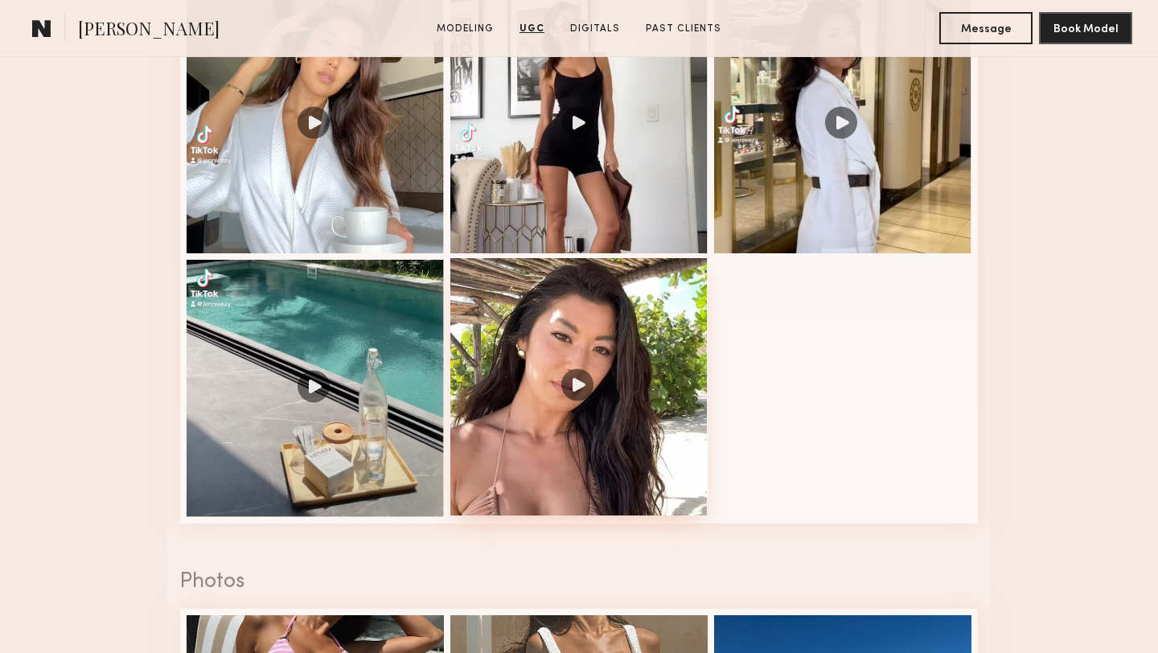
click at [561, 318] on div at bounding box center [578, 386] width 257 height 257
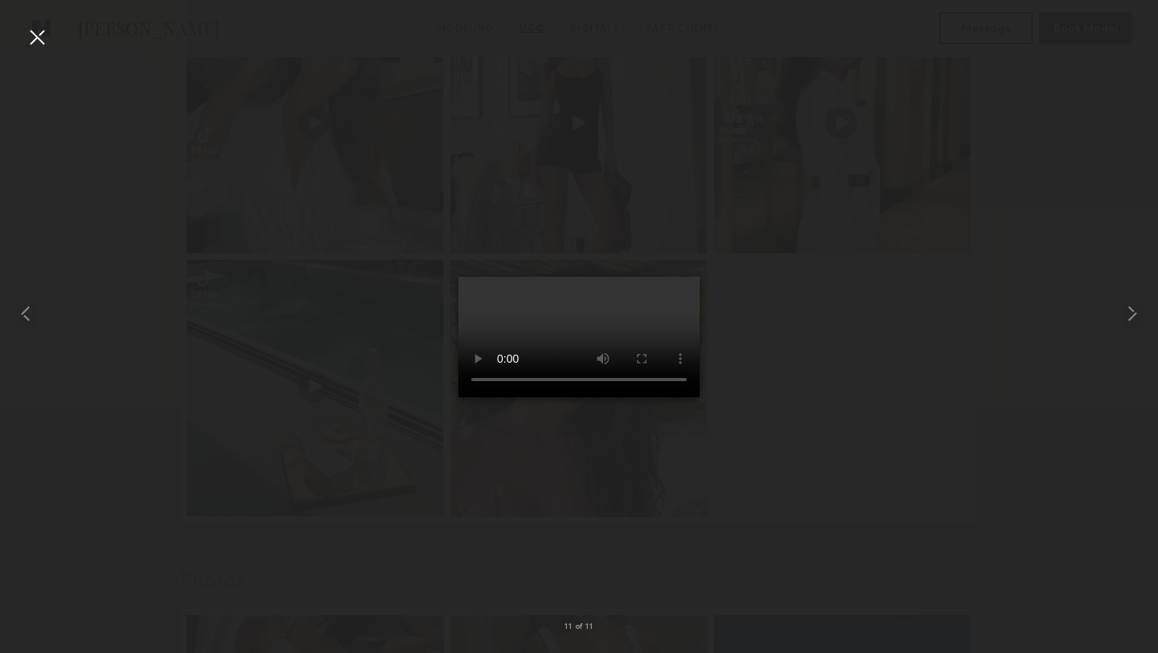
click at [44, 37] on div at bounding box center [37, 37] width 26 height 26
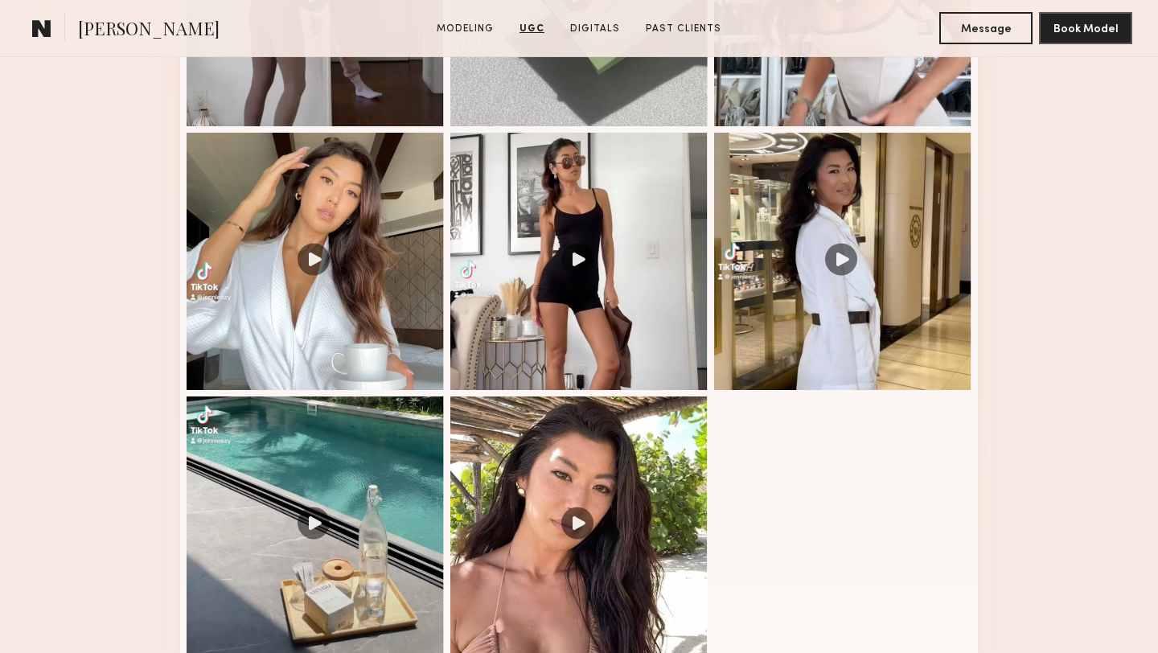
scroll to position [2110, 0]
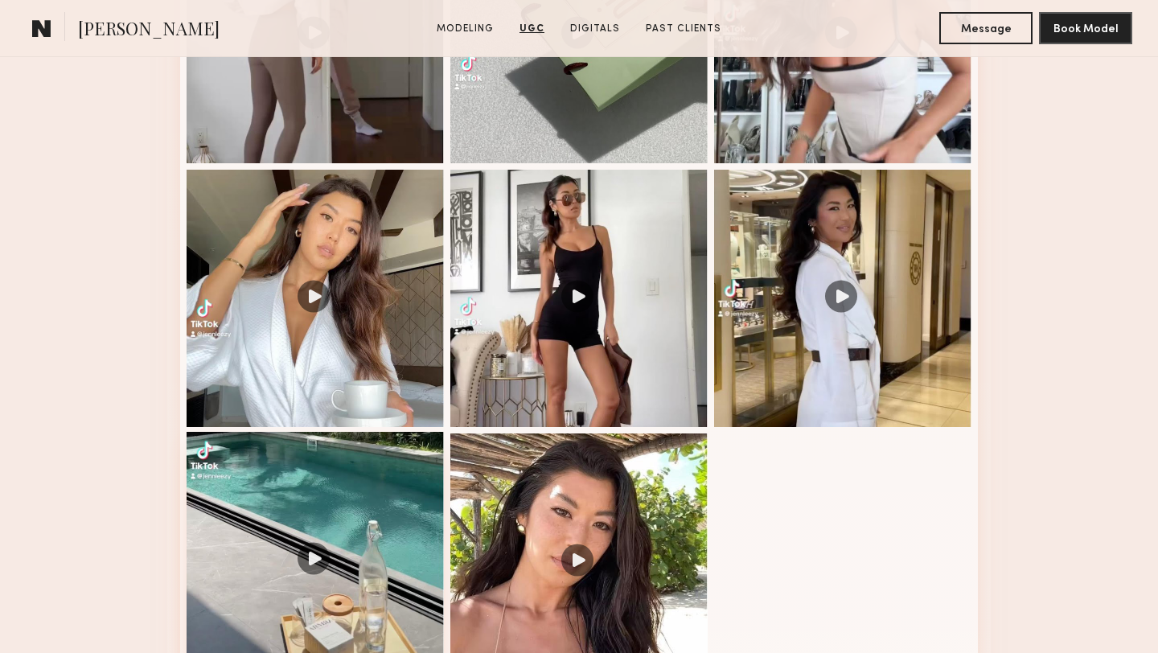
click at [412, 470] on div at bounding box center [315, 560] width 257 height 257
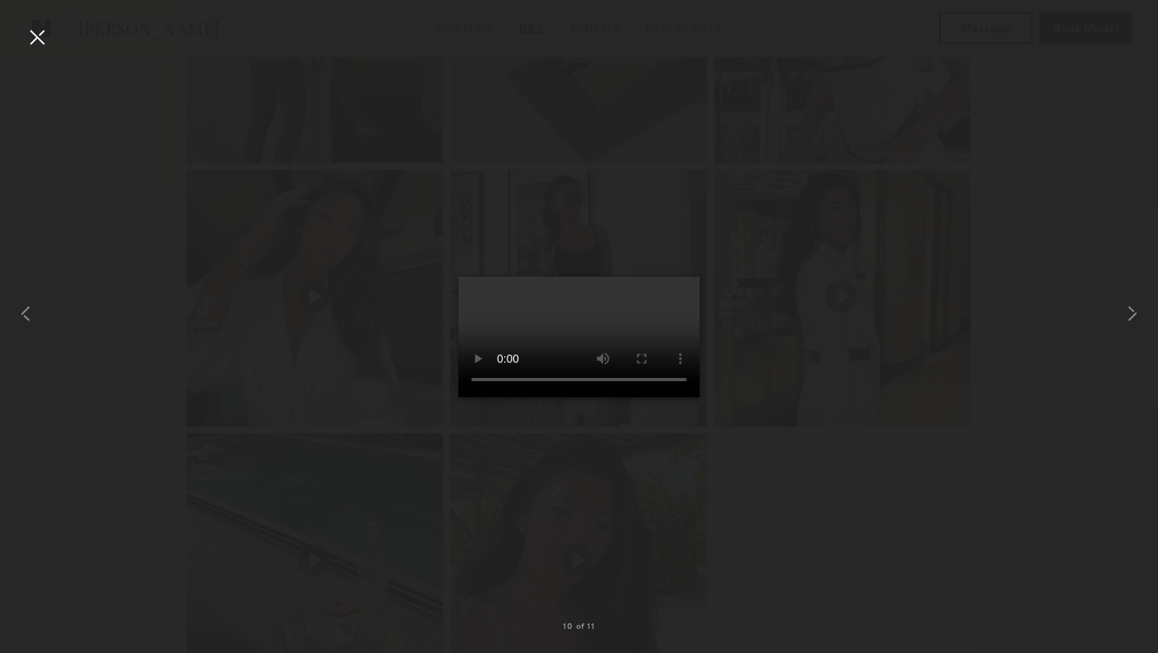
click at [38, 40] on div at bounding box center [37, 37] width 26 height 26
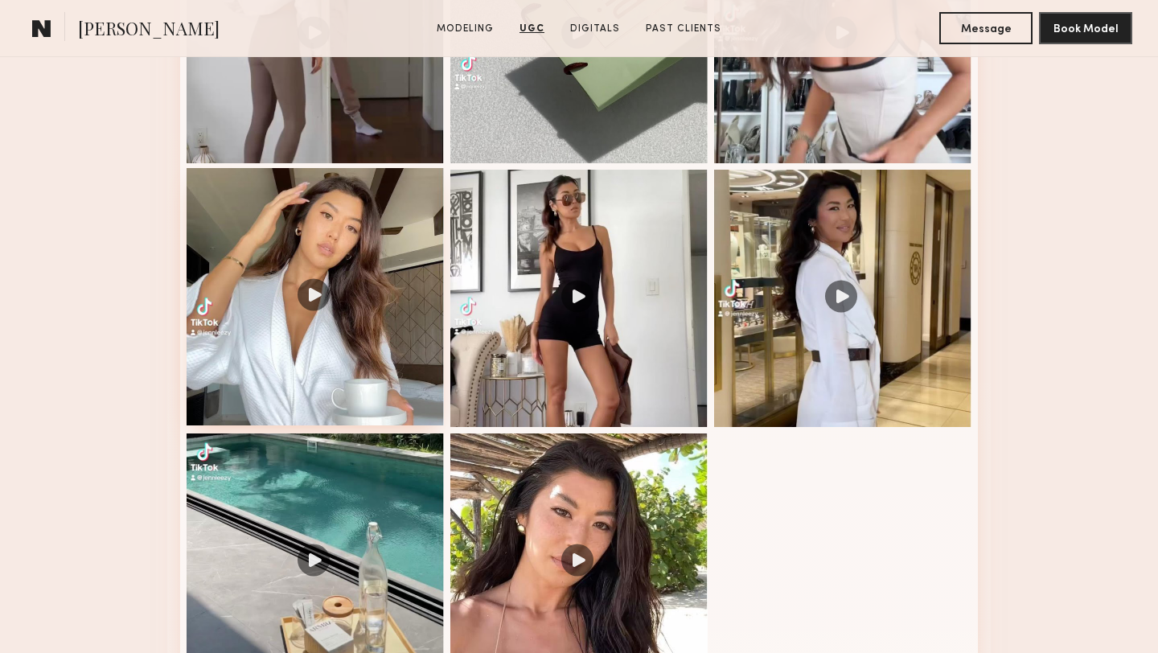
click at [379, 248] on div at bounding box center [315, 296] width 257 height 257
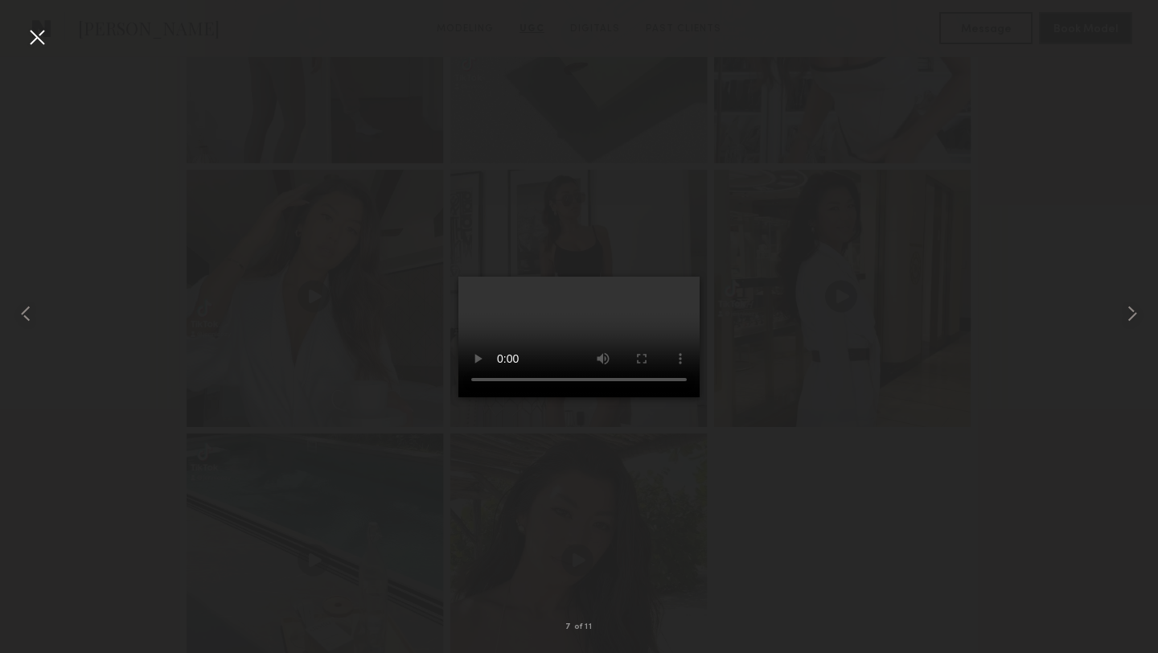
click at [51, 35] on div at bounding box center [579, 314] width 1158 height 576
click at [30, 35] on div at bounding box center [37, 37] width 26 height 26
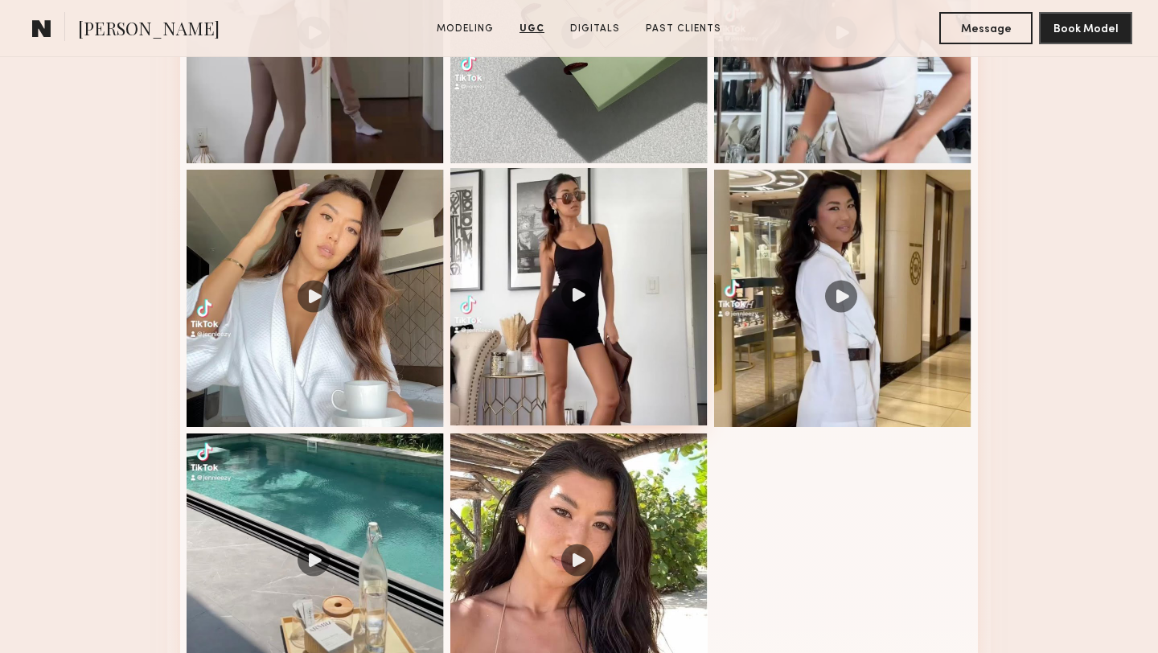
scroll to position [1721, 0]
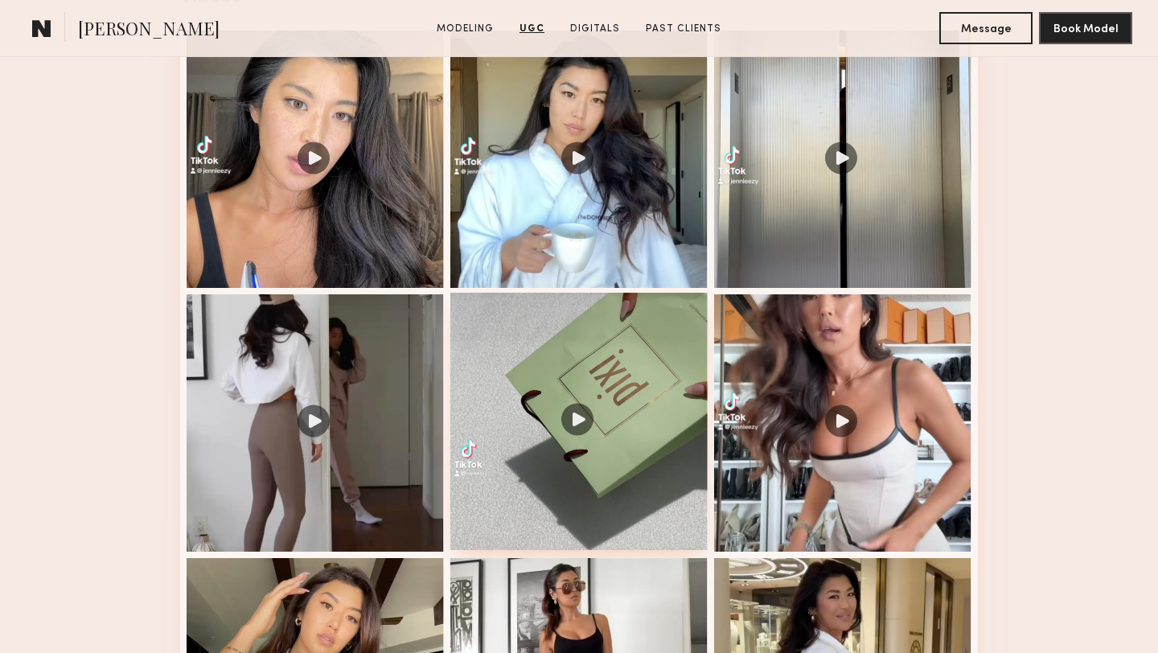
click at [662, 372] on div at bounding box center [578, 421] width 257 height 257
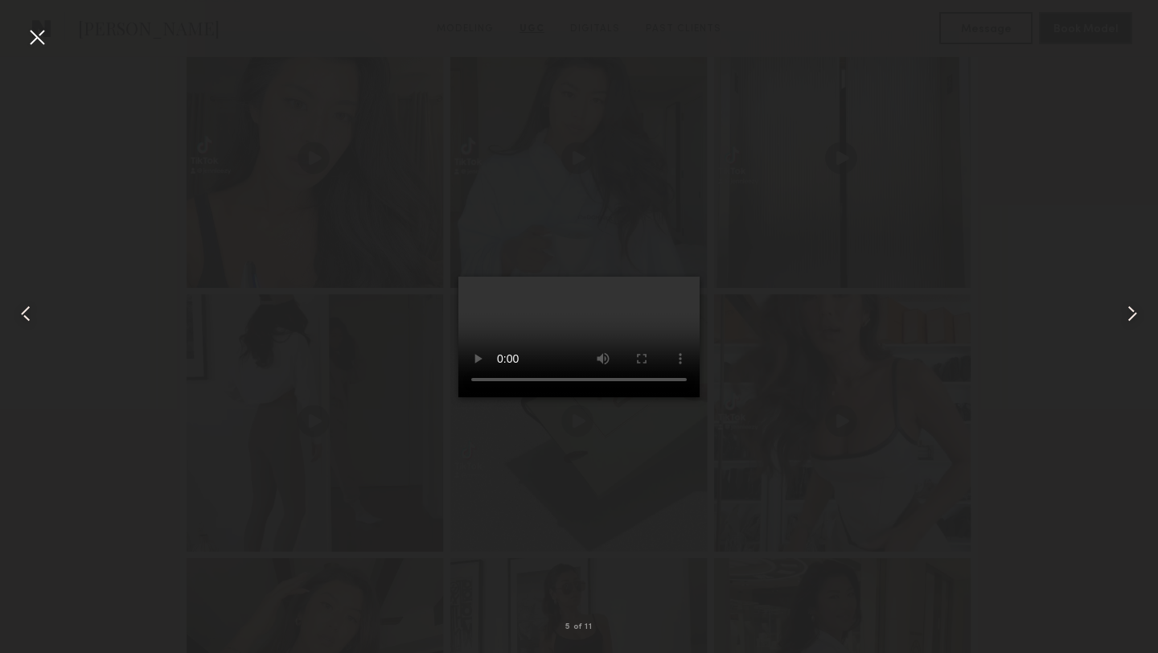
click at [34, 39] on div at bounding box center [37, 37] width 26 height 26
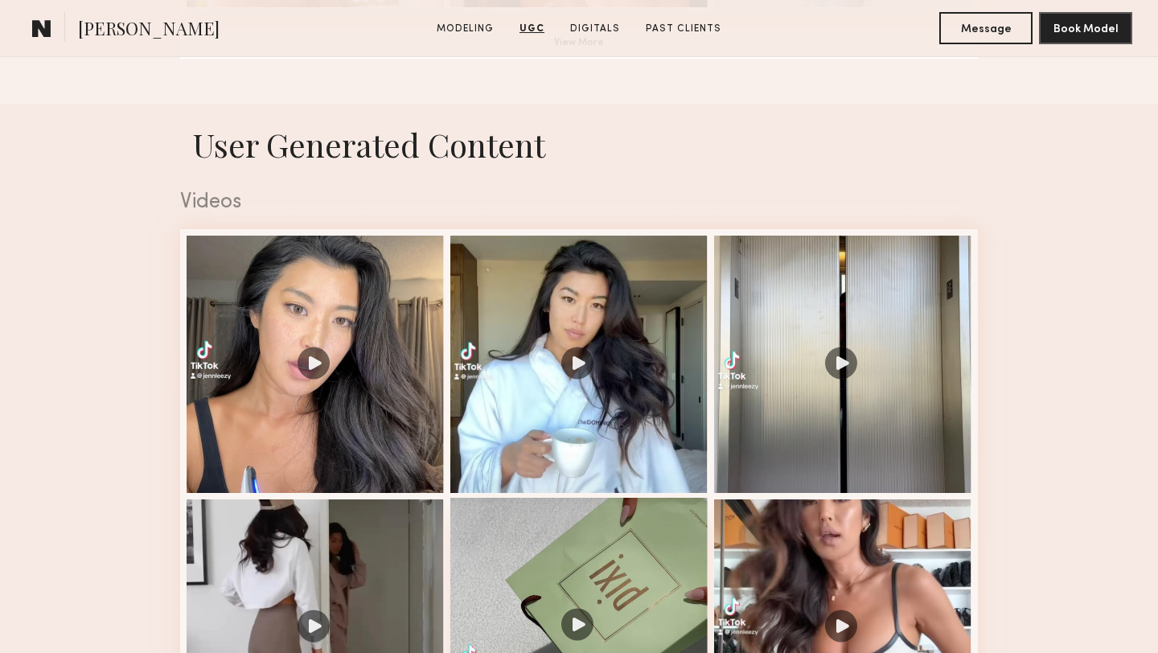
scroll to position [1515, 0]
drag, startPoint x: 584, startPoint y: 293, endPoint x: 739, endPoint y: 308, distance: 155.0
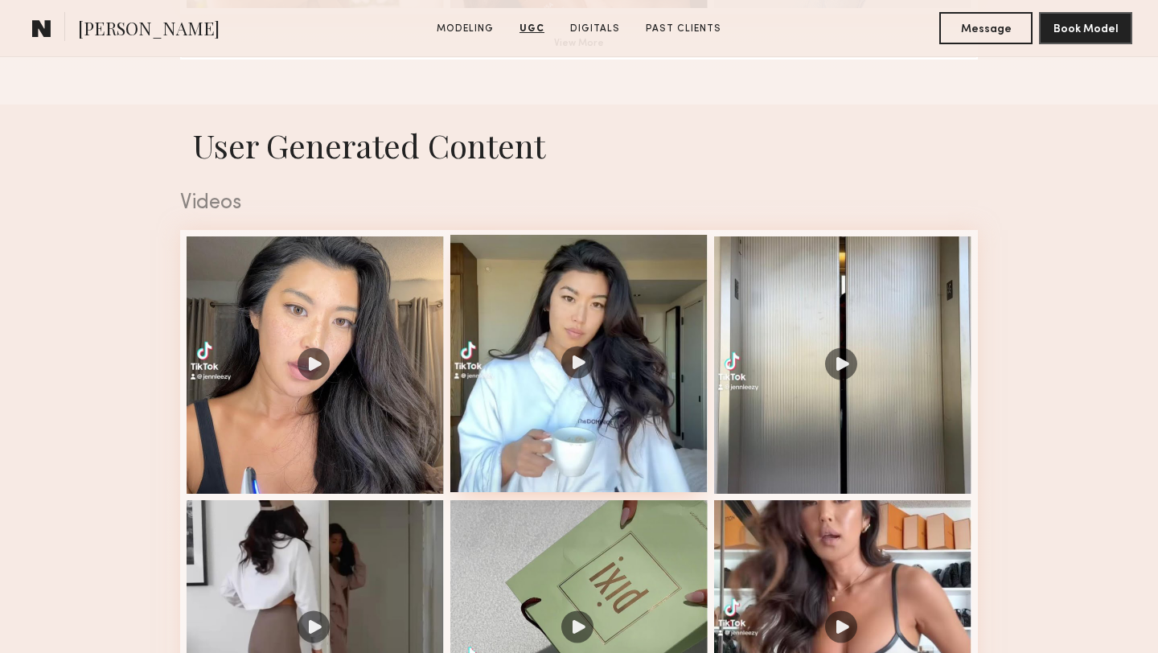
click at [642, 308] on div at bounding box center [578, 363] width 257 height 257
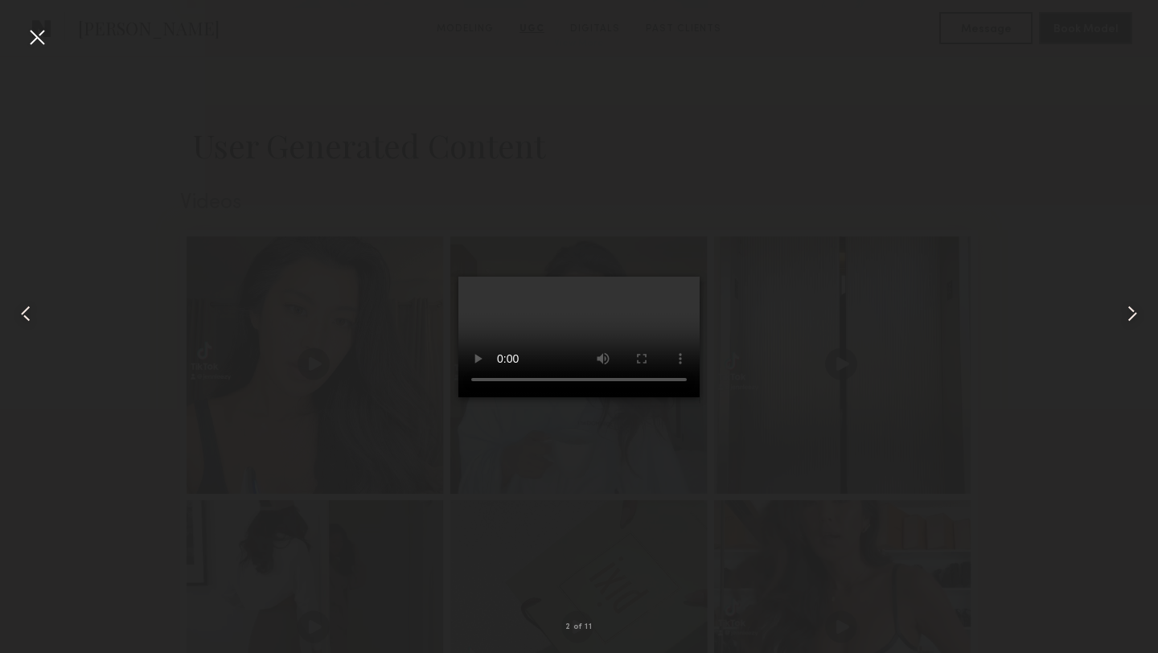
click at [45, 47] on div at bounding box center [37, 37] width 26 height 26
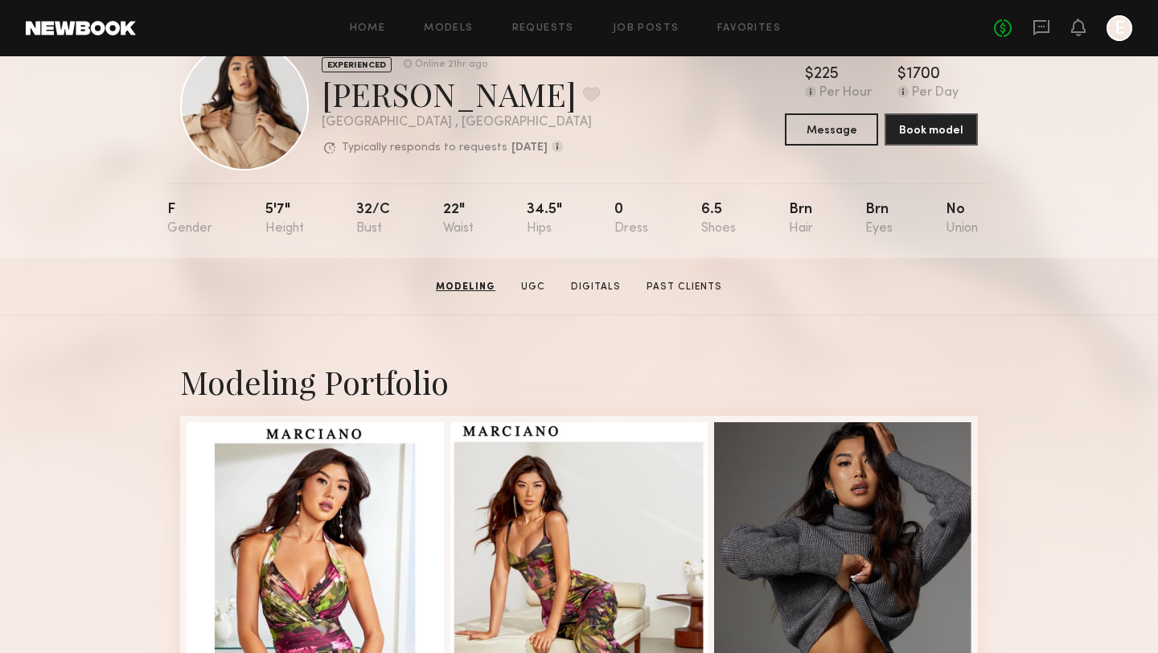
scroll to position [0, 0]
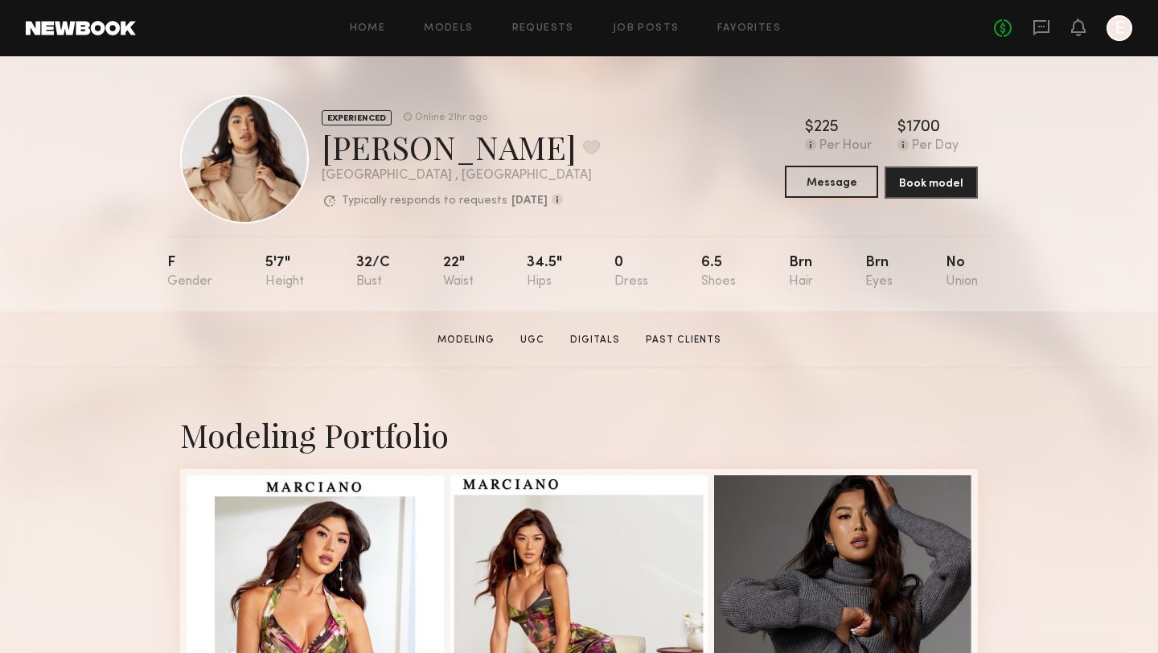
click at [821, 186] on button "Message" at bounding box center [831, 182] width 93 height 32
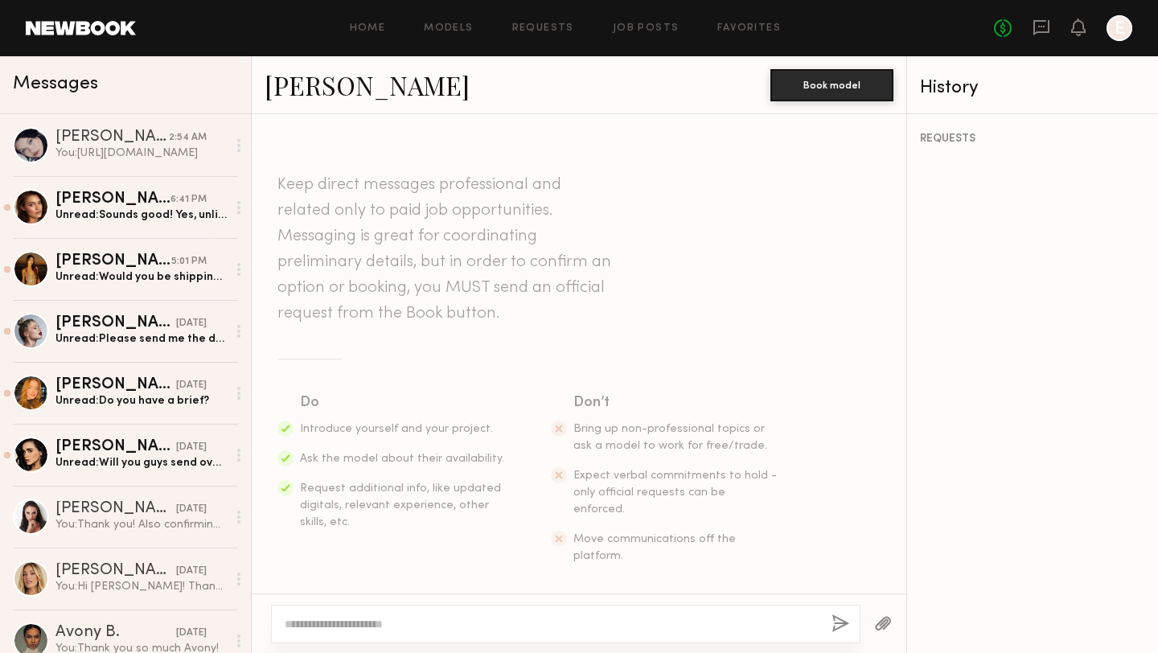
click at [400, 625] on textarea at bounding box center [552, 624] width 534 height 16
type textarea "*"
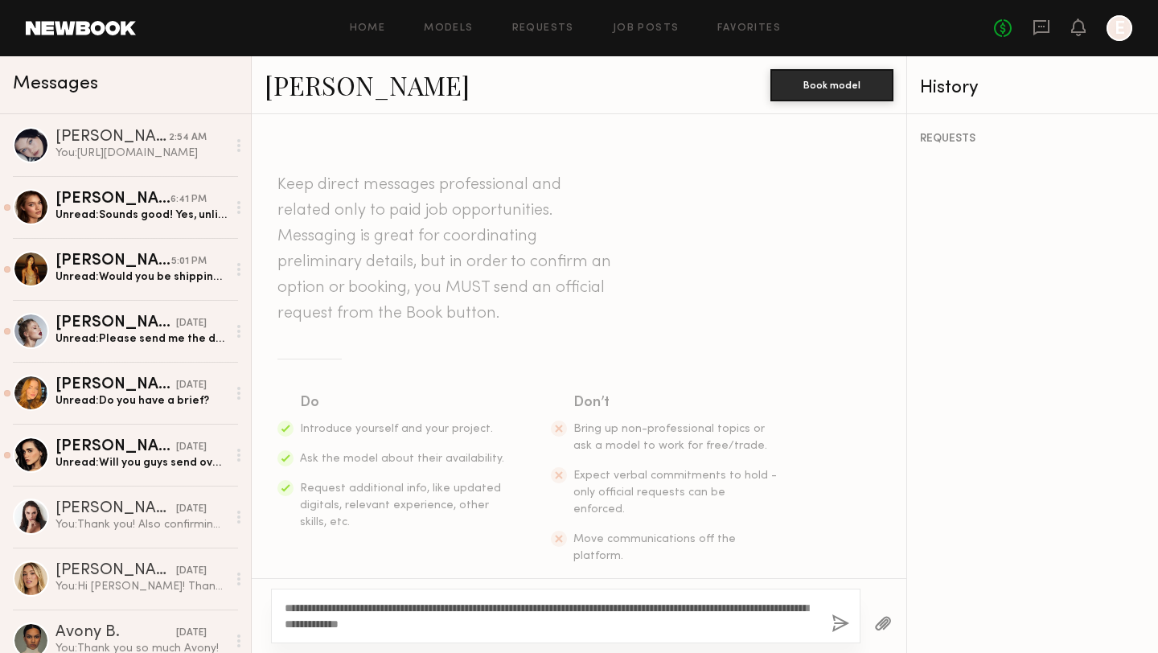
click at [386, 625] on textarea "**********" at bounding box center [552, 616] width 534 height 32
click at [729, 625] on textarea "**********" at bounding box center [552, 616] width 534 height 32
type textarea "**********"
click at [846, 629] on button "button" at bounding box center [840, 624] width 18 height 20
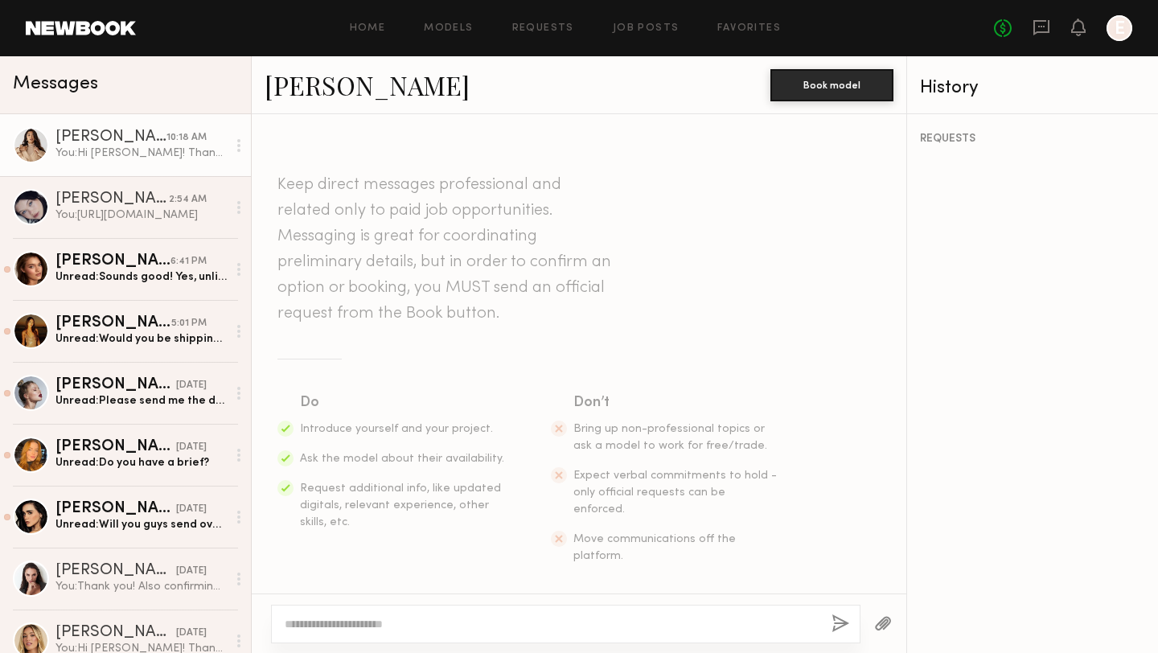
scroll to position [234, 0]
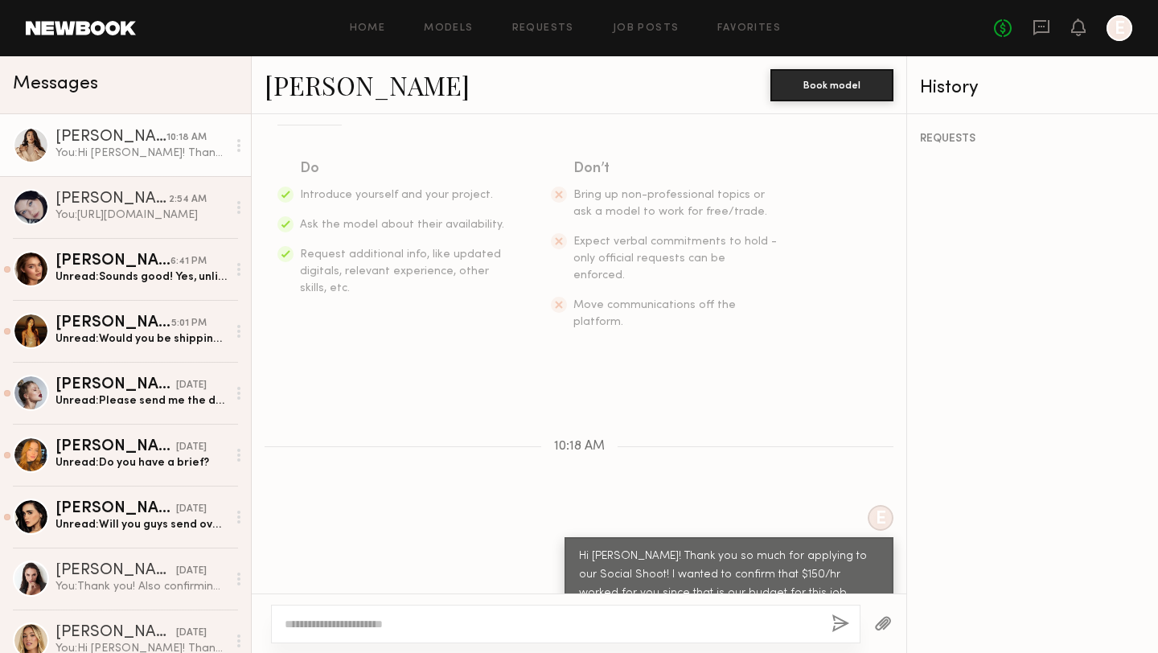
click at [281, 90] on link "Jenn L." at bounding box center [367, 85] width 205 height 35
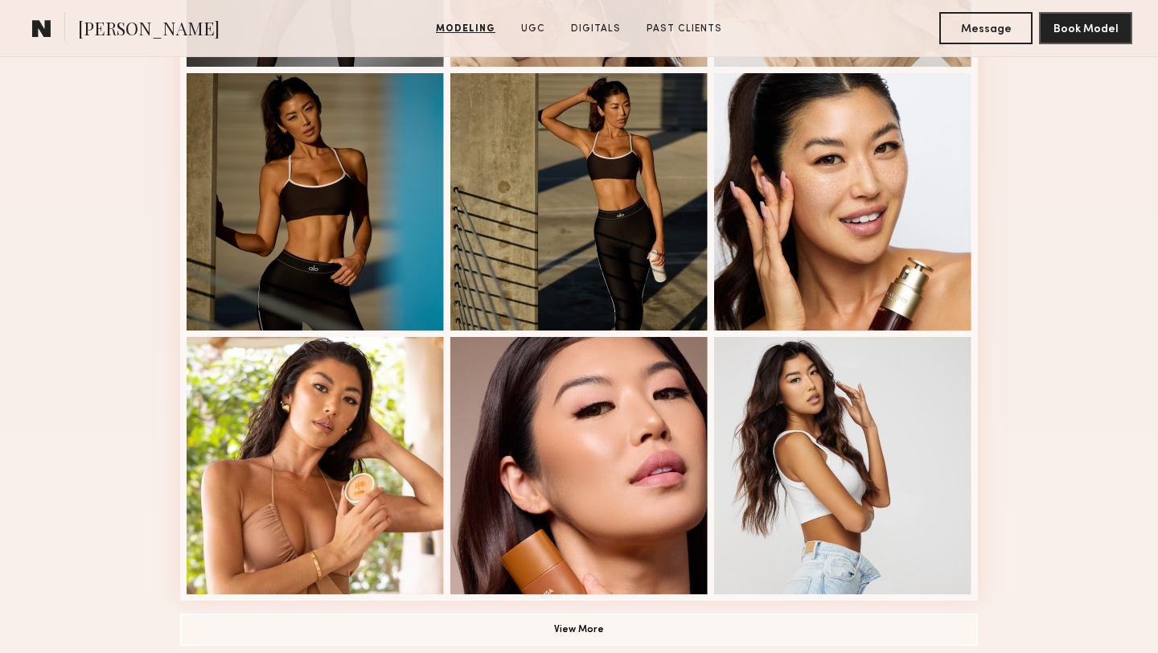
scroll to position [975, 0]
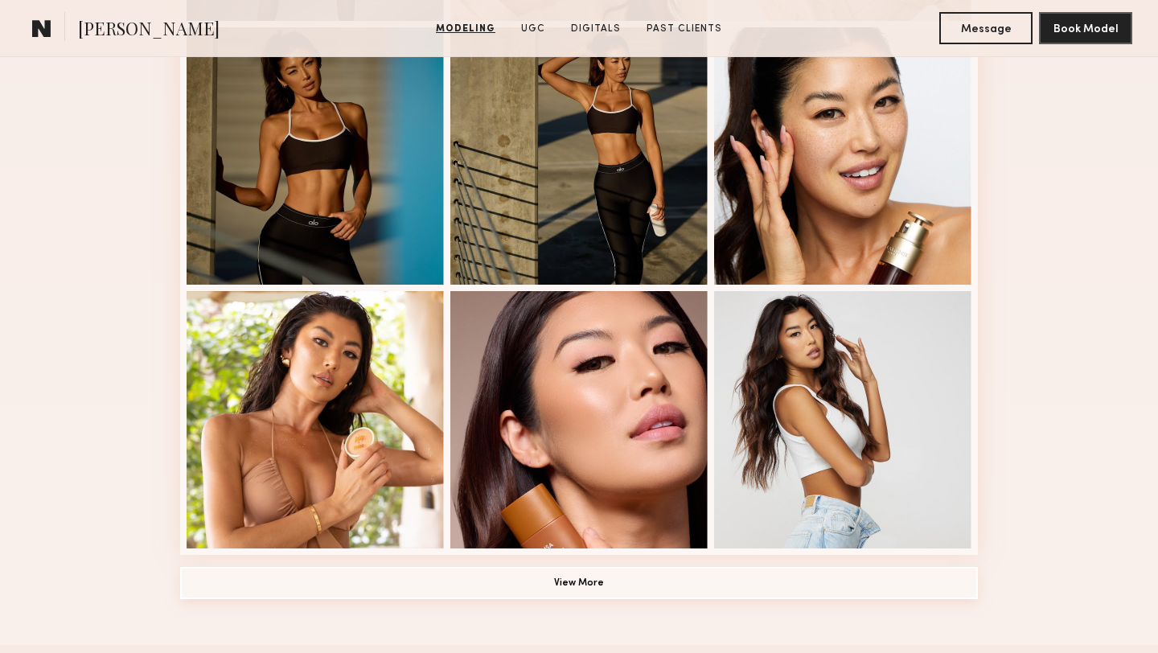
click at [566, 590] on button "View More" at bounding box center [579, 583] width 798 height 32
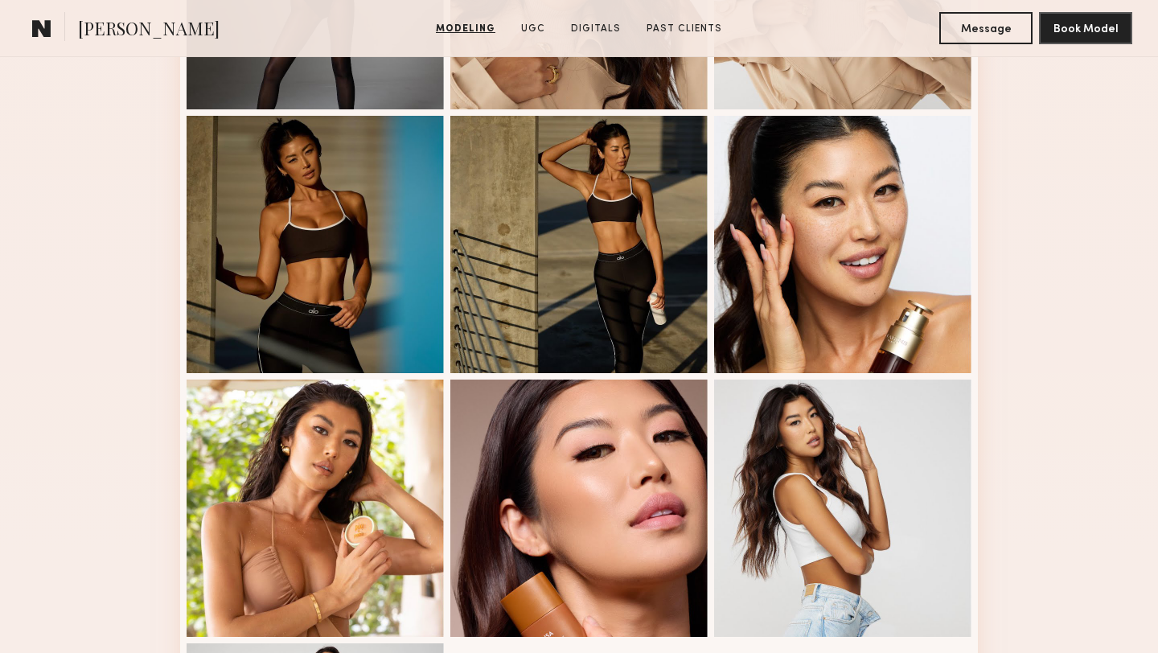
scroll to position [893, 0]
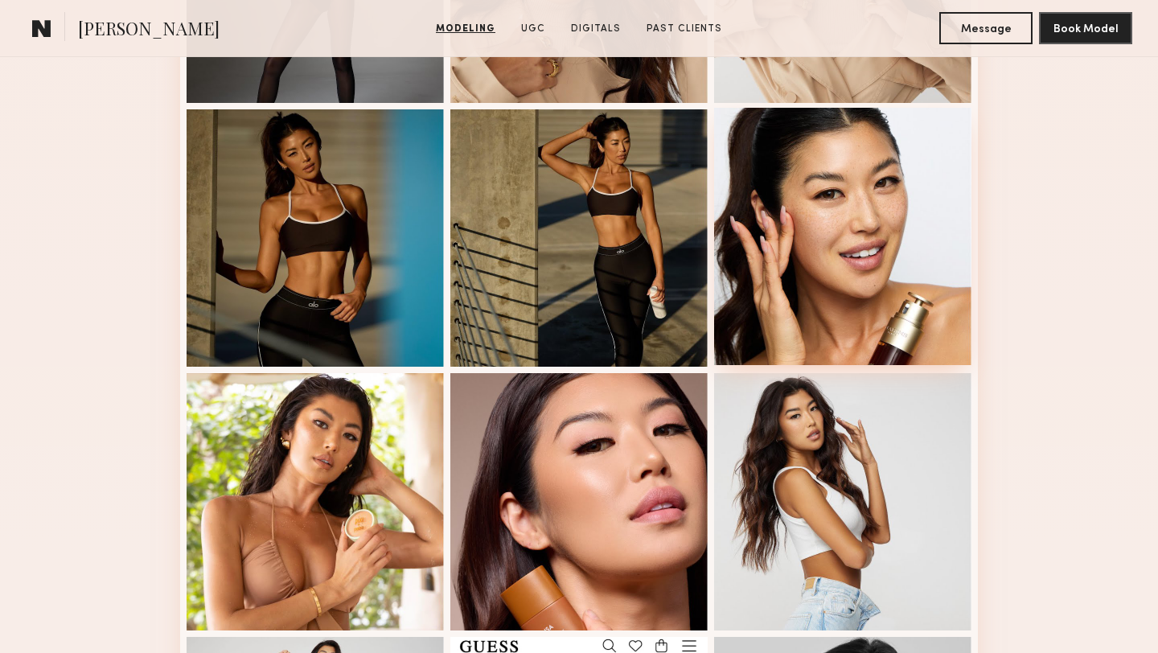
click at [851, 232] on div at bounding box center [842, 236] width 257 height 257
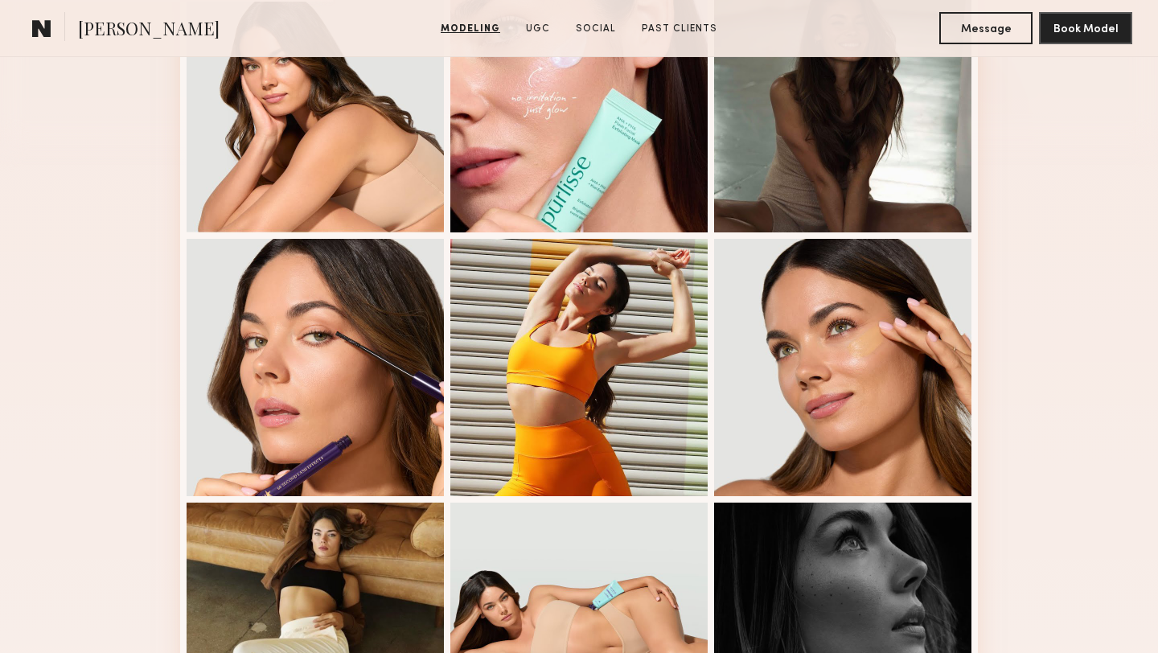
scroll to position [980, 0]
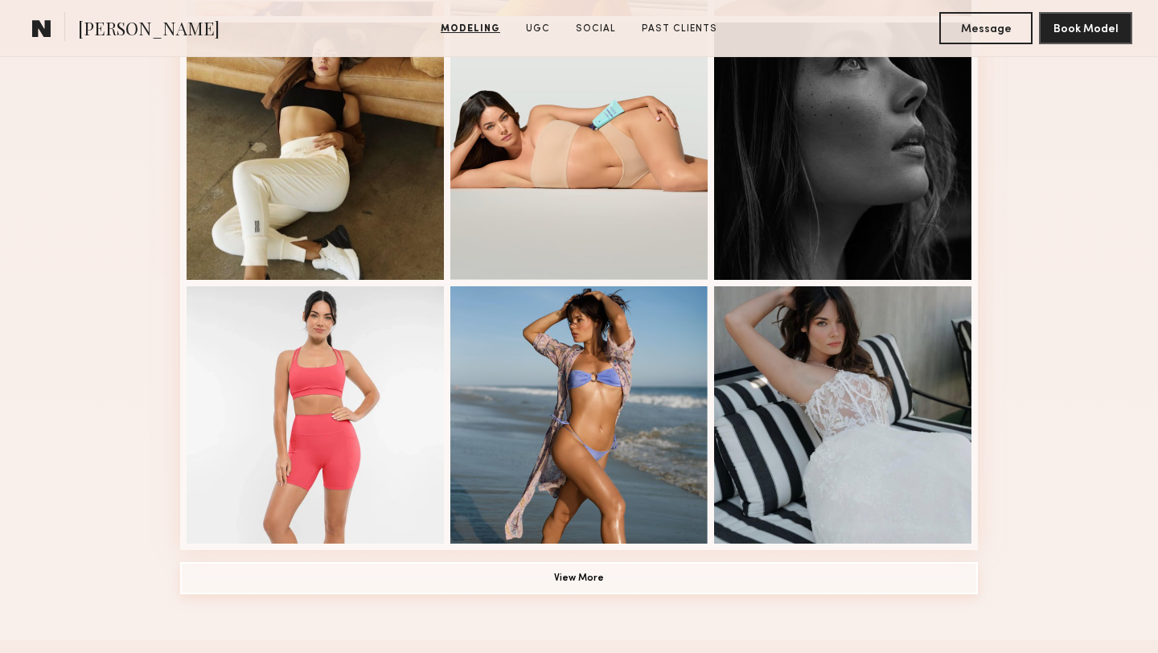
click at [256, 585] on button "View More" at bounding box center [579, 578] width 798 height 32
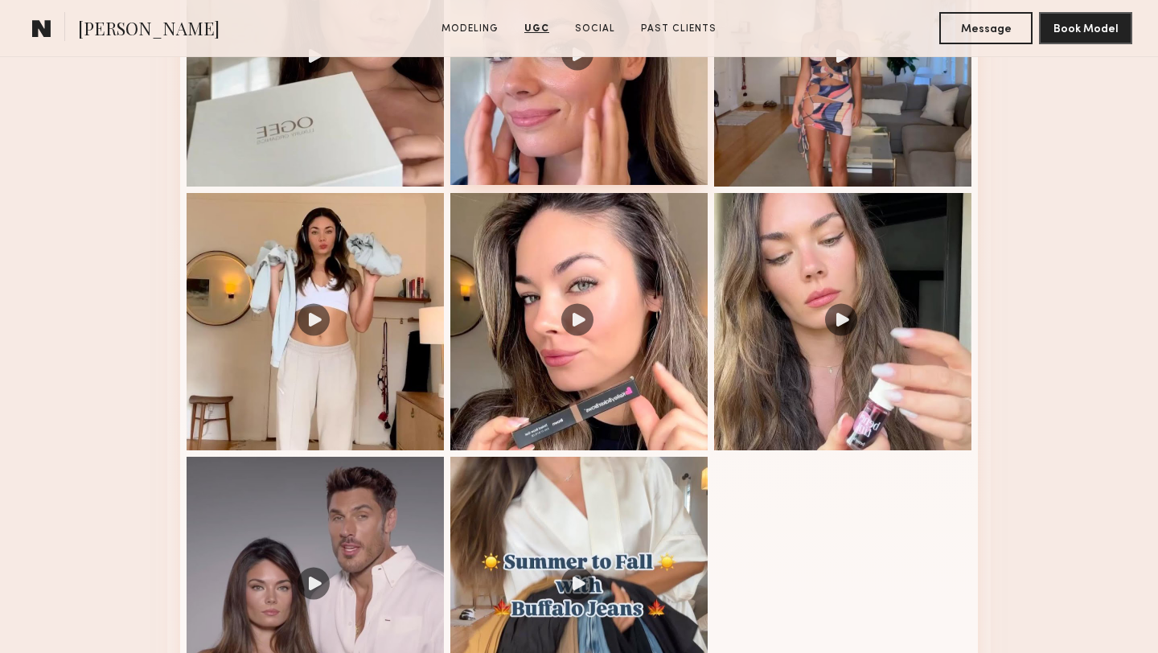
scroll to position [3100, 0]
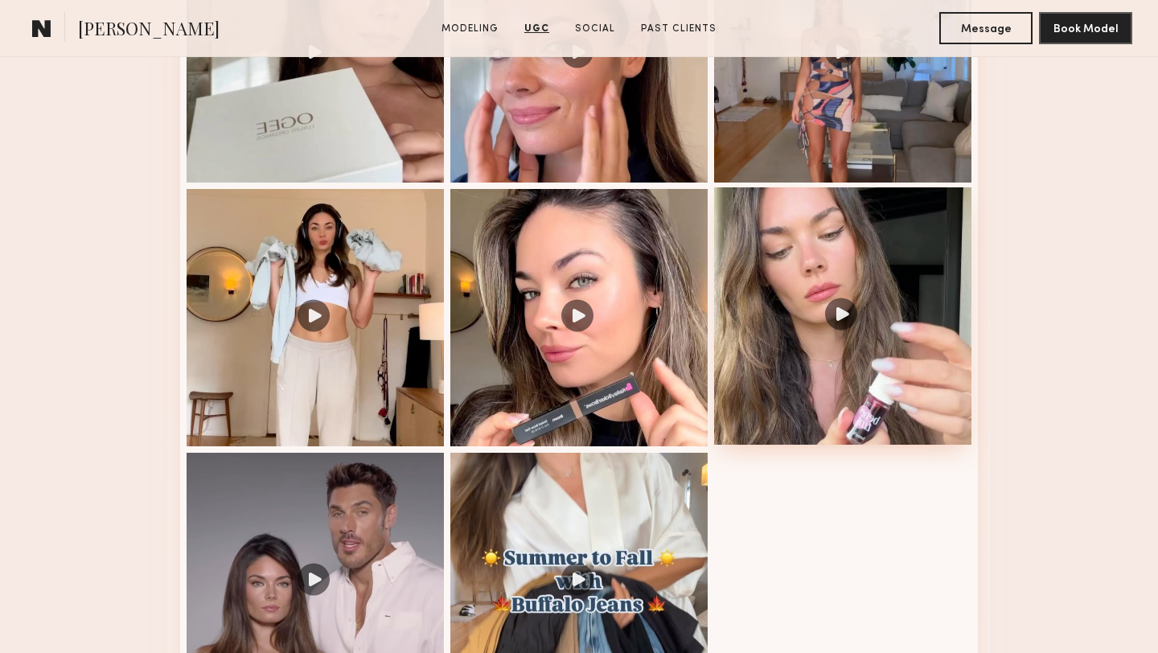
click at [834, 412] on div at bounding box center [842, 315] width 257 height 257
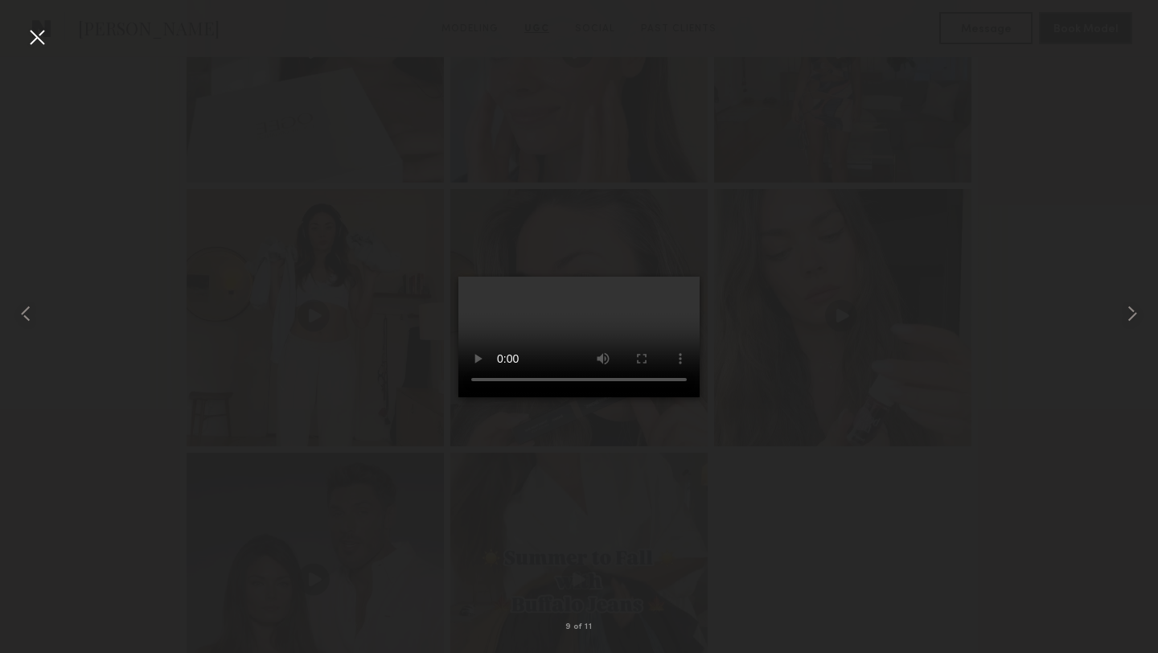
click at [39, 39] on div at bounding box center [37, 37] width 26 height 26
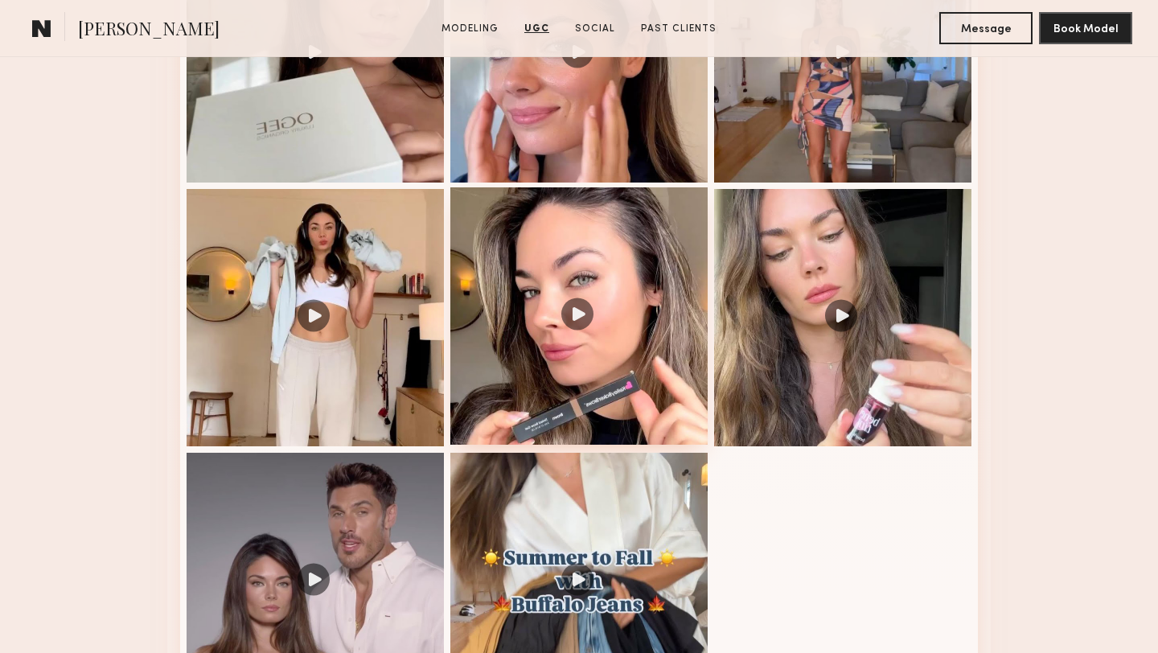
click at [522, 363] on div at bounding box center [578, 315] width 257 height 257
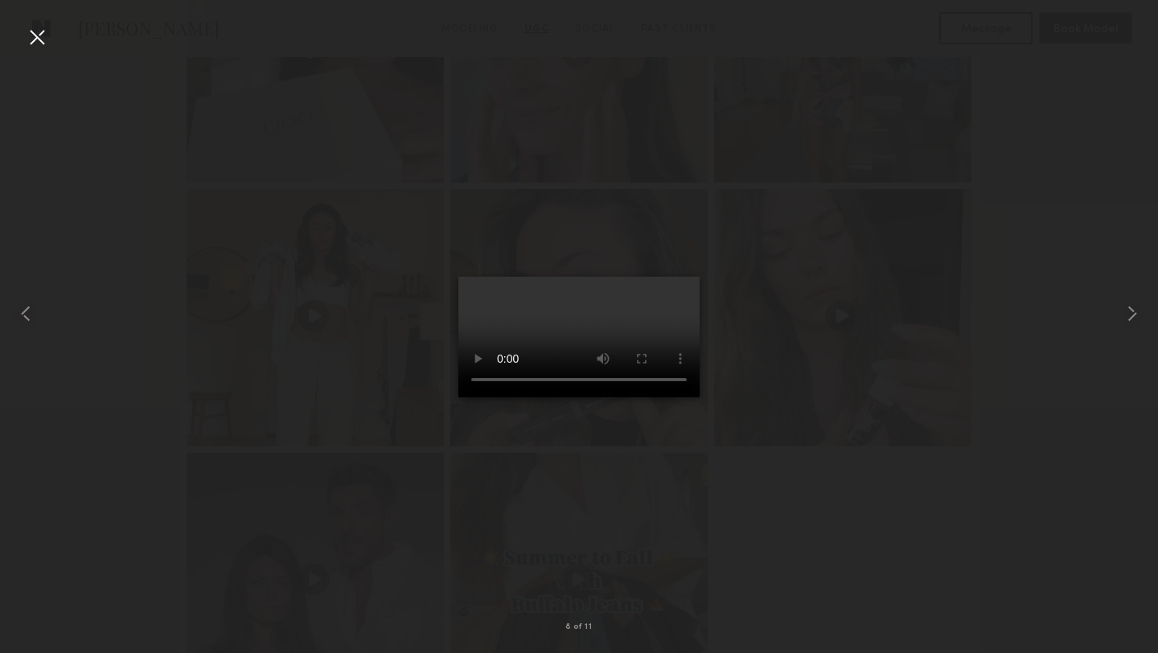
click at [39, 39] on div at bounding box center [37, 37] width 26 height 26
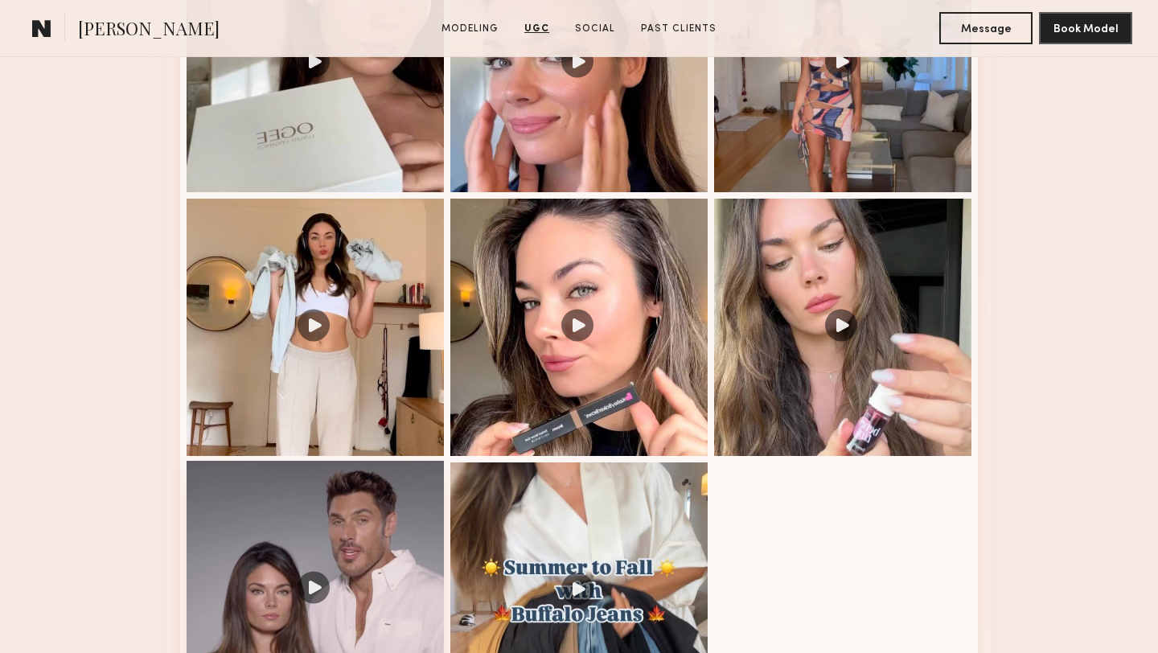
scroll to position [2874, 0]
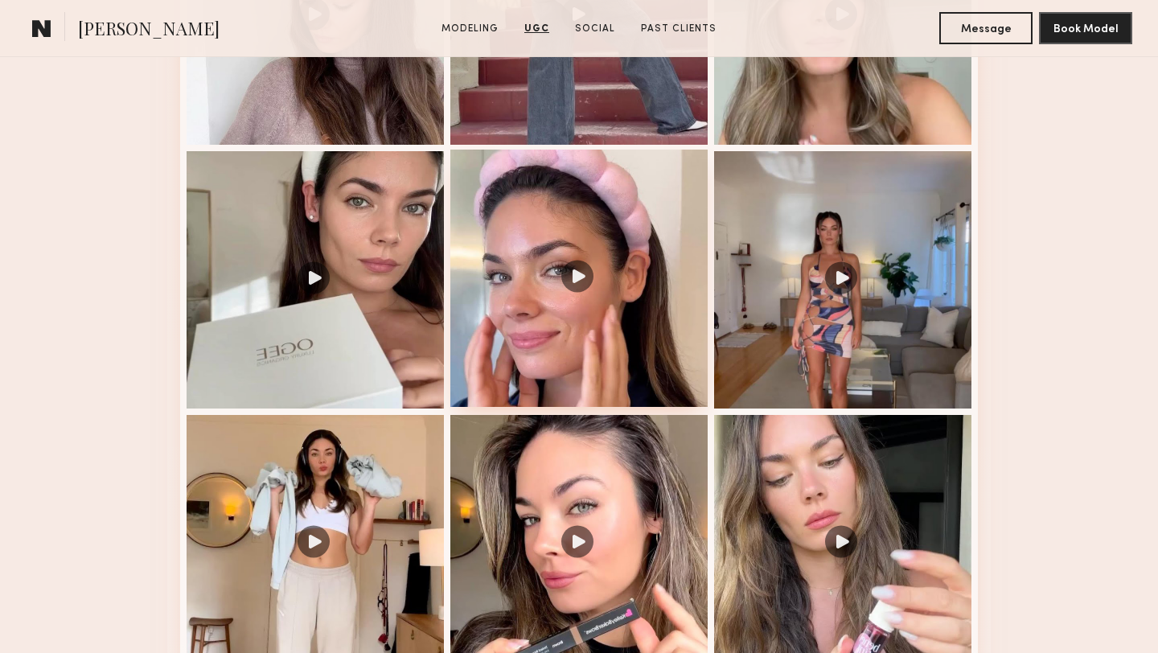
click at [581, 332] on div at bounding box center [578, 278] width 257 height 257
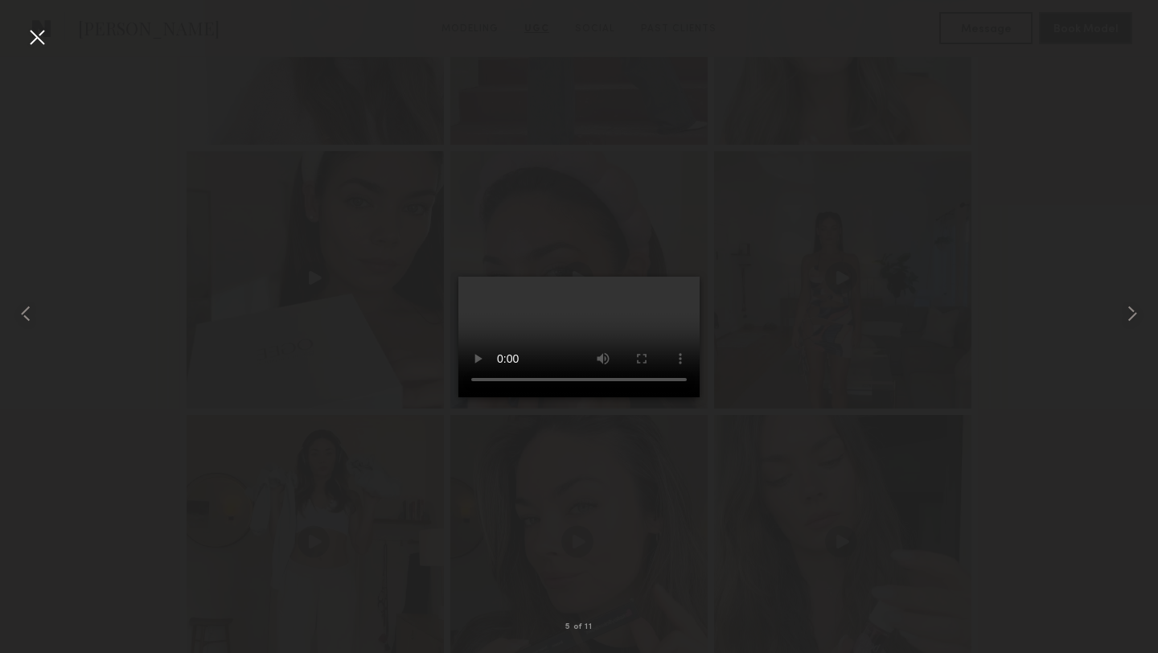
click at [45, 35] on div at bounding box center [37, 37] width 26 height 26
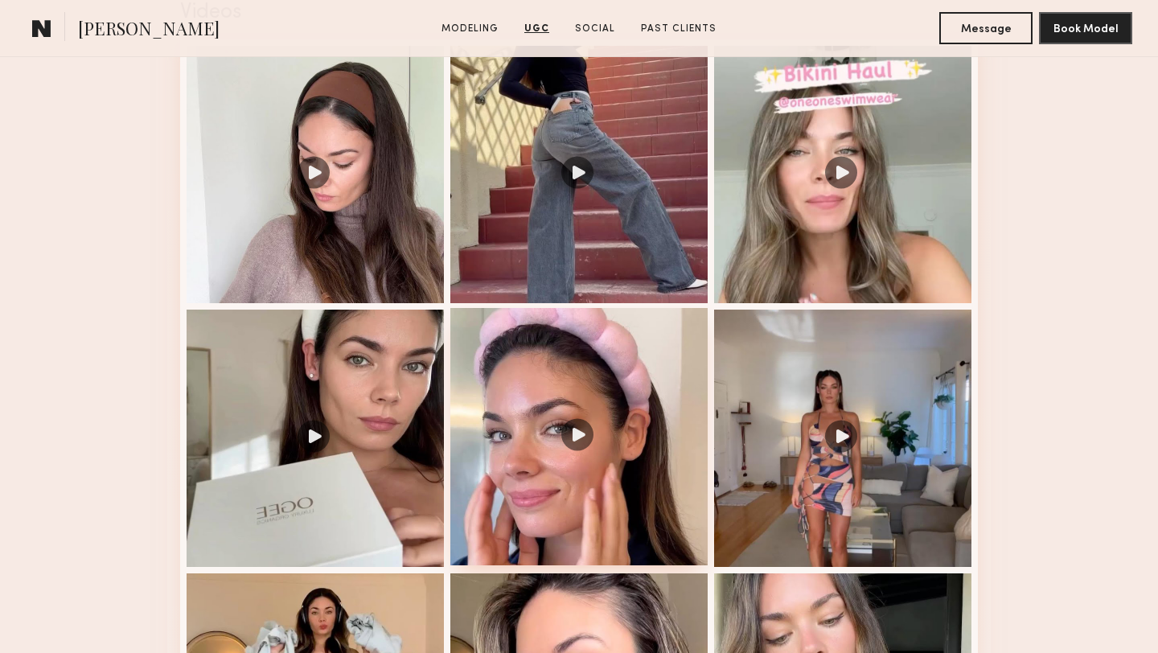
scroll to position [2566, 0]
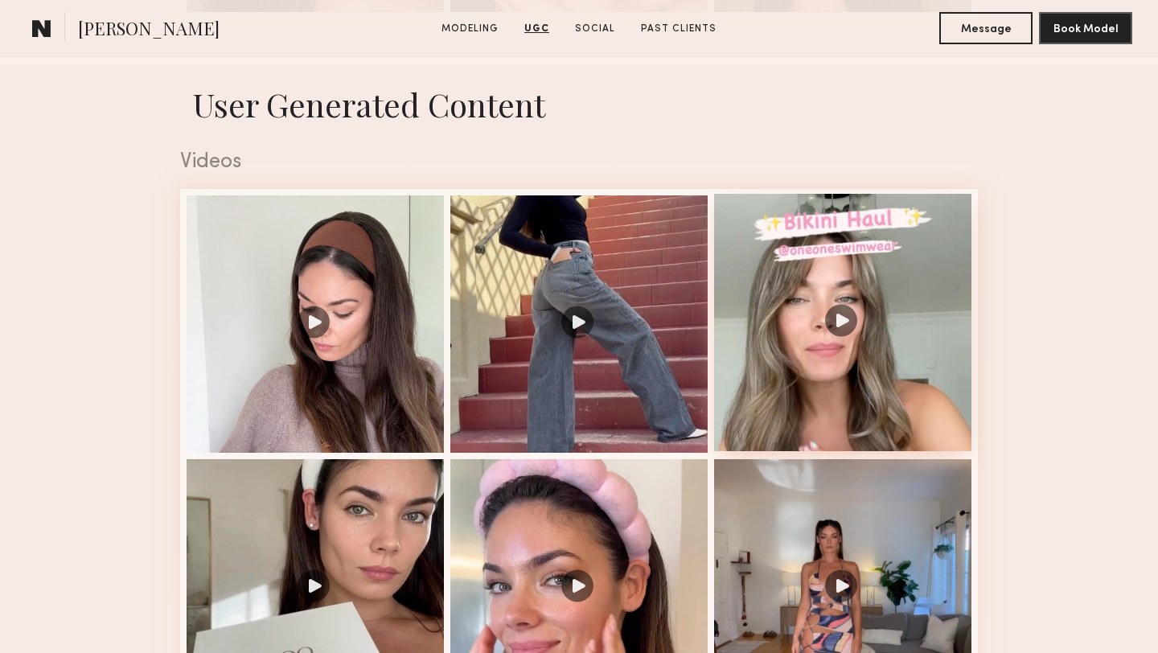
click at [815, 314] on div at bounding box center [842, 322] width 257 height 257
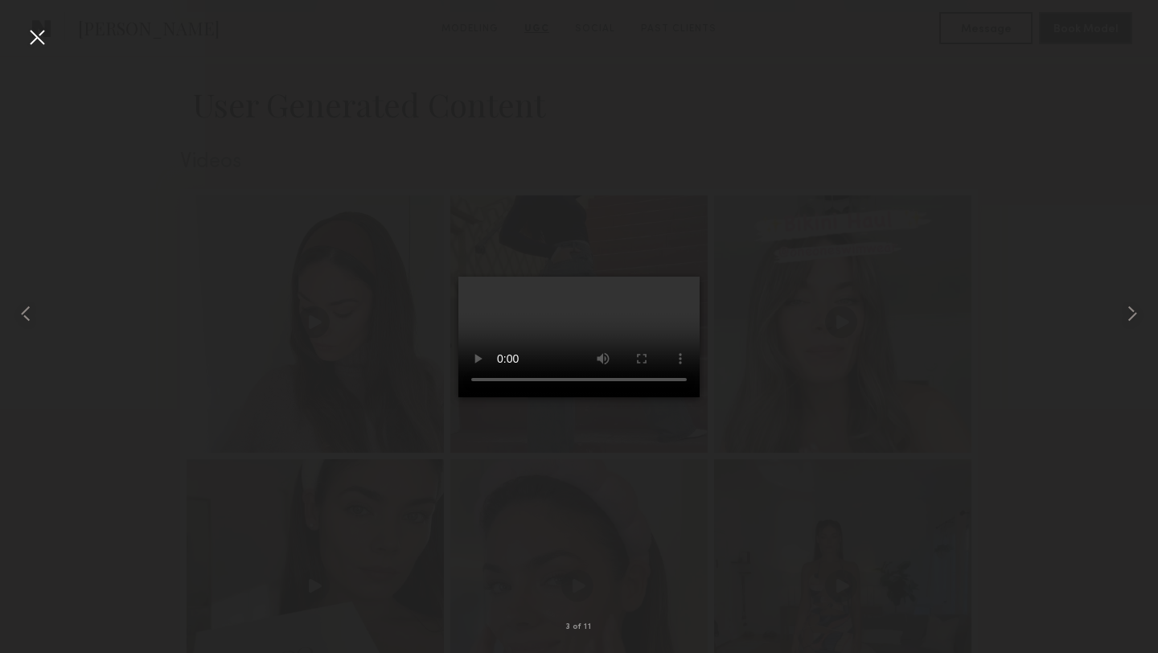
click at [37, 39] on div at bounding box center [37, 37] width 26 height 26
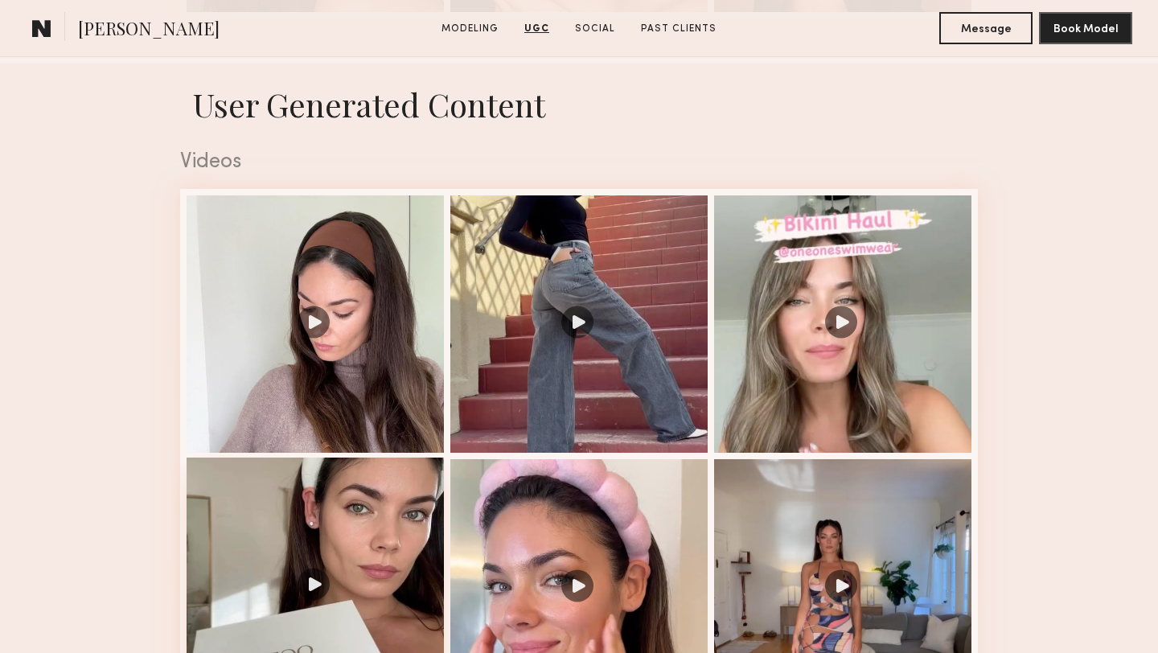
click at [385, 527] on div at bounding box center [315, 585] width 257 height 257
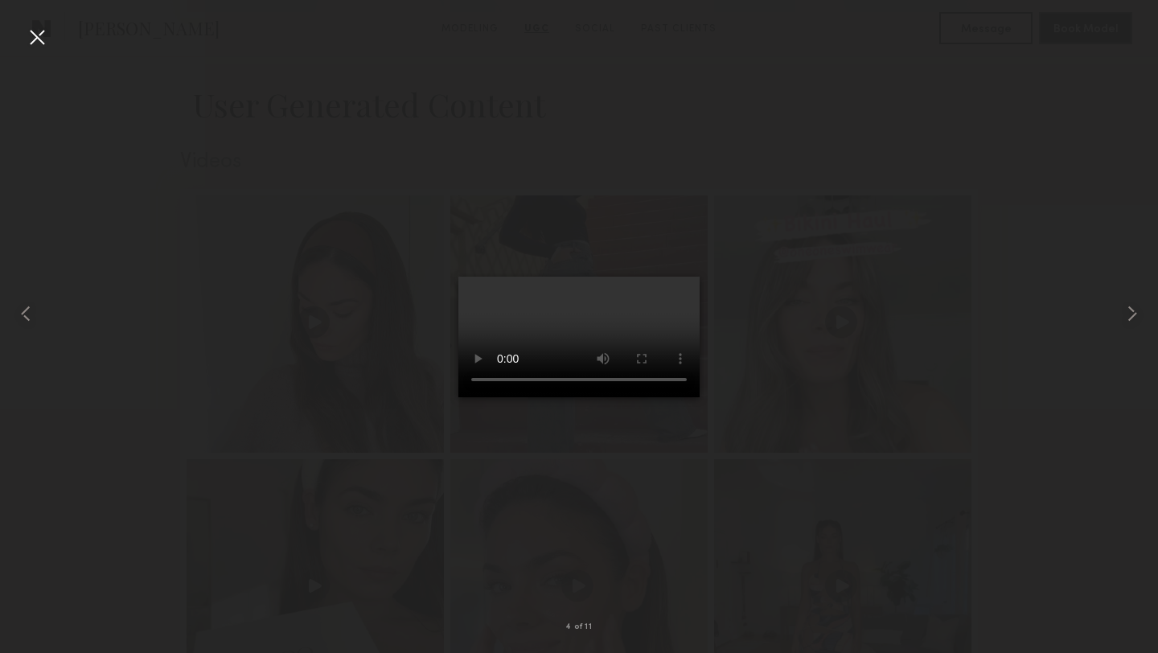
click at [43, 39] on div at bounding box center [37, 37] width 26 height 26
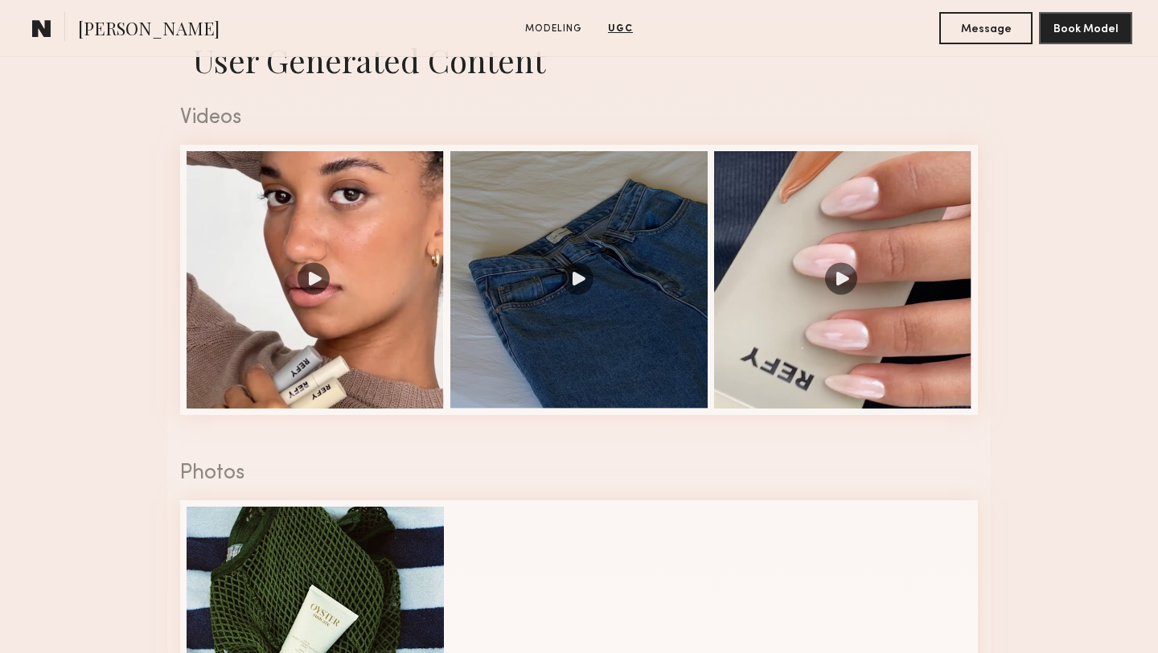
scroll to position [1450, 0]
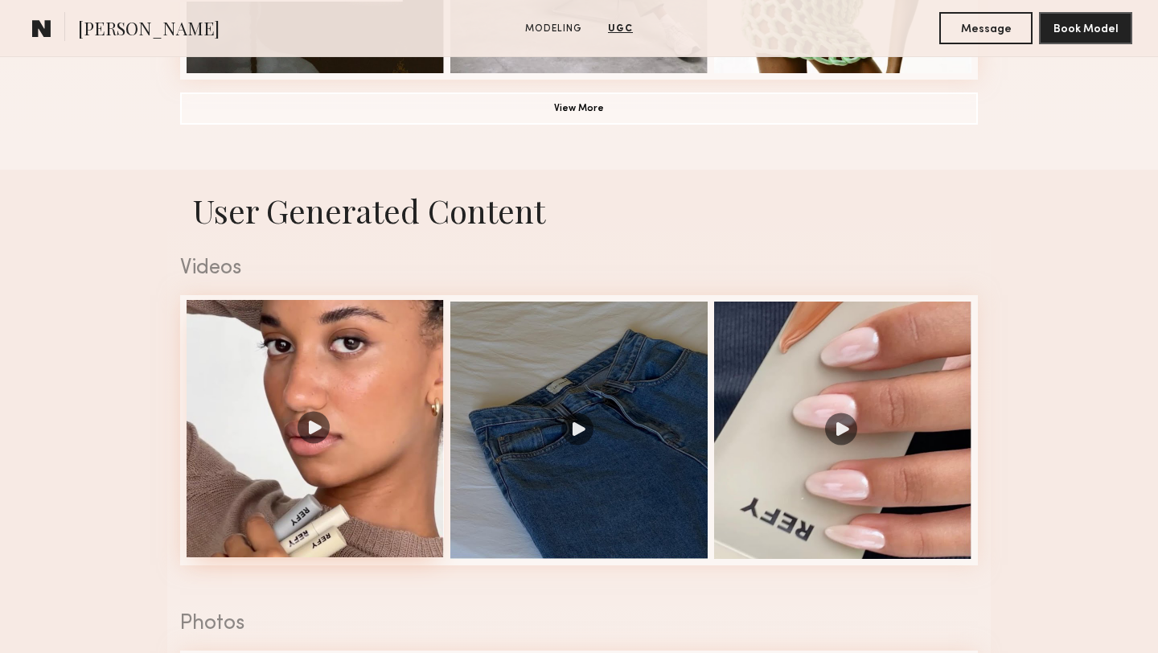
click at [326, 472] on div at bounding box center [315, 428] width 257 height 257
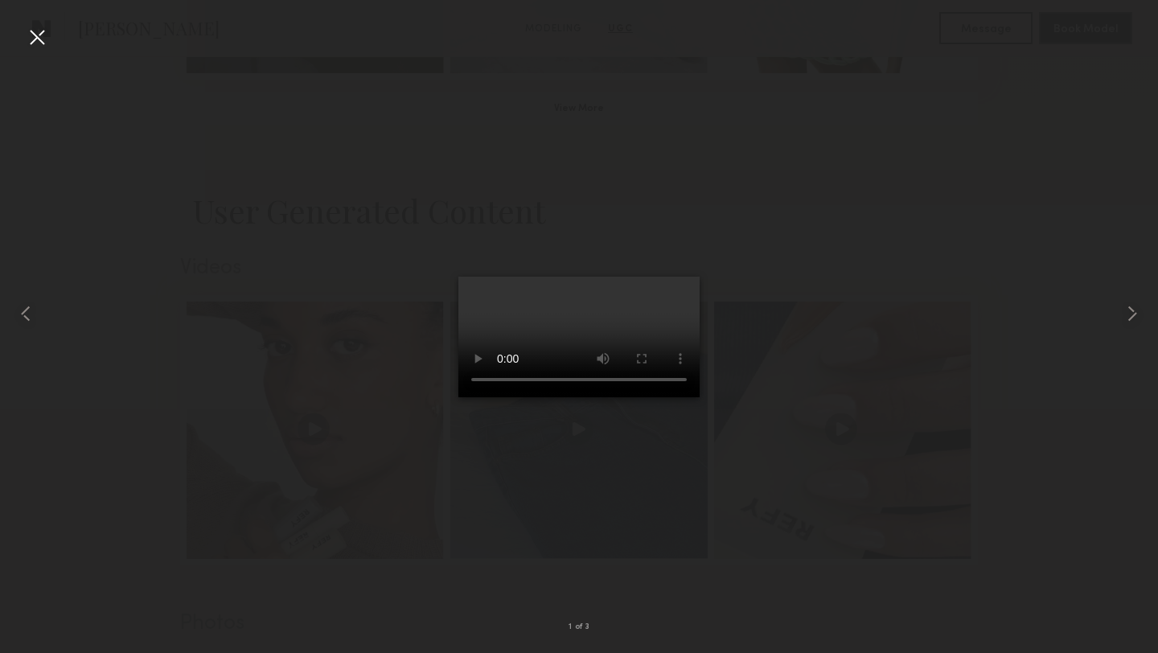
click at [43, 39] on div at bounding box center [37, 37] width 26 height 26
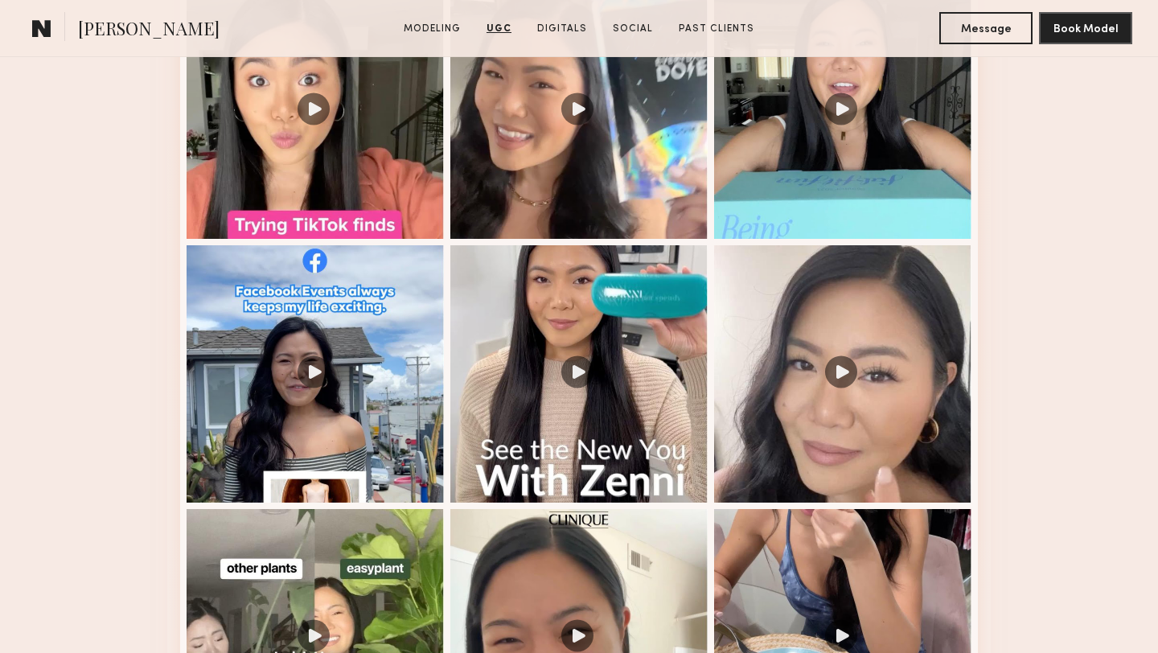
scroll to position [1835, 0]
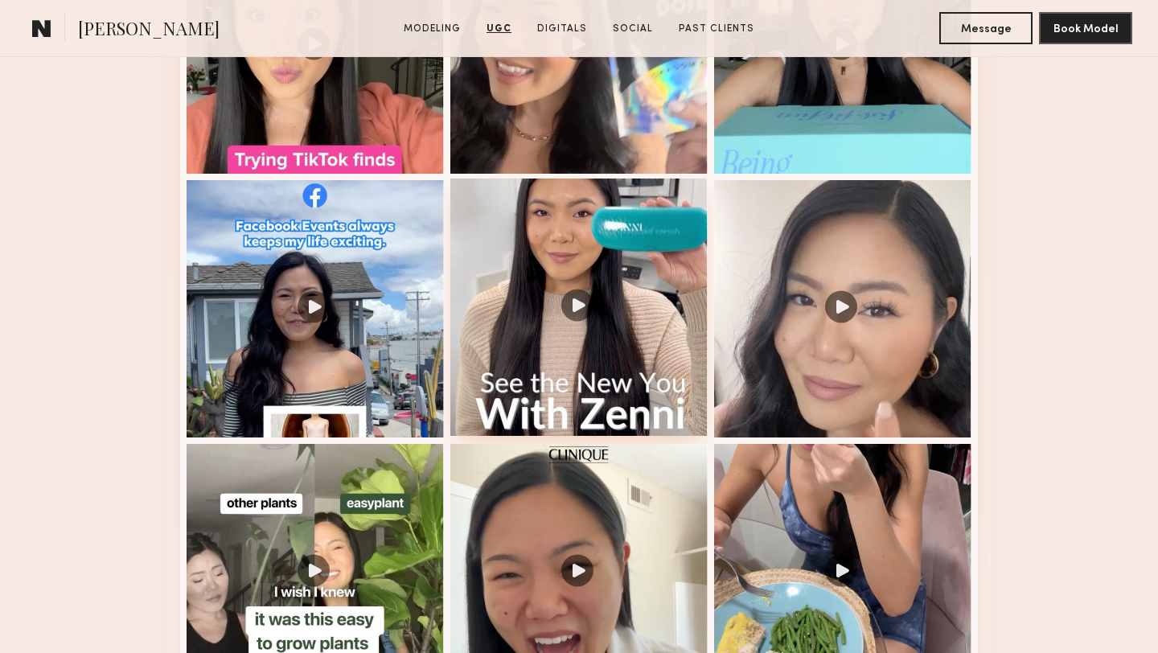
click at [539, 298] on div at bounding box center [578, 306] width 257 height 257
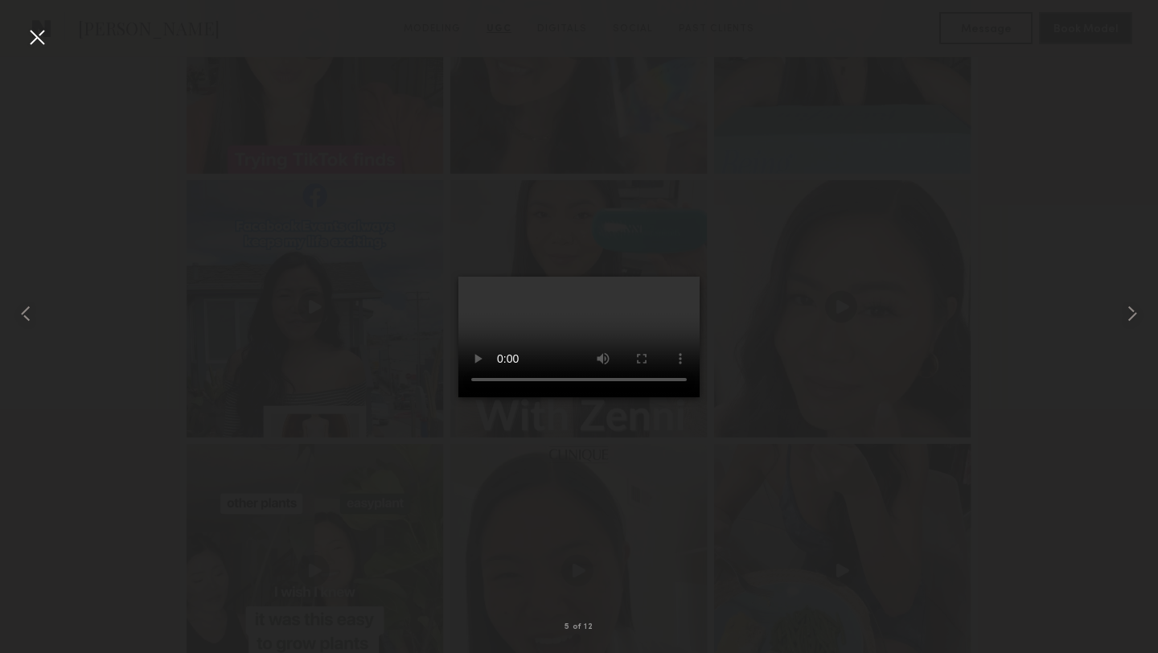
click at [43, 41] on div at bounding box center [37, 37] width 26 height 26
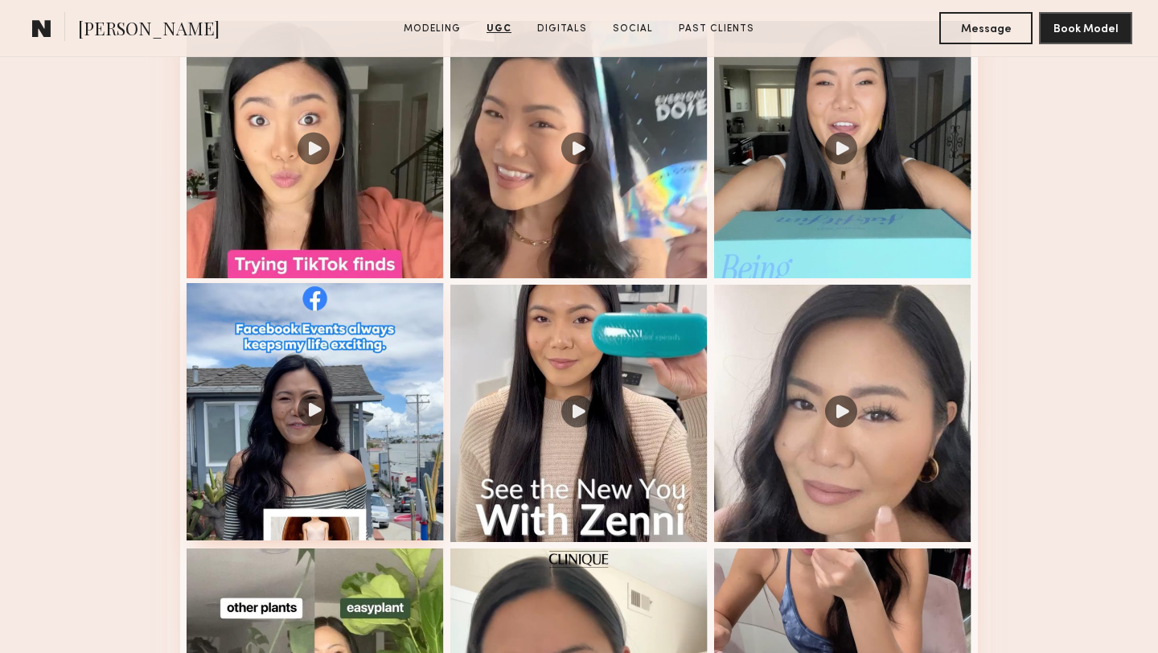
scroll to position [1468, 0]
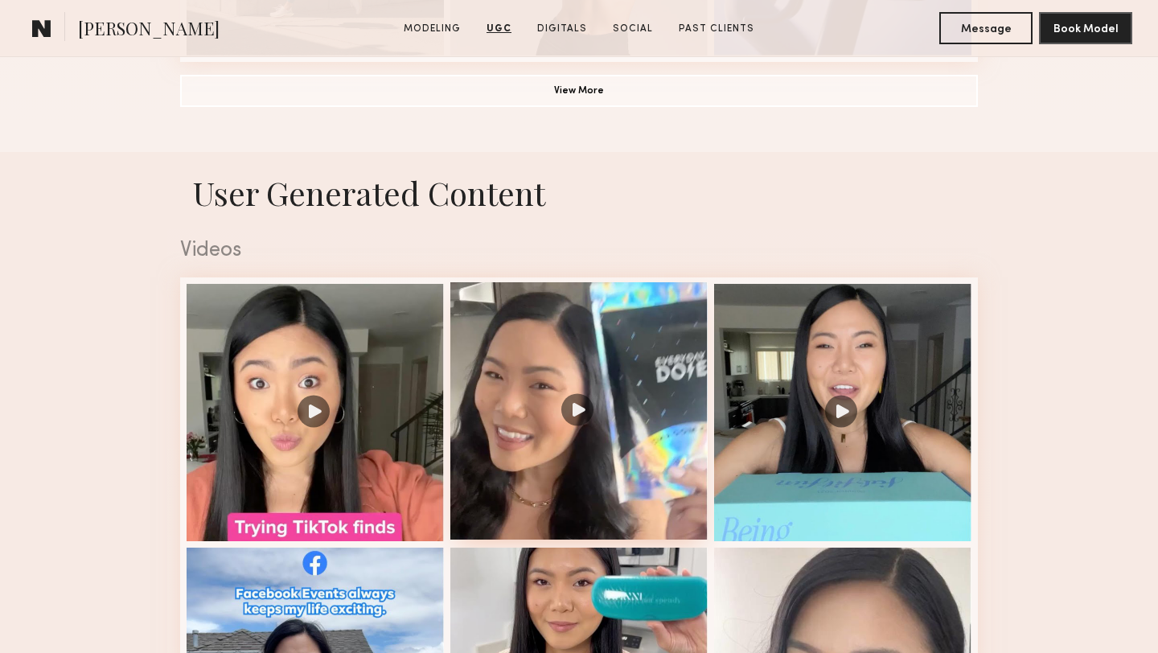
click at [590, 380] on div at bounding box center [578, 410] width 257 height 257
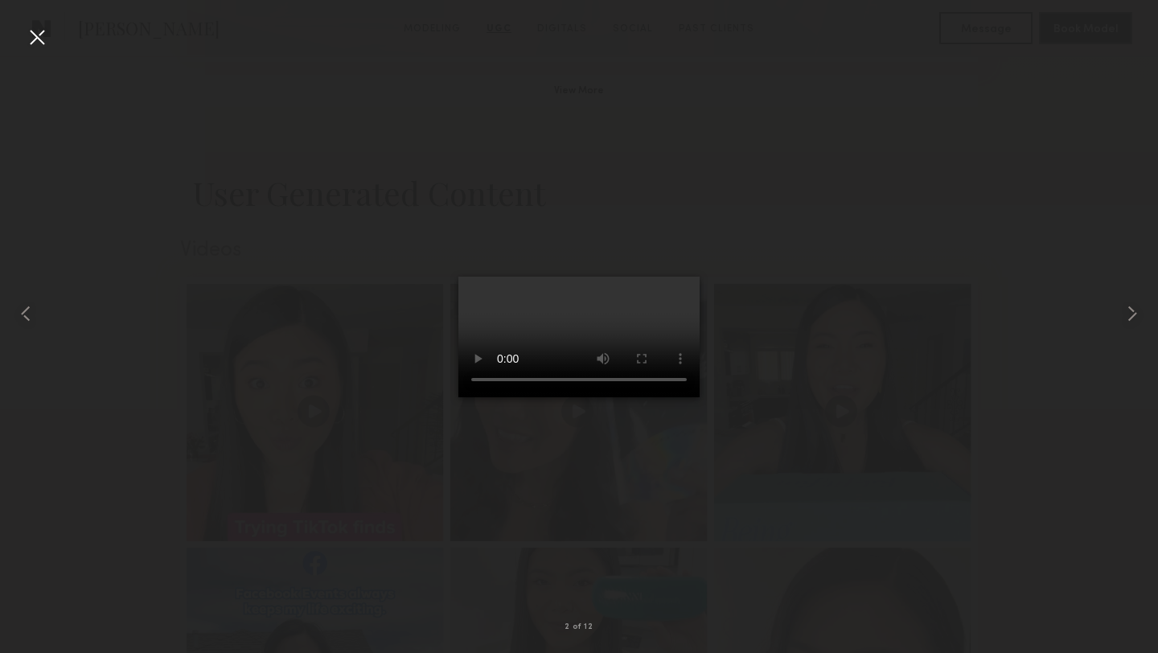
click at [38, 44] on div at bounding box center [37, 37] width 26 height 26
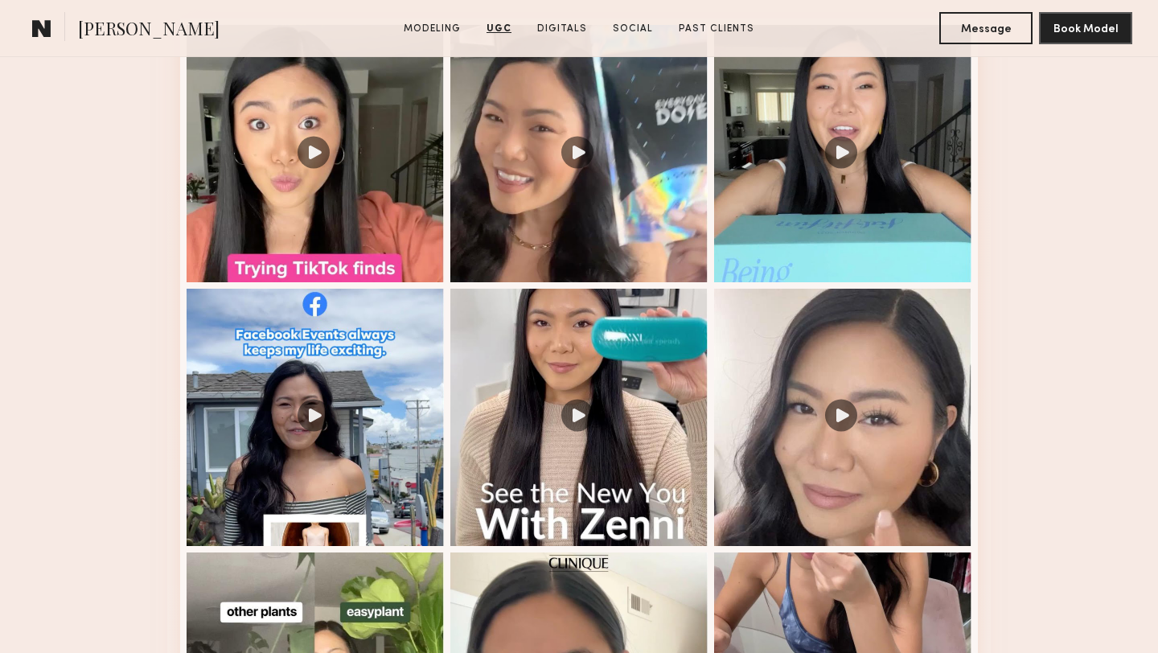
scroll to position [1704, 0]
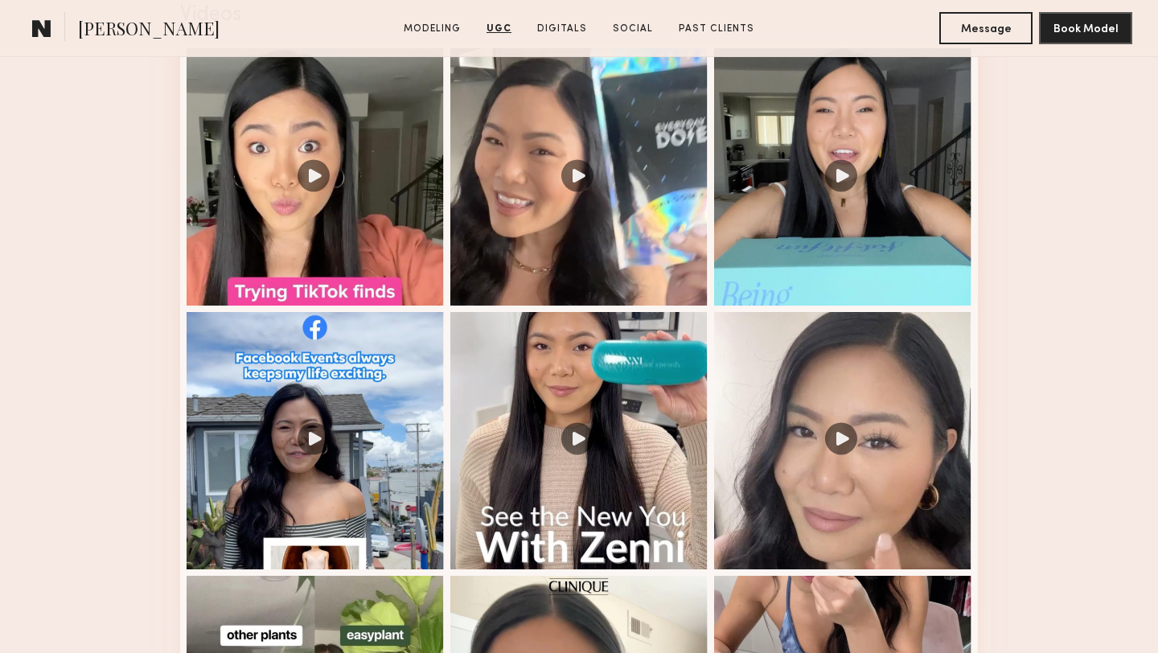
click at [382, 269] on div at bounding box center [315, 176] width 257 height 257
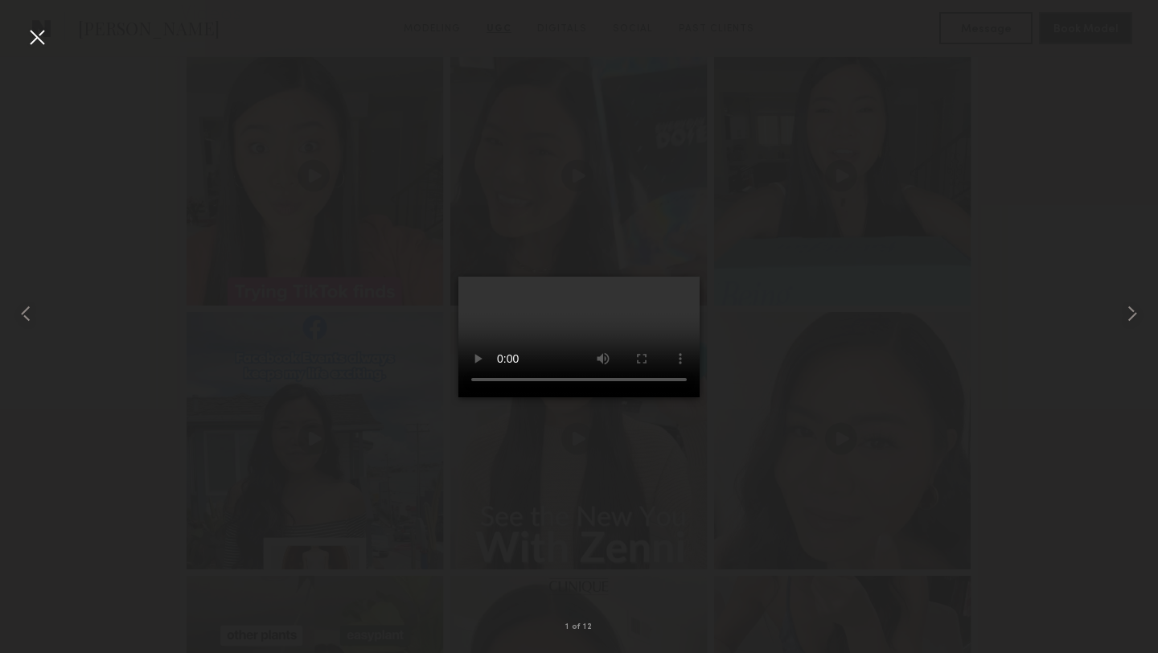
click at [42, 31] on div at bounding box center [37, 37] width 26 height 26
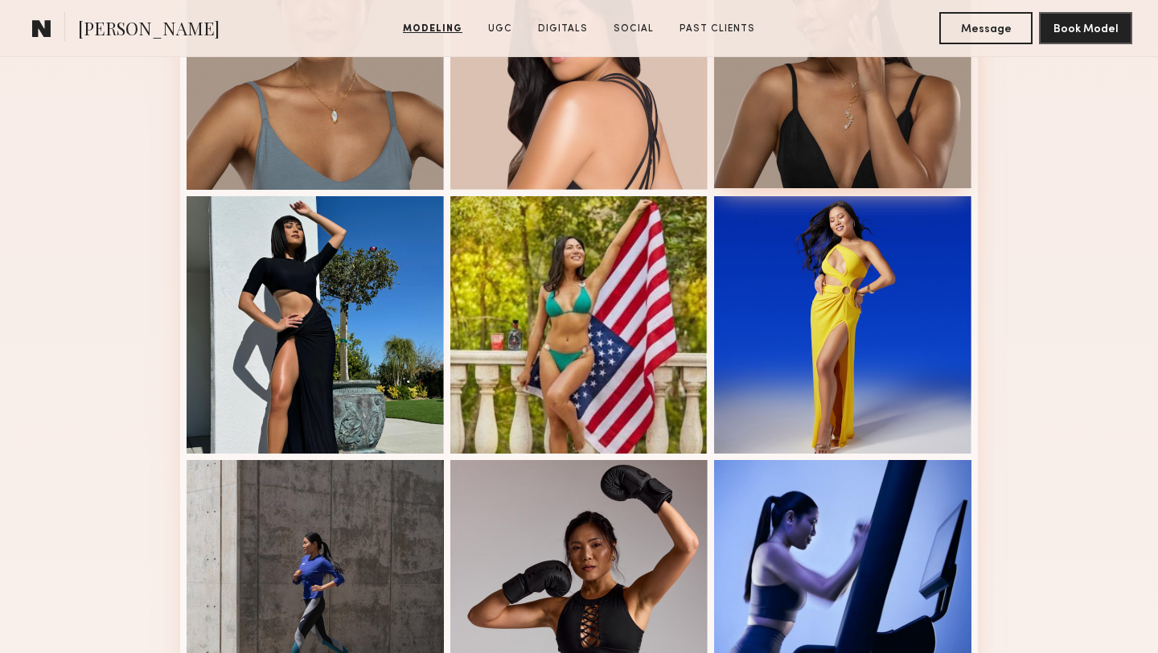
scroll to position [1087, 0]
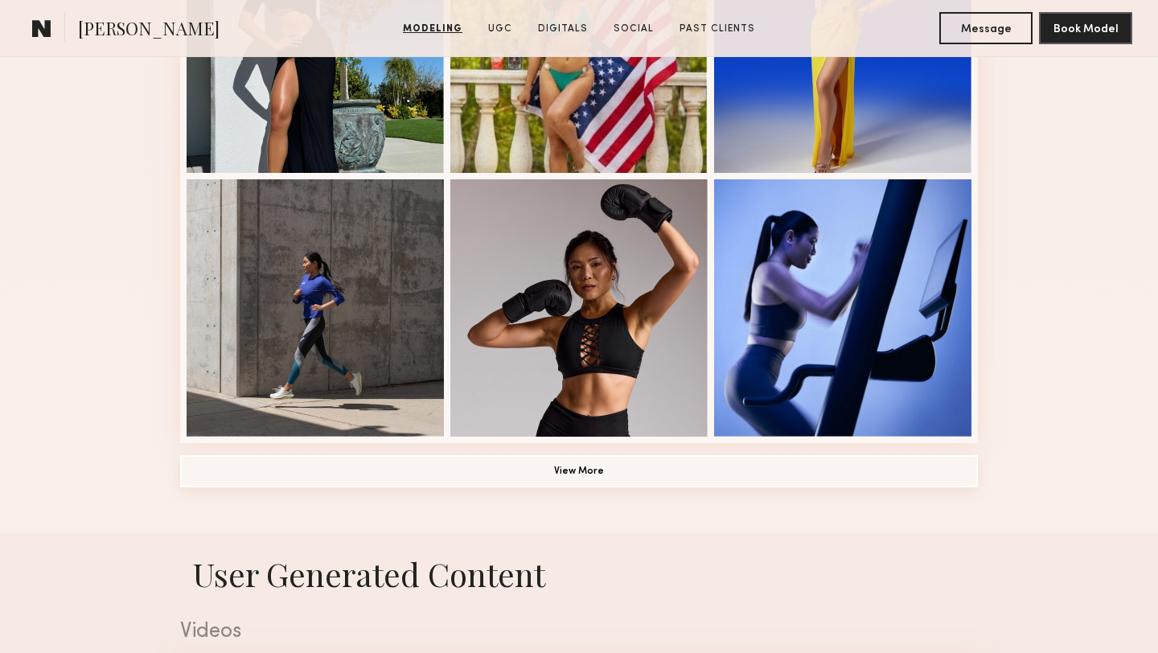
click at [731, 476] on button "View More" at bounding box center [579, 471] width 798 height 32
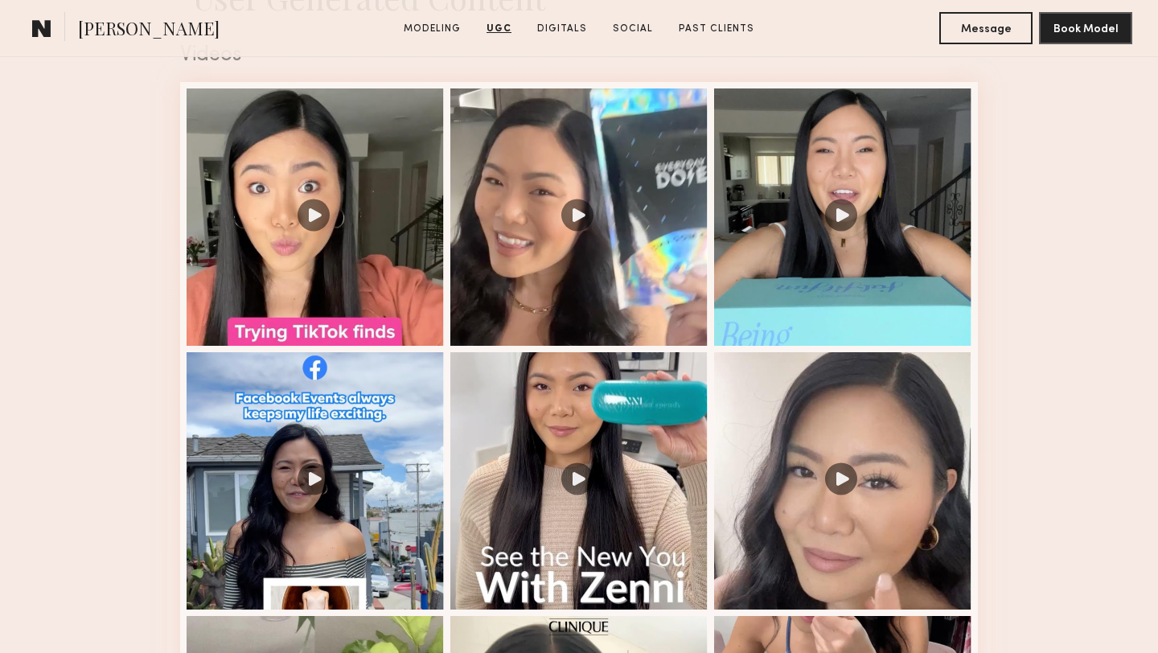
scroll to position [2672, 0]
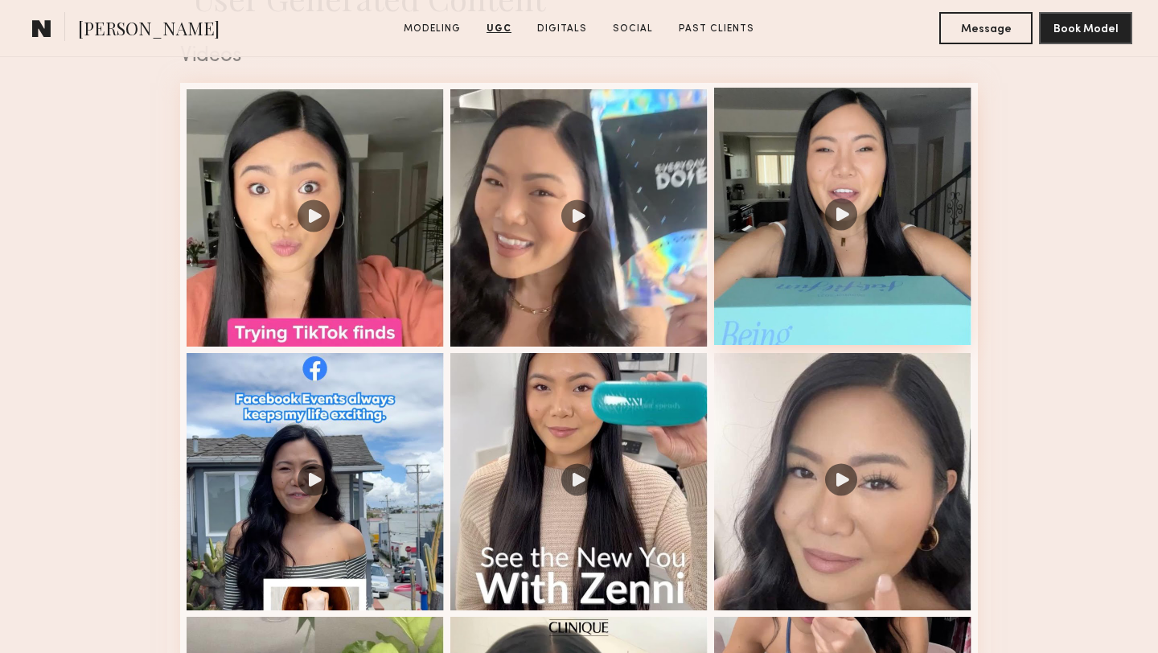
click at [844, 148] on div at bounding box center [842, 216] width 257 height 257
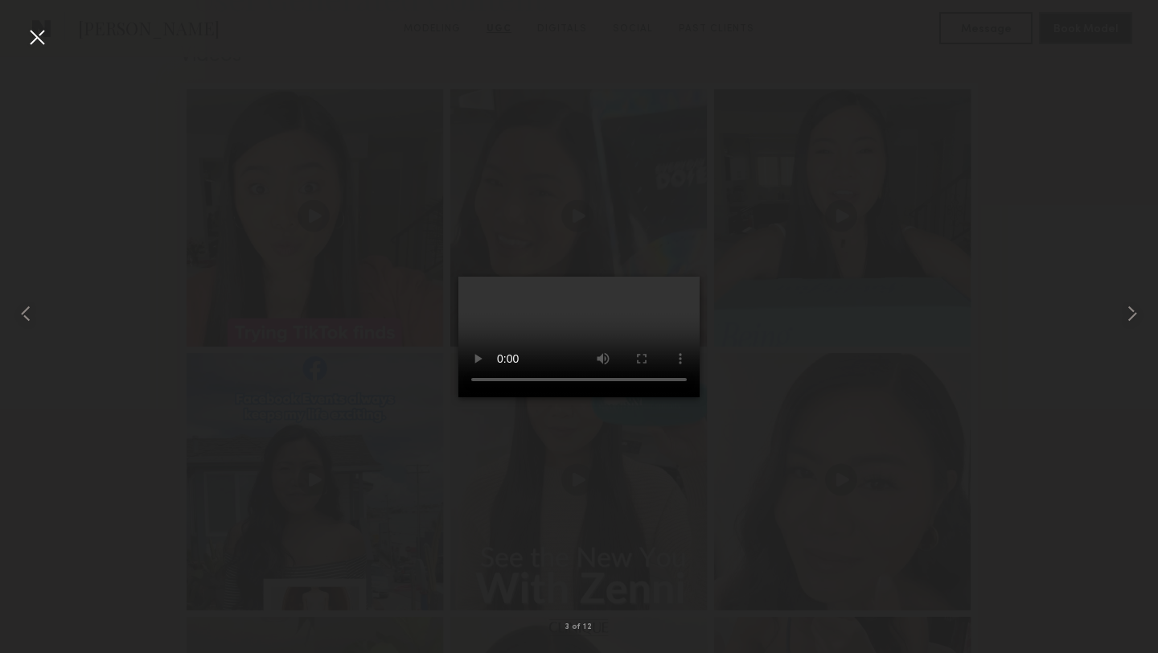
click at [39, 38] on div at bounding box center [37, 37] width 26 height 26
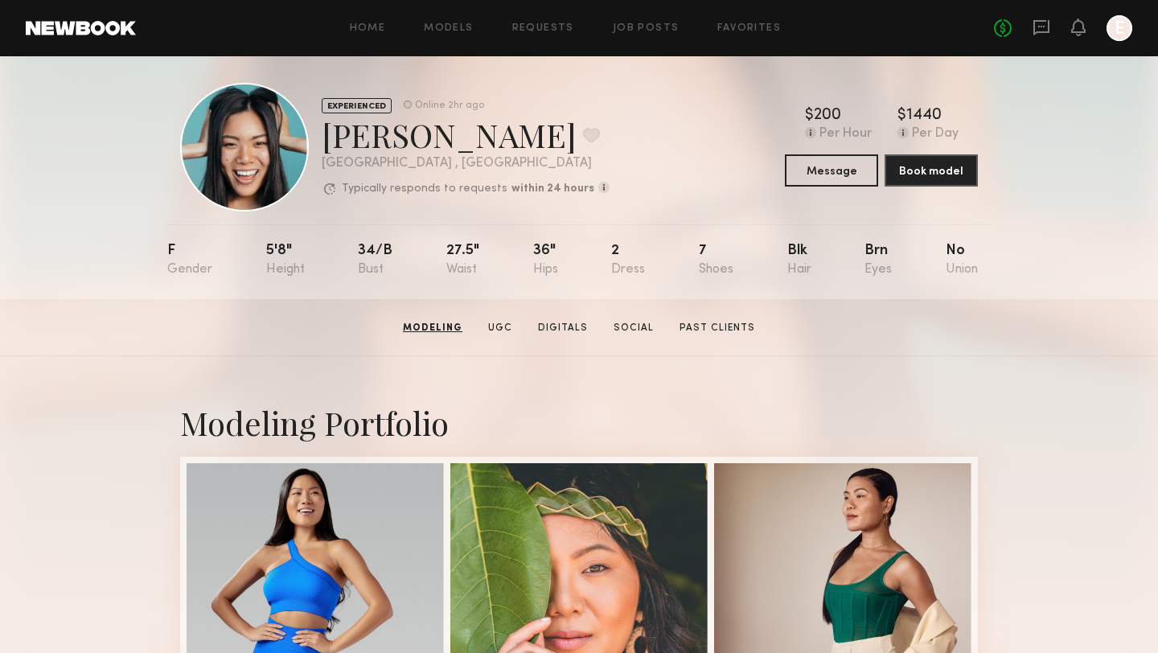
scroll to position [0, 0]
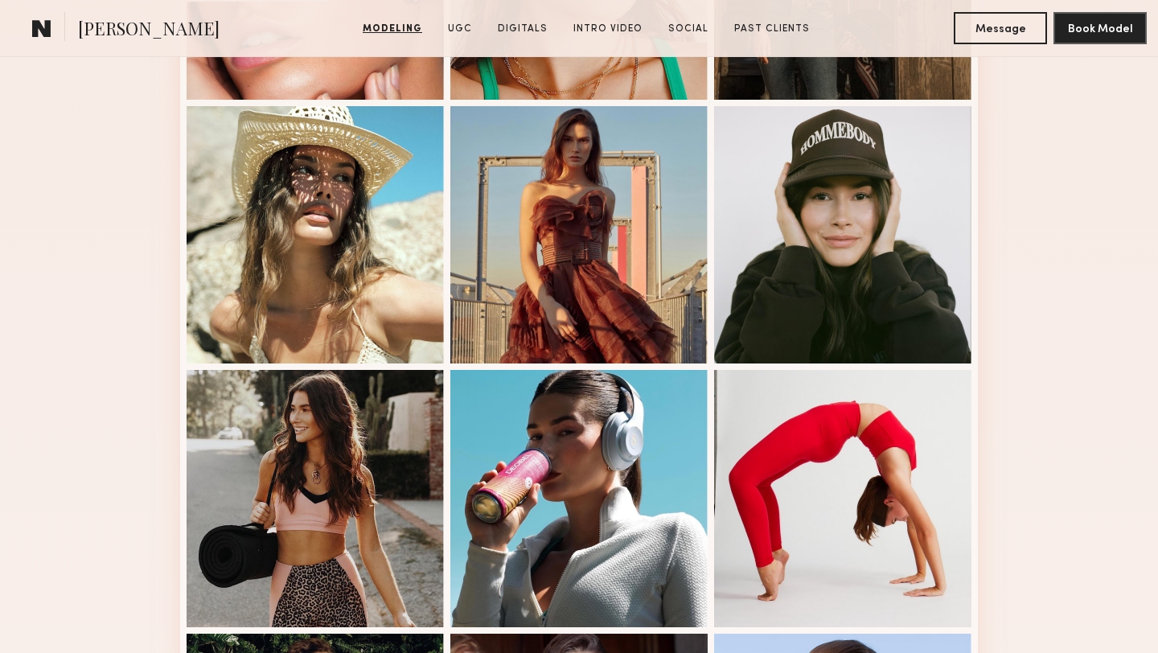
scroll to position [1859, 0]
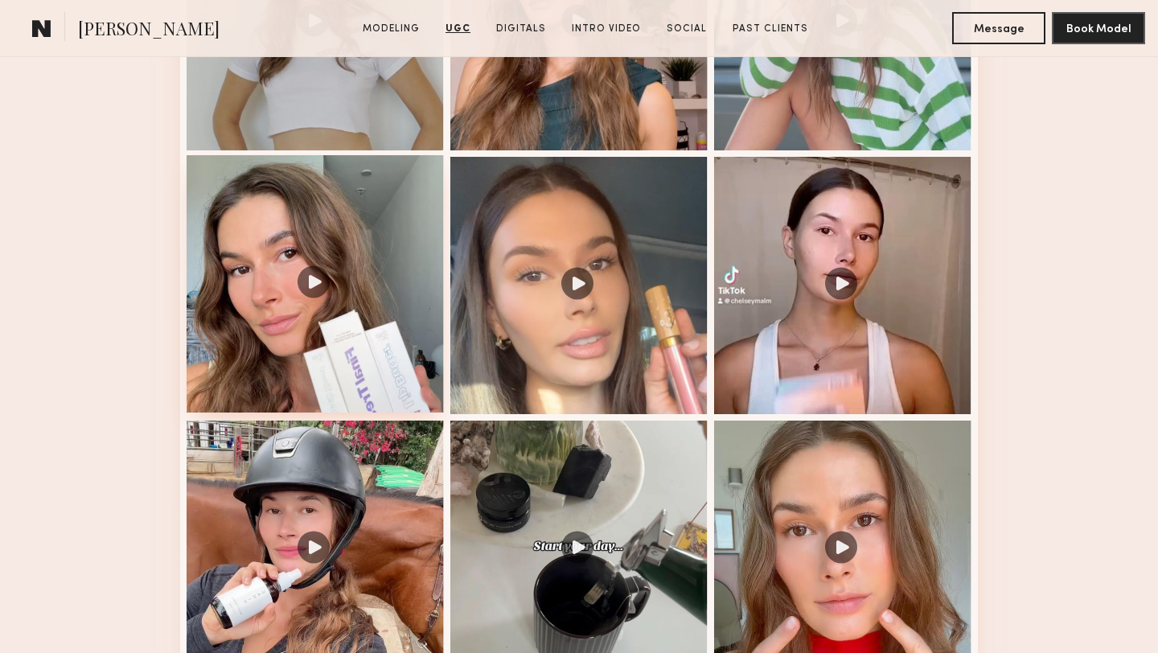
click at [330, 386] on div at bounding box center [315, 283] width 257 height 257
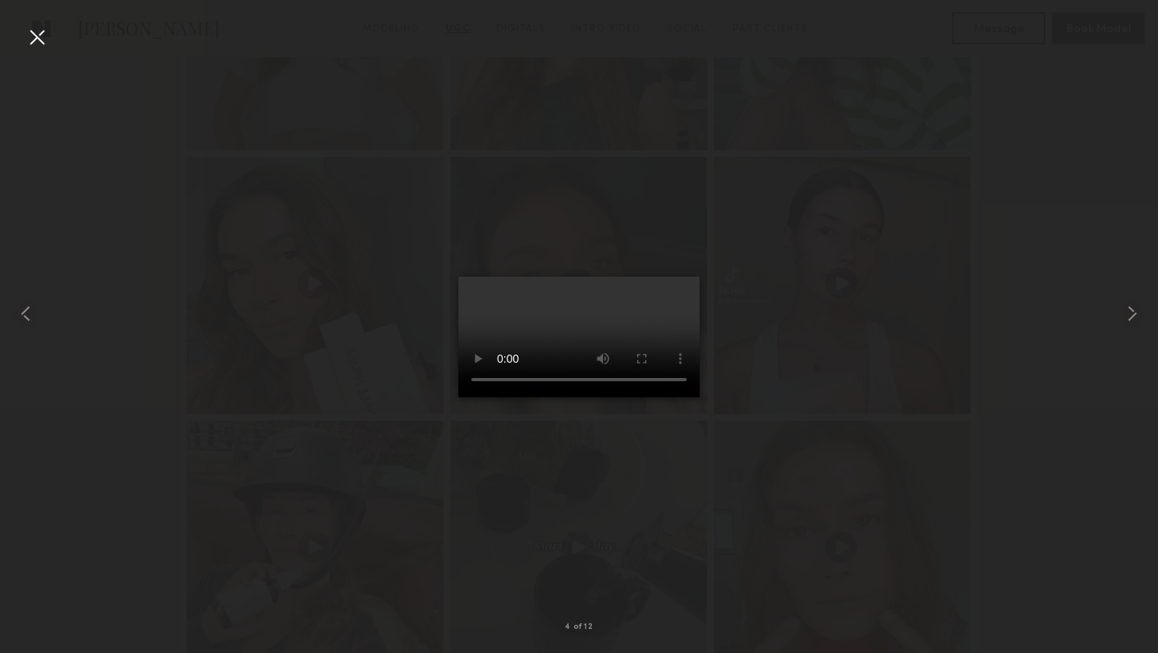
click at [140, 76] on div at bounding box center [579, 314] width 1158 height 576
click at [39, 39] on div at bounding box center [37, 37] width 26 height 26
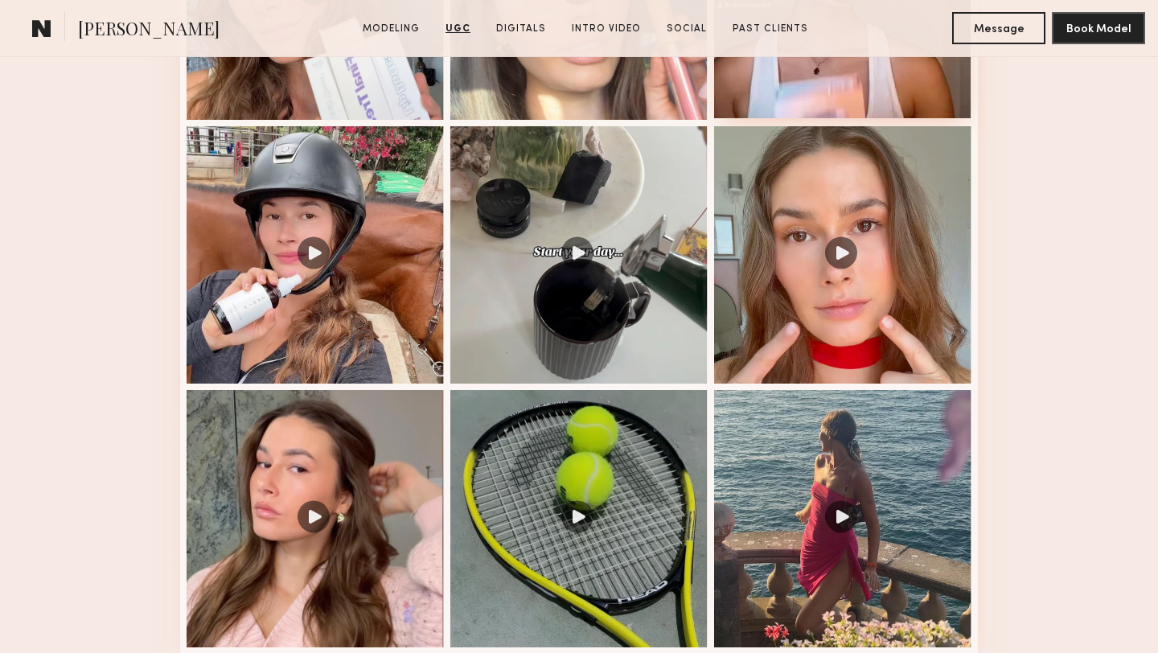
scroll to position [2154, 0]
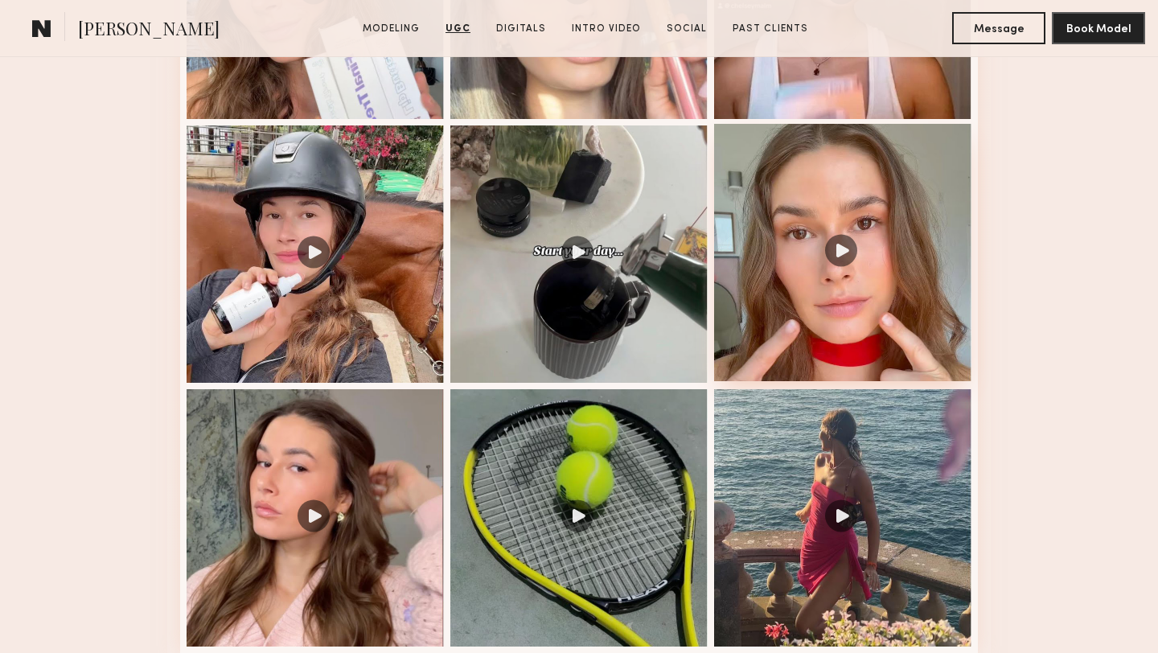
click at [835, 345] on div at bounding box center [842, 252] width 257 height 257
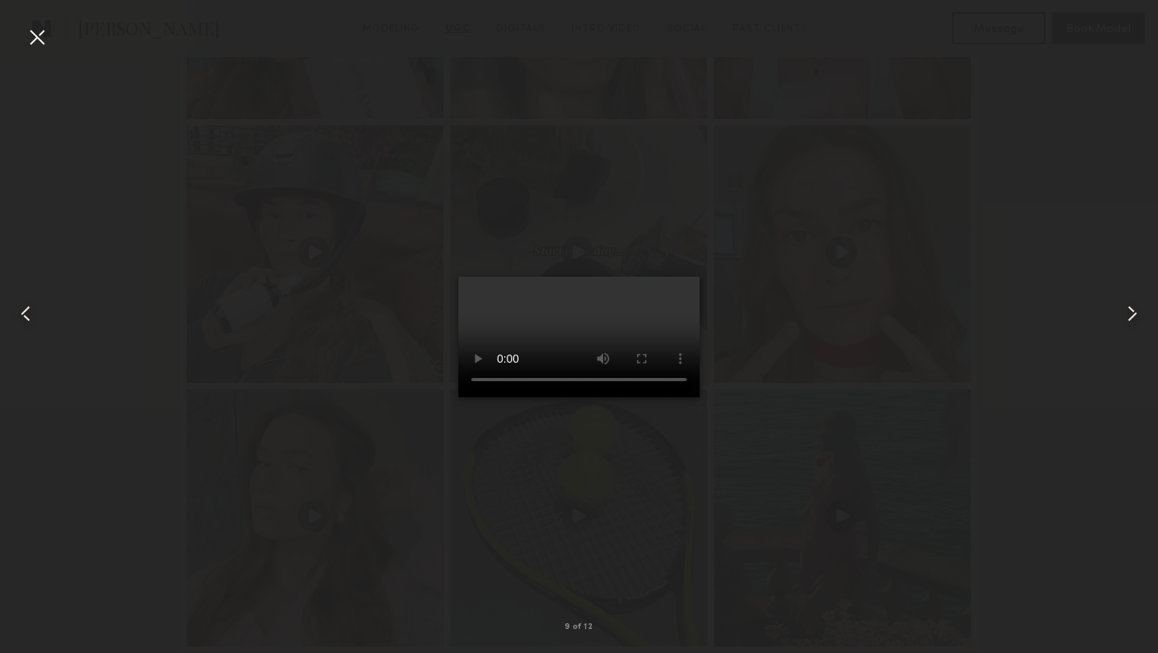
click at [36, 35] on div at bounding box center [37, 37] width 26 height 26
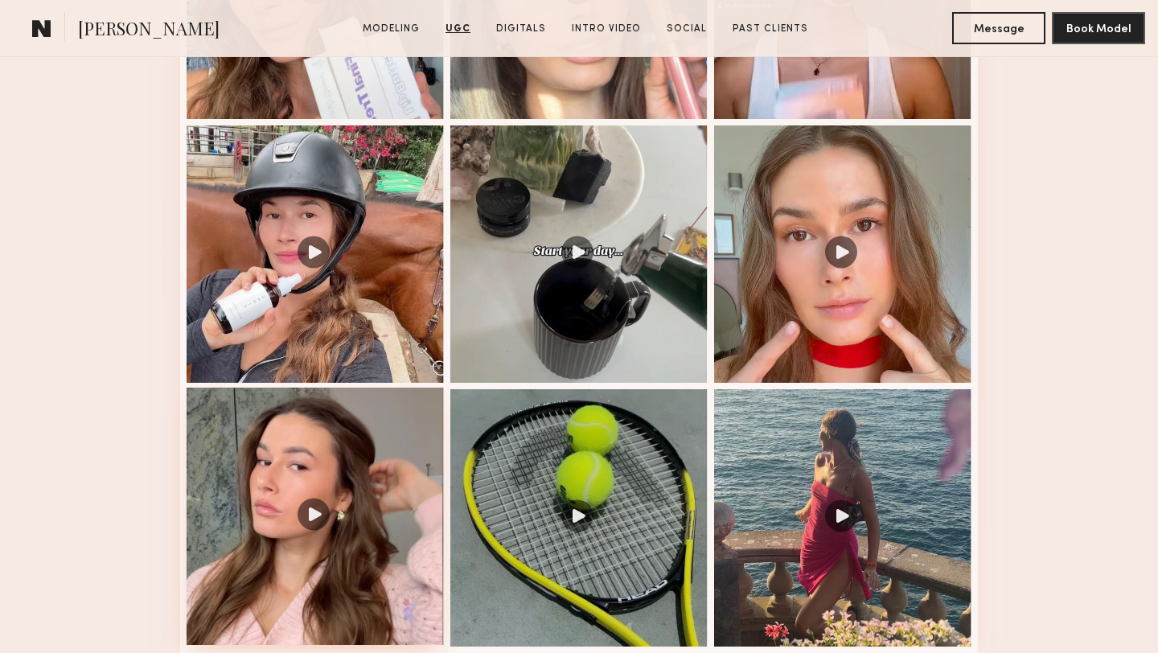
click at [360, 474] on div at bounding box center [315, 516] width 257 height 257
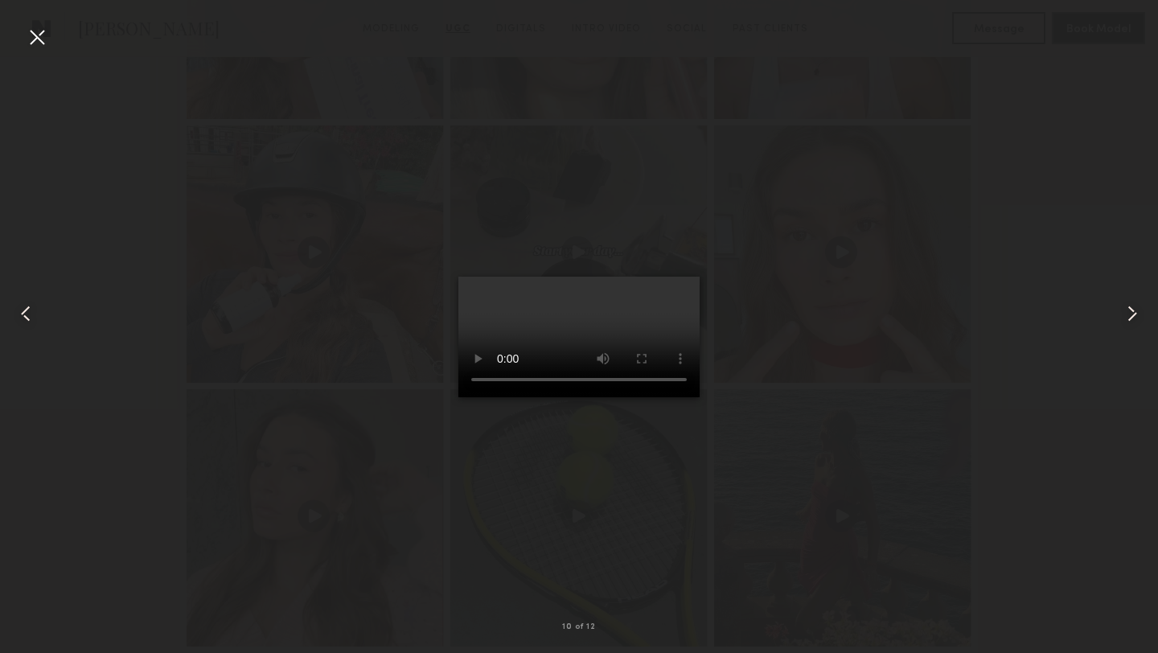
click at [35, 46] on div at bounding box center [37, 37] width 26 height 26
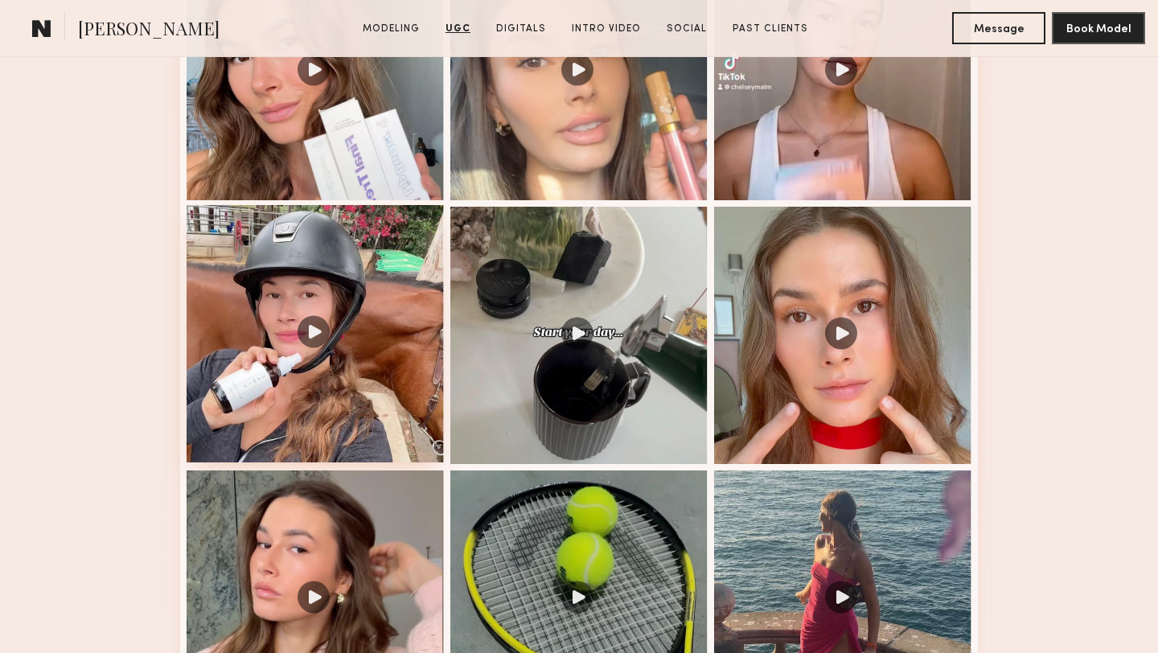
scroll to position [1831, 0]
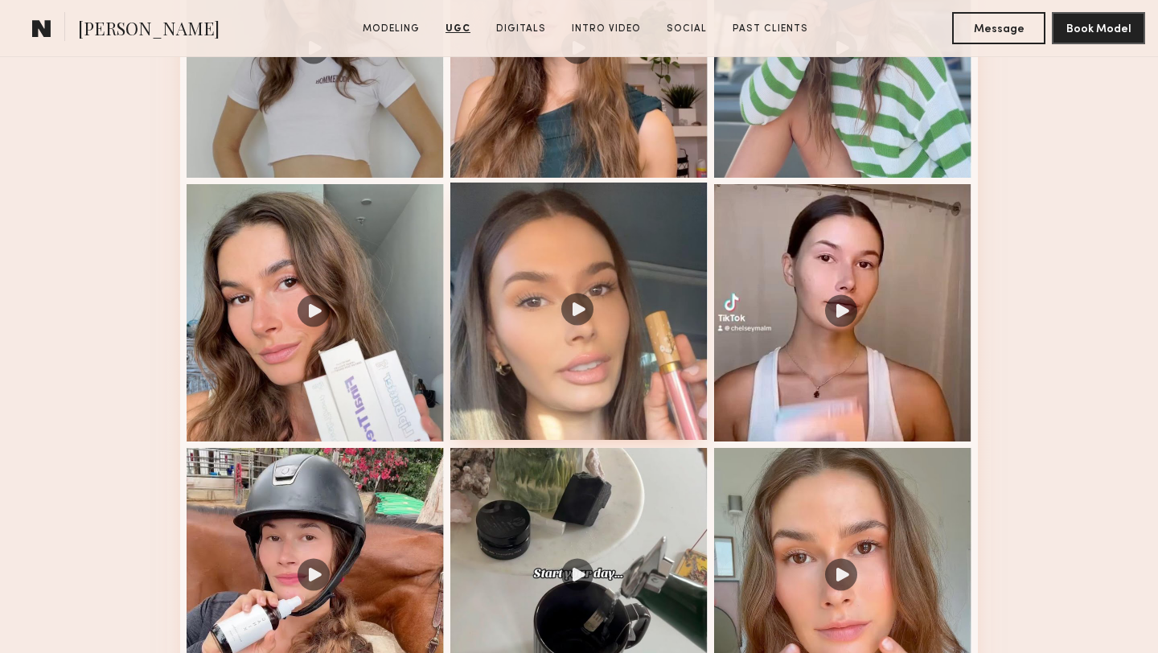
click at [517, 306] on div at bounding box center [578, 310] width 257 height 257
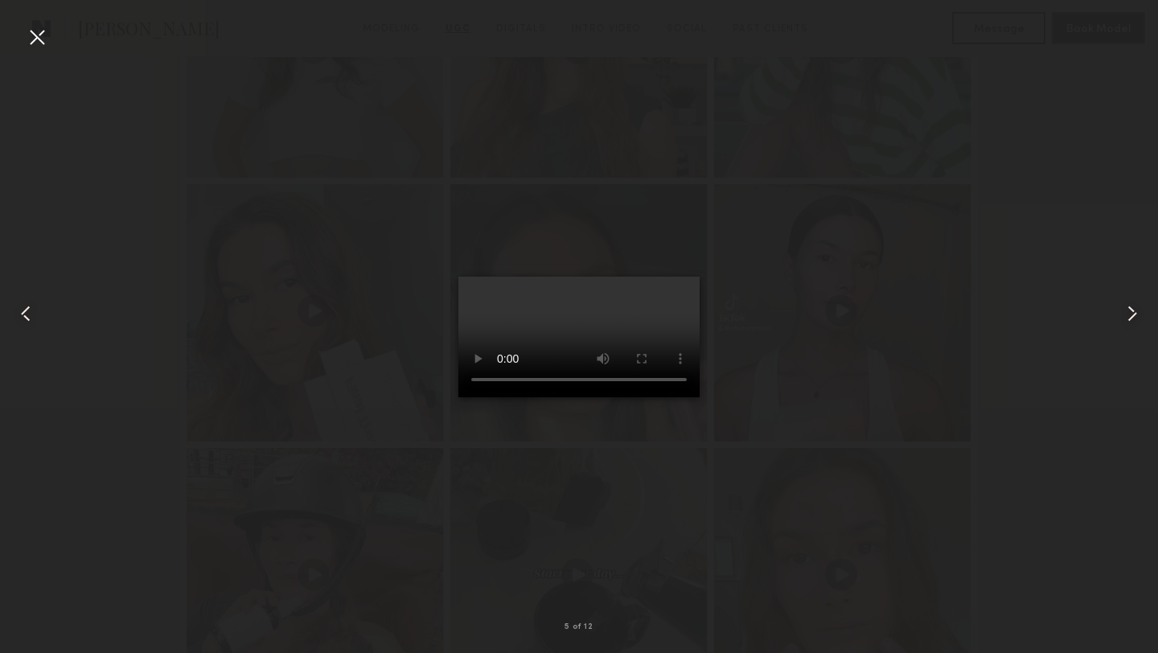
click at [35, 43] on div at bounding box center [37, 37] width 26 height 26
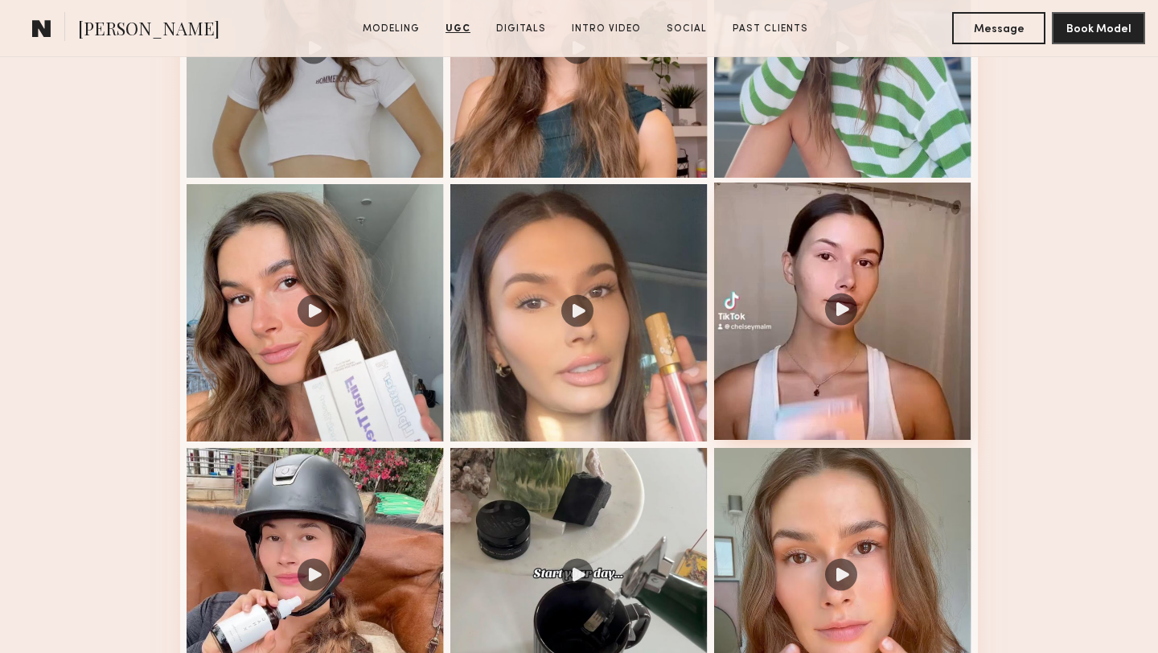
click at [786, 234] on div at bounding box center [842, 310] width 257 height 257
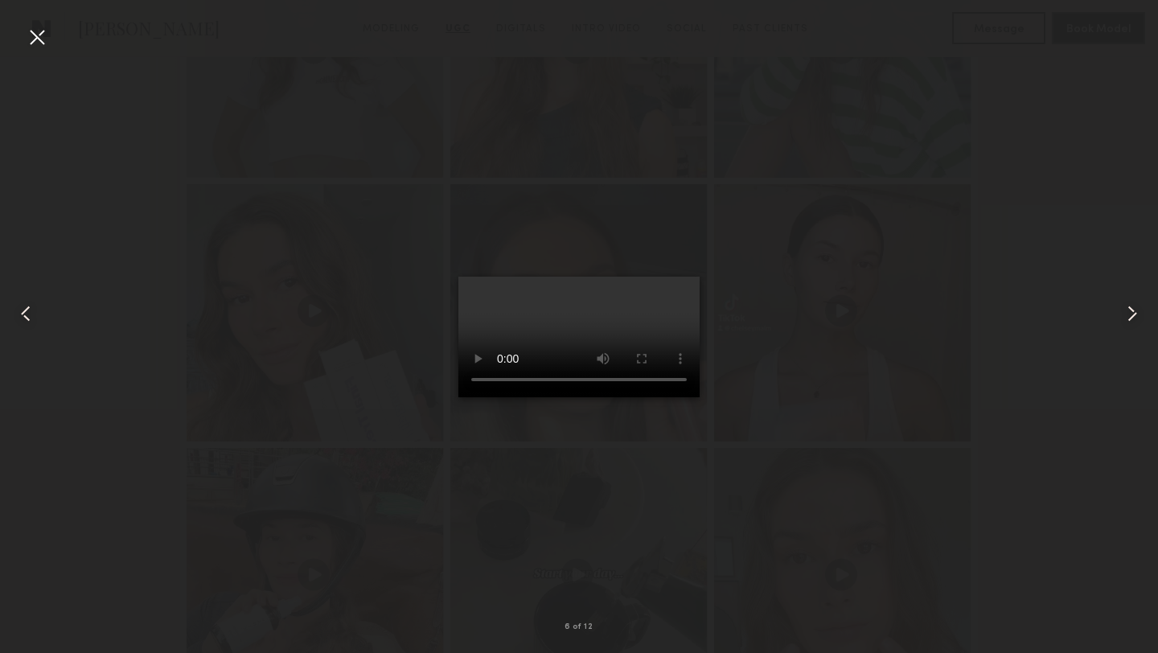
click at [39, 40] on div at bounding box center [37, 37] width 26 height 26
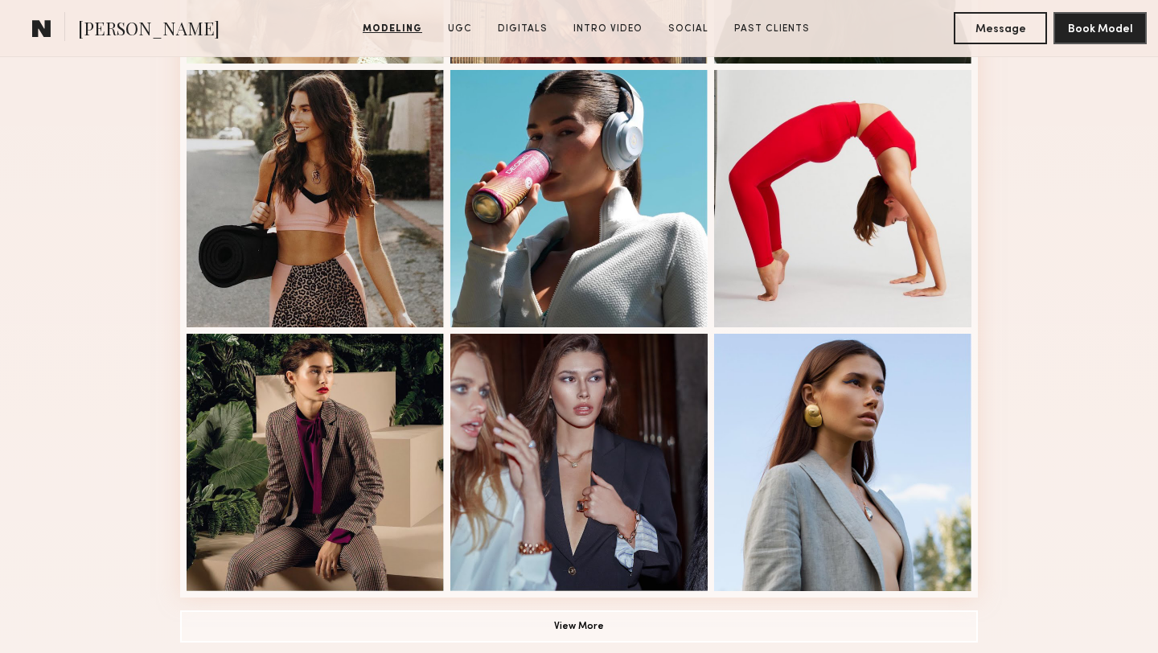
scroll to position [1076, 0]
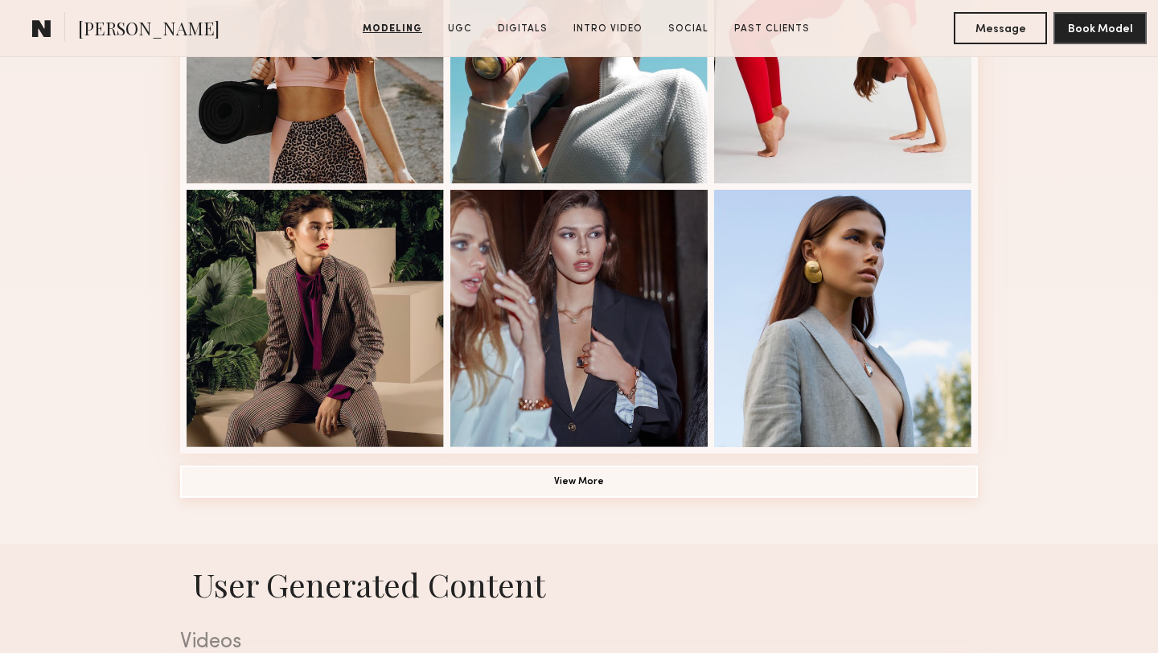
click at [665, 485] on button "View More" at bounding box center [579, 481] width 798 height 32
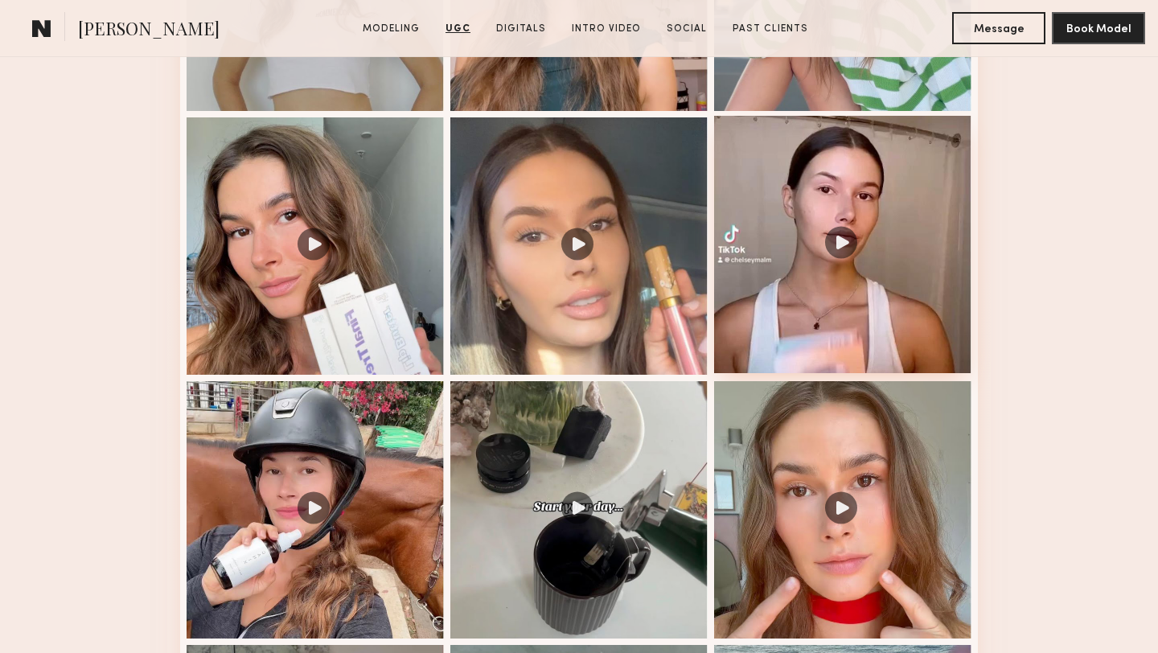
scroll to position [2922, 0]
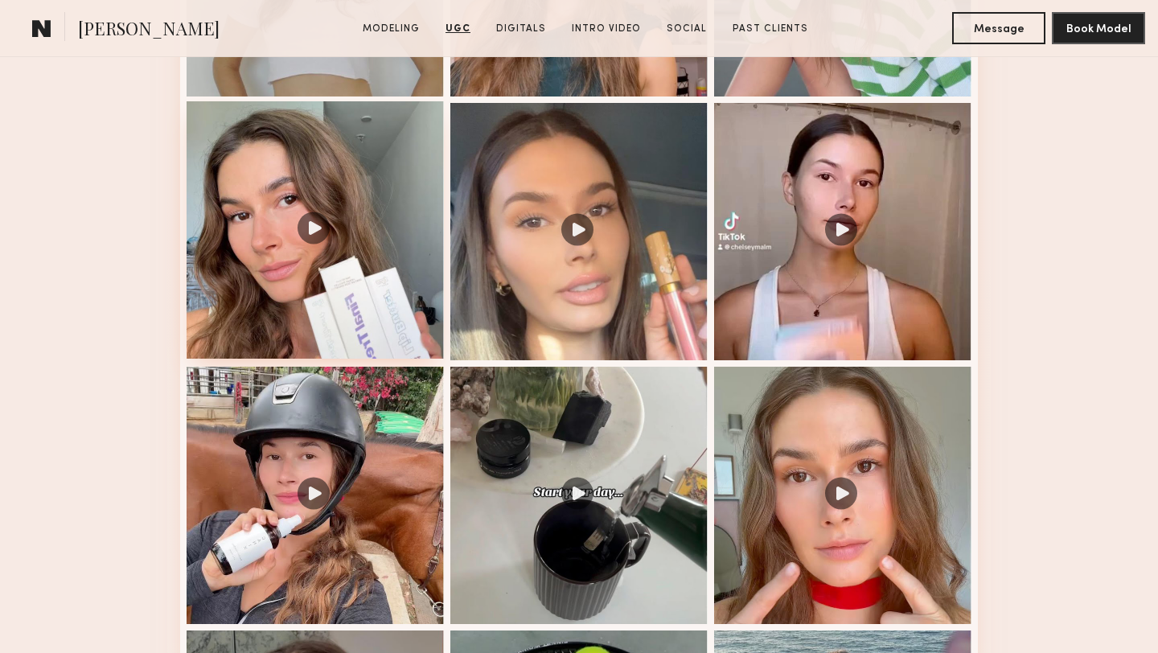
click at [342, 307] on div at bounding box center [315, 229] width 257 height 257
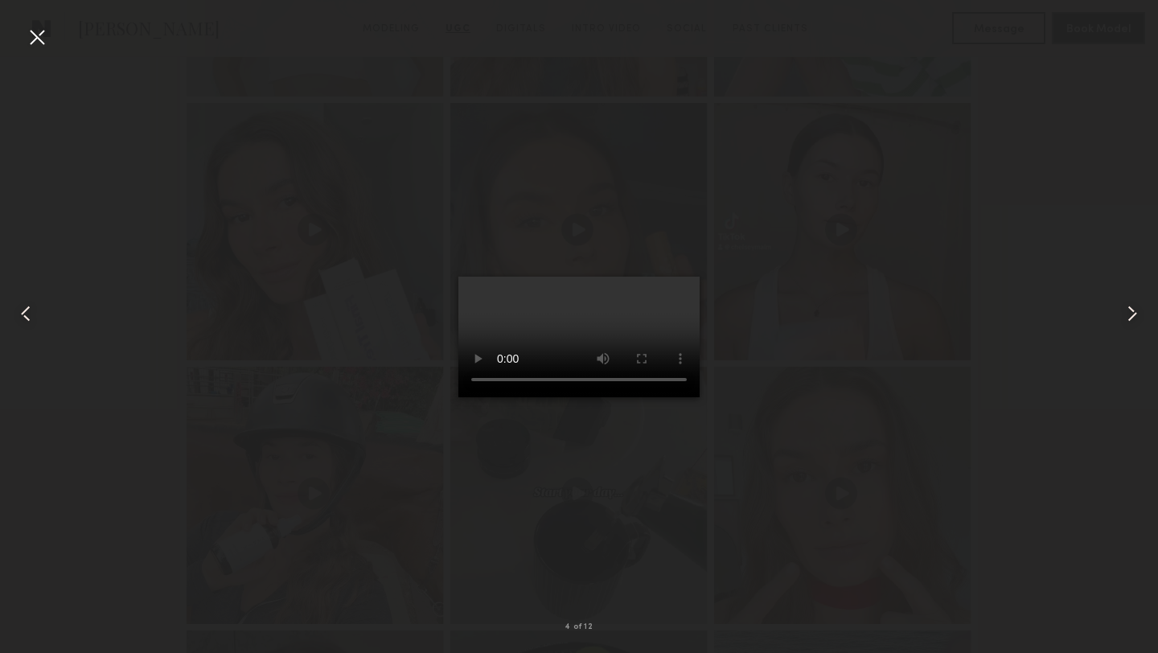
click at [841, 470] on div at bounding box center [579, 314] width 1158 height 576
click at [35, 35] on div at bounding box center [37, 37] width 26 height 26
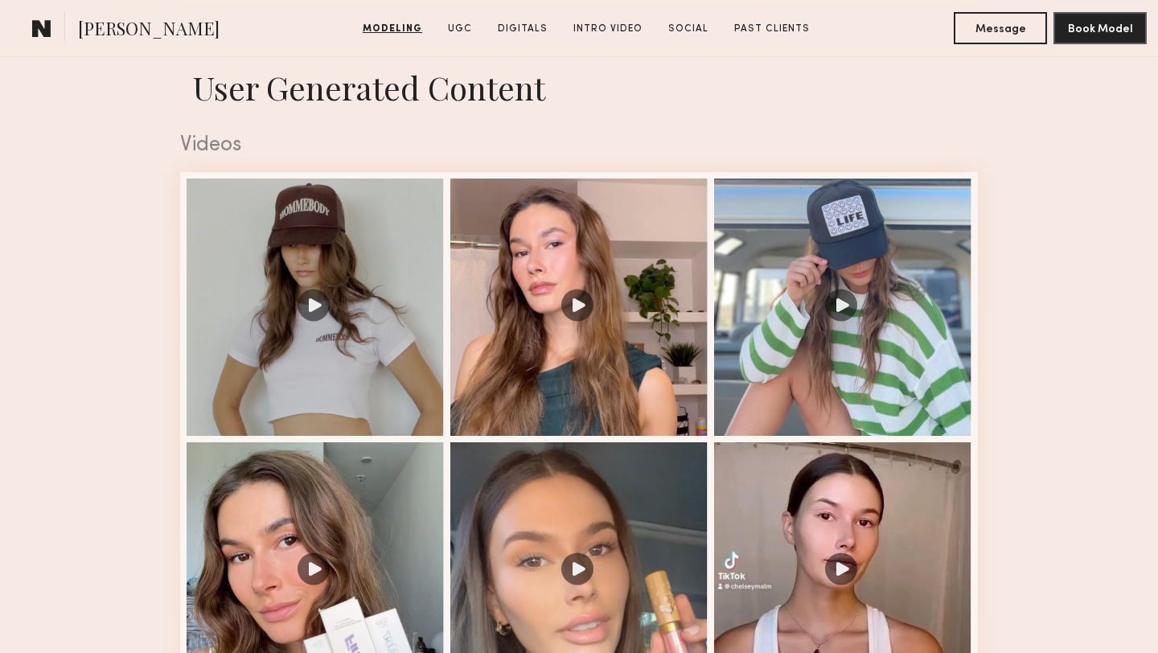
scroll to position [2898, 0]
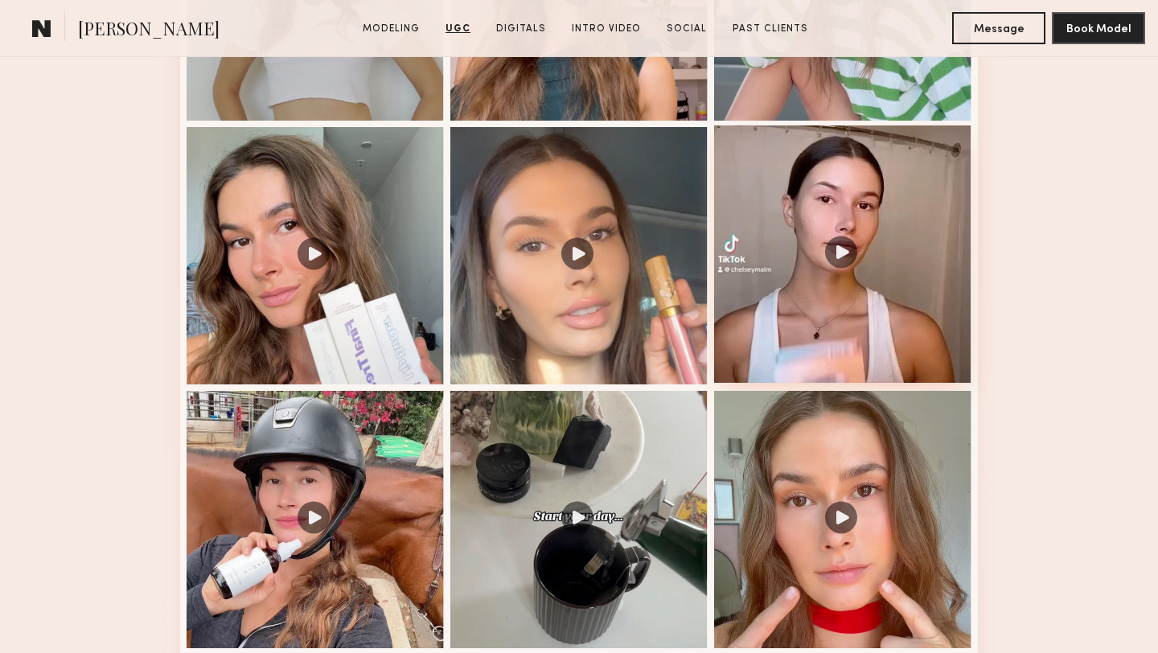
click at [829, 293] on div at bounding box center [842, 253] width 257 height 257
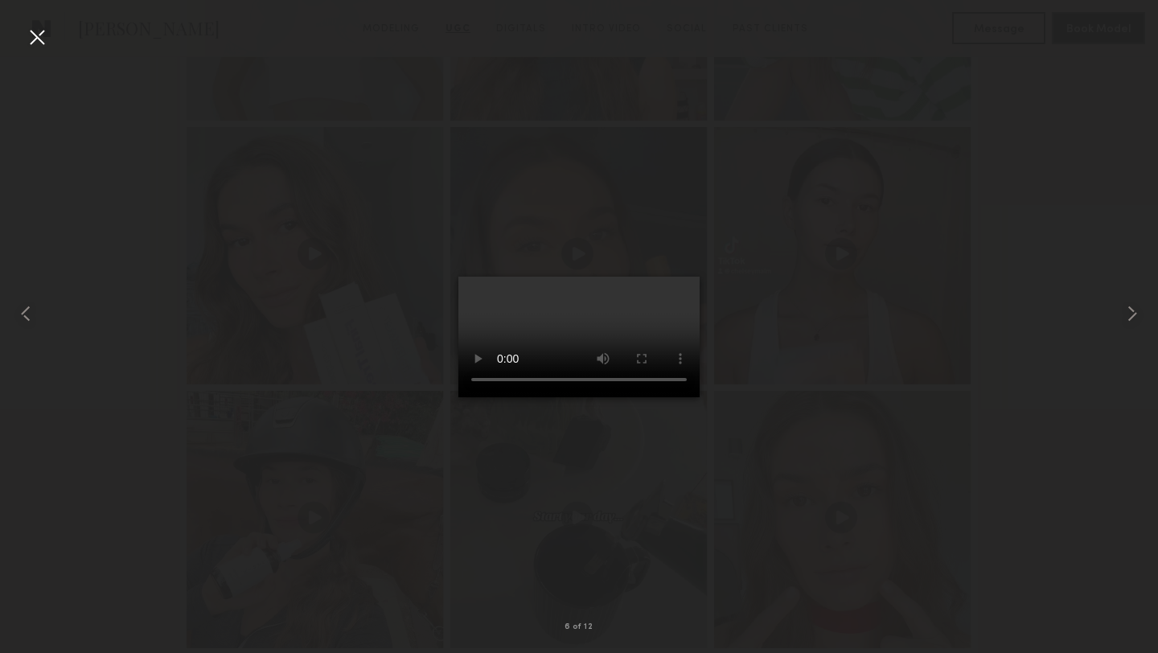
click at [41, 36] on div at bounding box center [37, 37] width 26 height 26
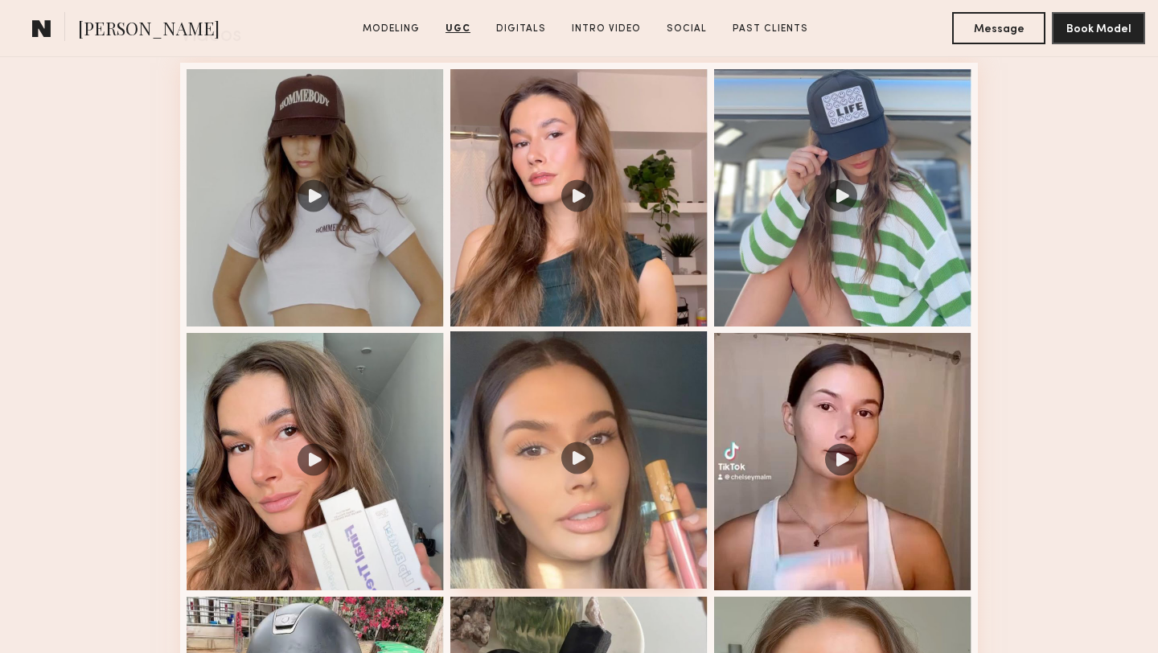
scroll to position [2675, 0]
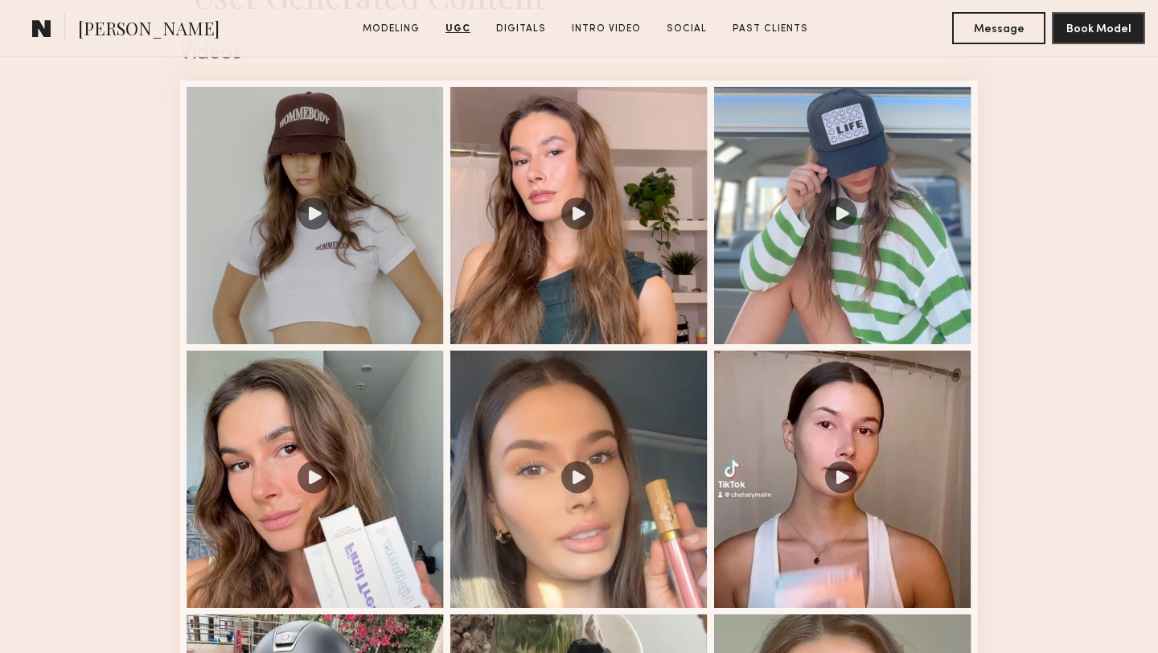
click at [425, 412] on div at bounding box center [315, 477] width 257 height 257
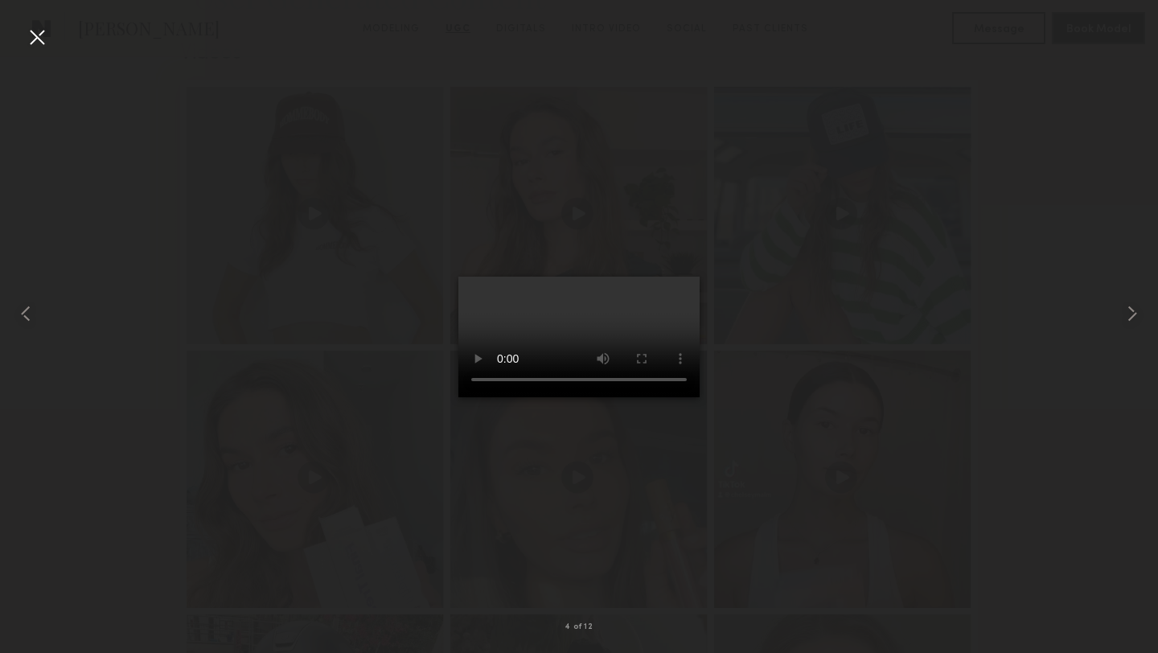
click at [809, 361] on div at bounding box center [579, 314] width 1158 height 576
click at [30, 31] on div at bounding box center [37, 37] width 26 height 26
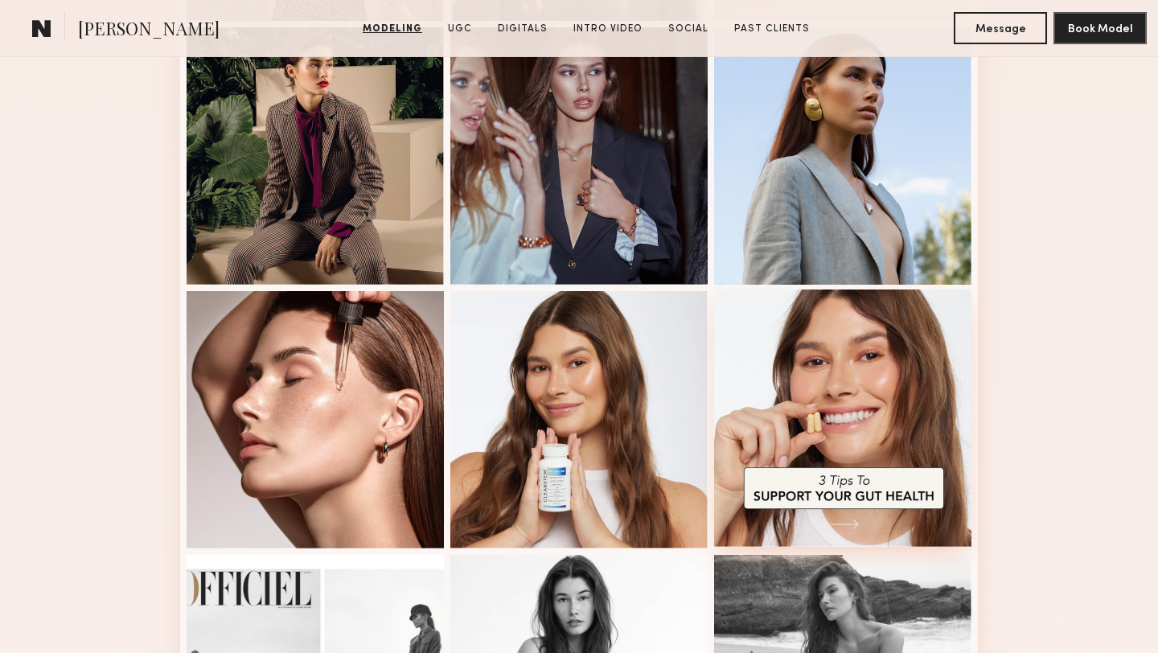
scroll to position [1244, 0]
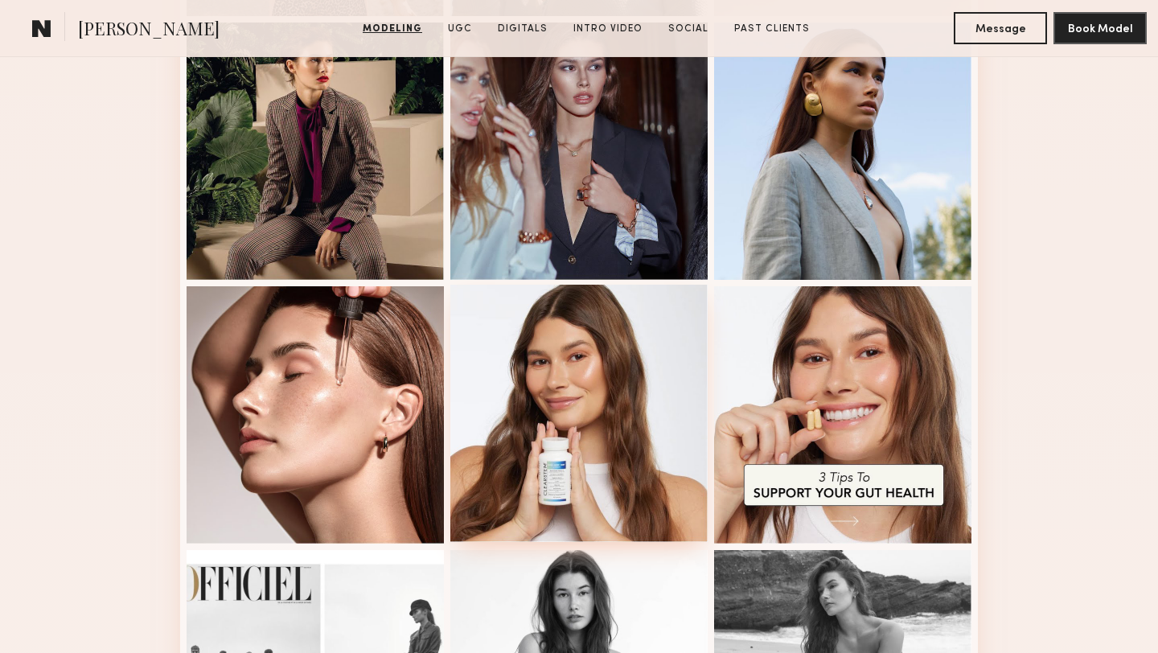
click at [619, 424] on div at bounding box center [578, 413] width 257 height 257
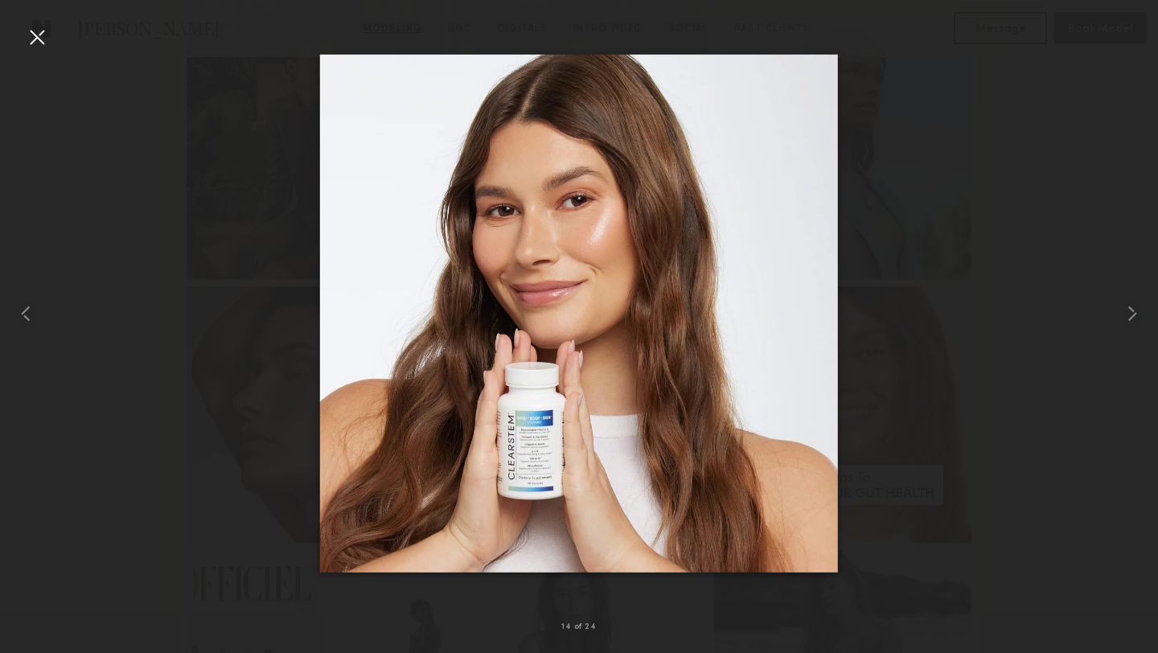
click at [35, 40] on div at bounding box center [37, 37] width 26 height 26
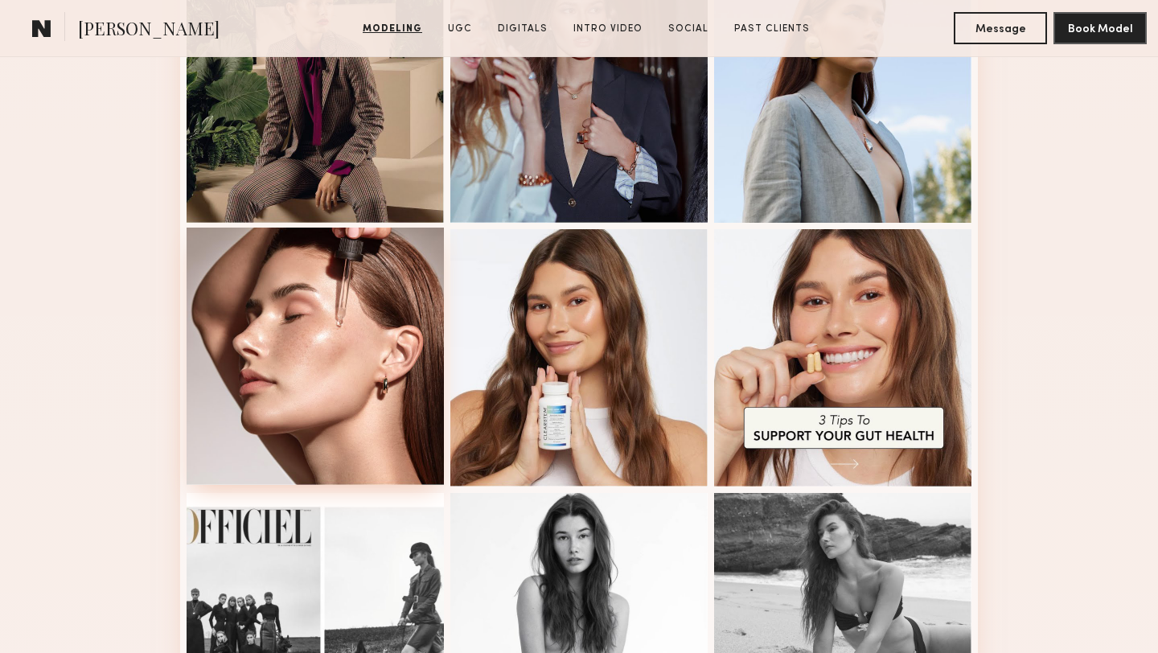
scroll to position [1104, 0]
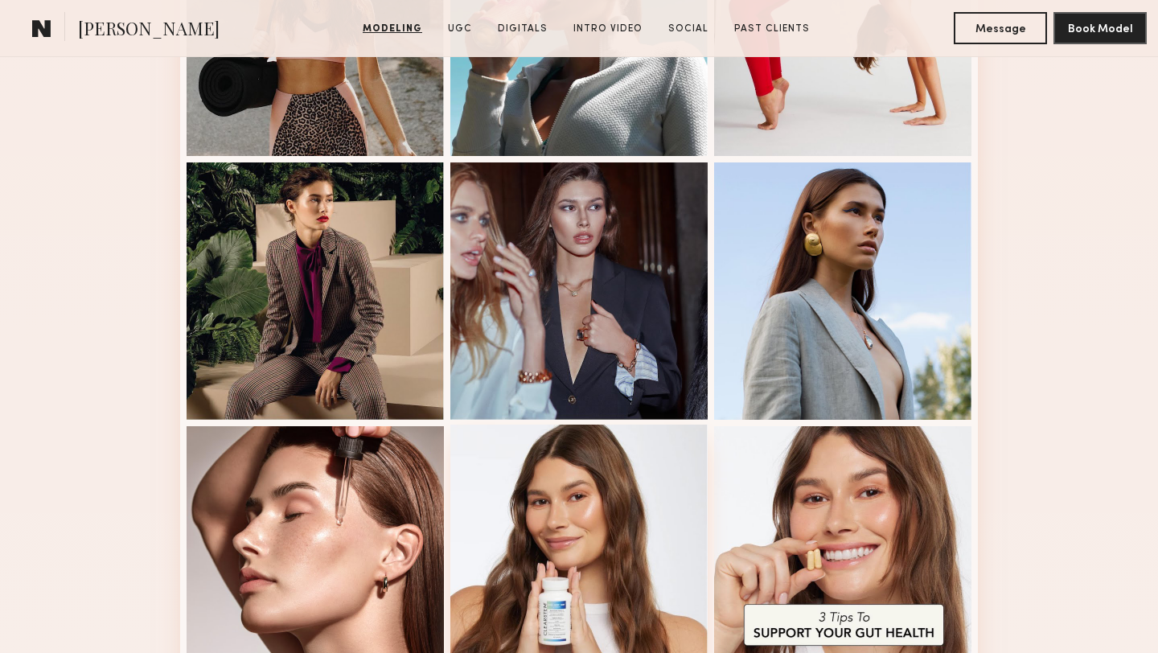
click at [569, 533] on div at bounding box center [578, 552] width 257 height 257
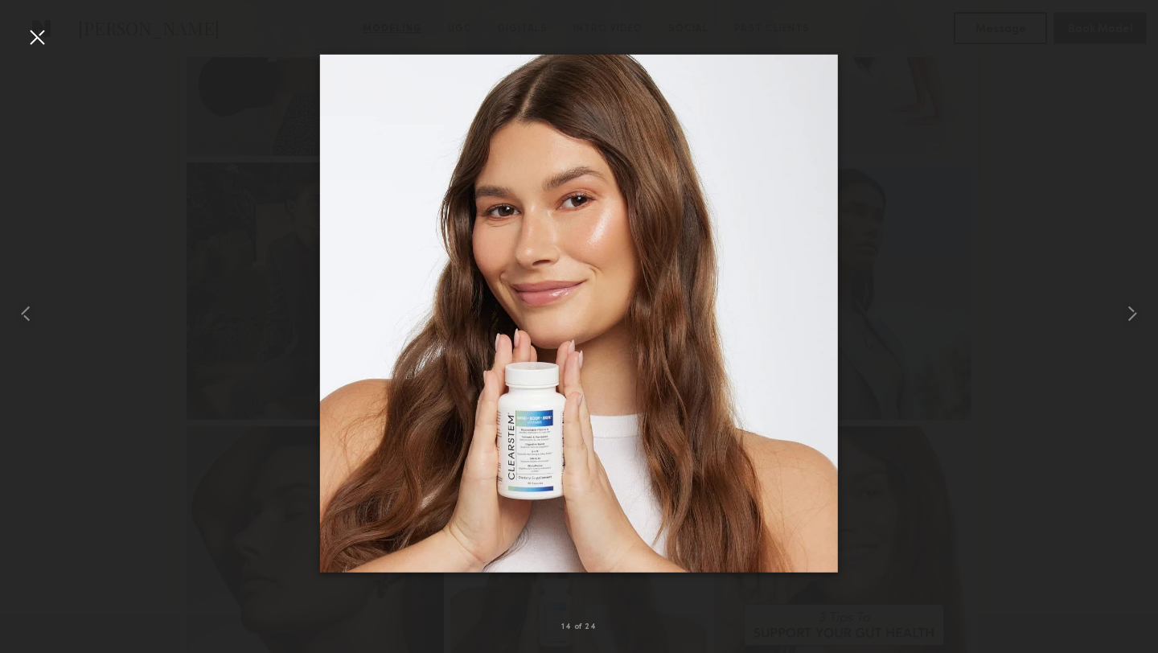
click at [39, 36] on div at bounding box center [37, 37] width 26 height 26
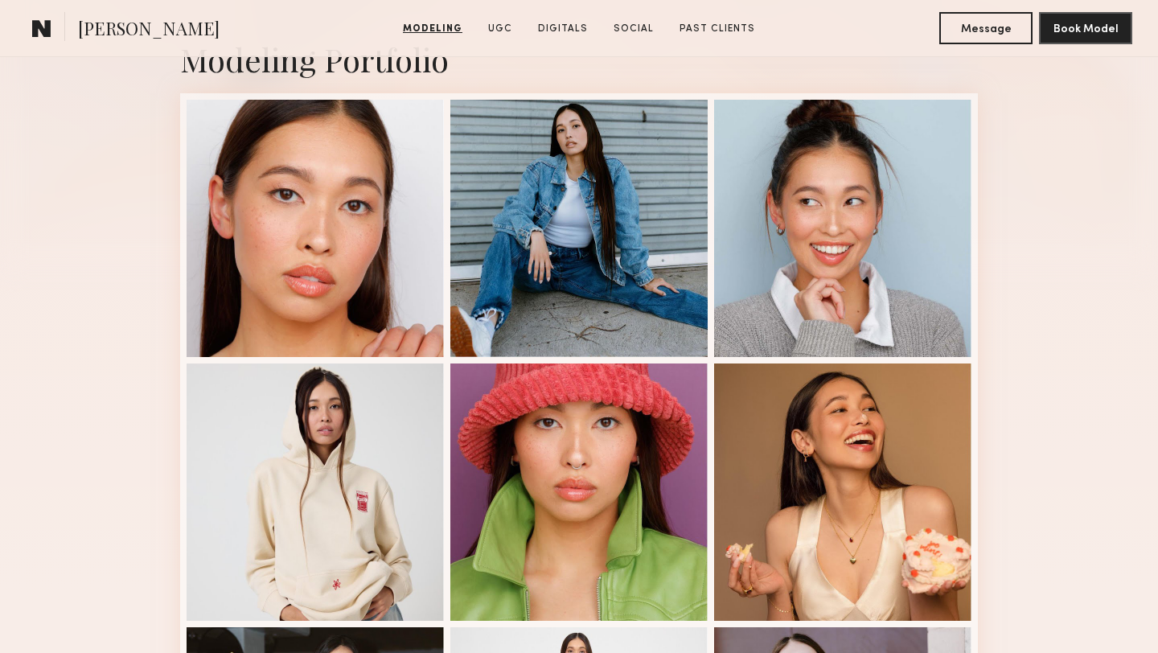
scroll to position [379, 0]
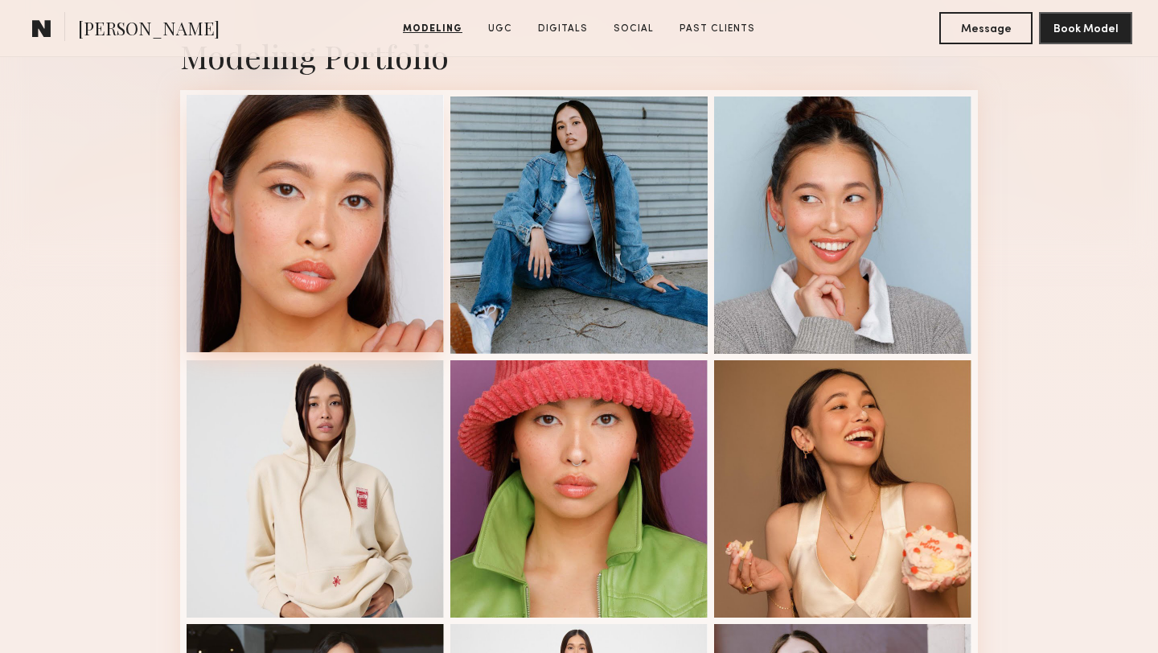
click at [352, 294] on div at bounding box center [315, 223] width 257 height 257
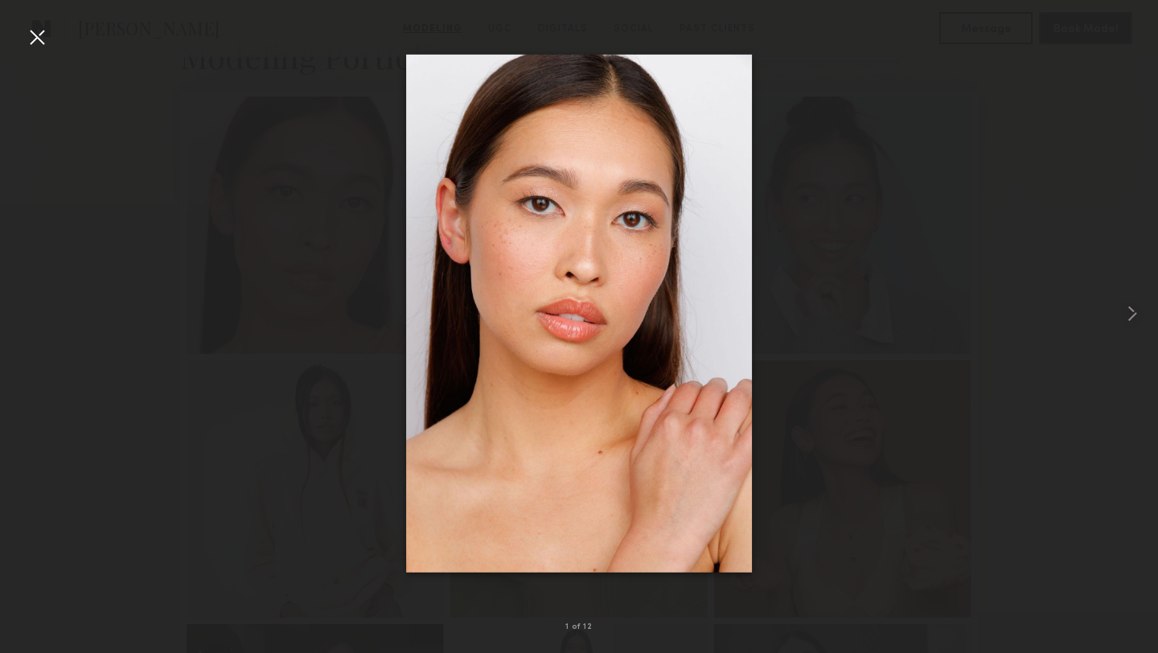
click at [32, 38] on div at bounding box center [37, 37] width 26 height 26
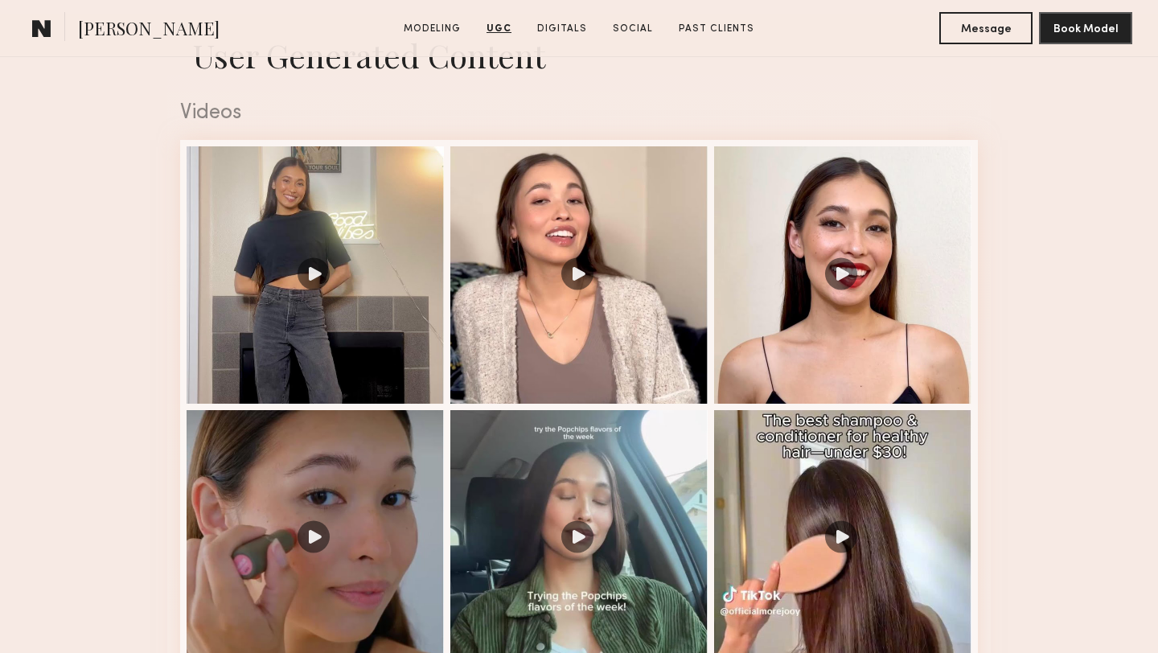
scroll to position [1601, 0]
